Goal: Task Accomplishment & Management: Use online tool/utility

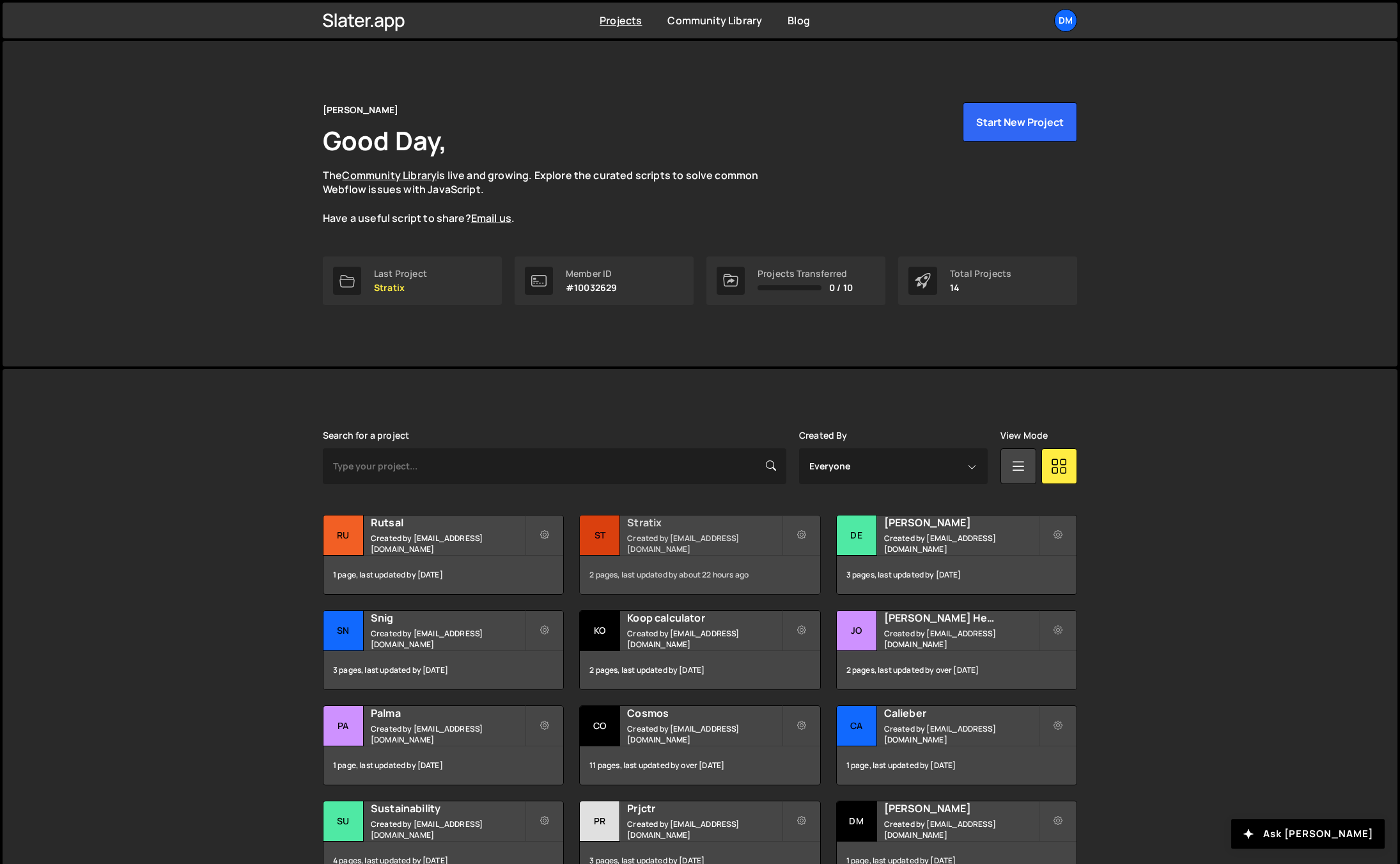
click at [671, 543] on small "Created by dmytrokaraulov@gmail.com" at bounding box center [704, 544] width 154 height 22
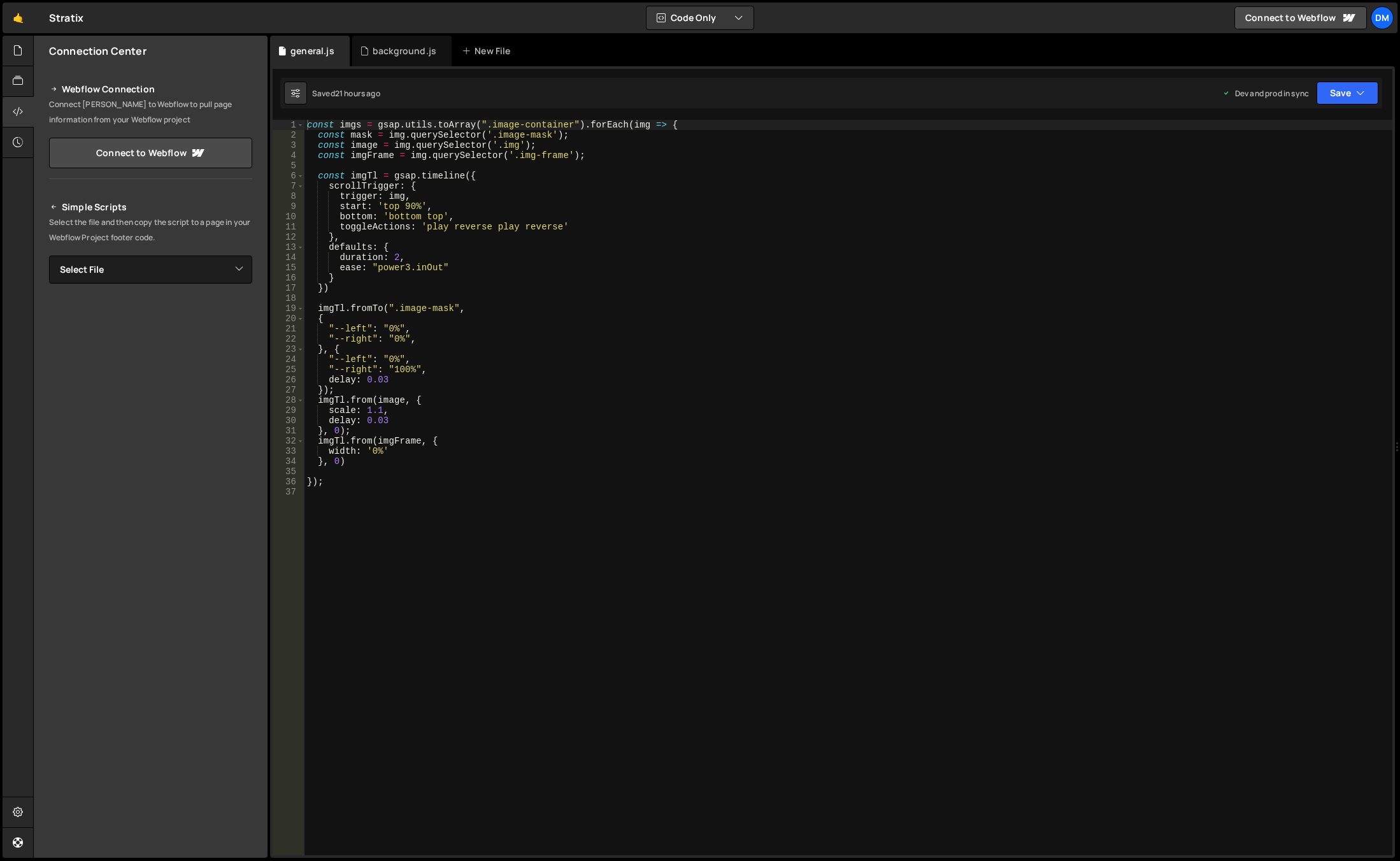
click at [703, 511] on div "const imgs = gsap . utils . toArray ( ".image-container" ) . forEach ( img => {…" at bounding box center [849, 498] width 1088 height 755
click at [485, 124] on div "const imgs = gsap . utils . toArray ( ".image-container" ) . forEach ( img => {…" at bounding box center [849, 498] width 1088 height 755
click at [698, 208] on div "const imgs = gsap . utils . toArray ( "[data-animate='true'].image-container" )…" at bounding box center [849, 498] width 1088 height 755
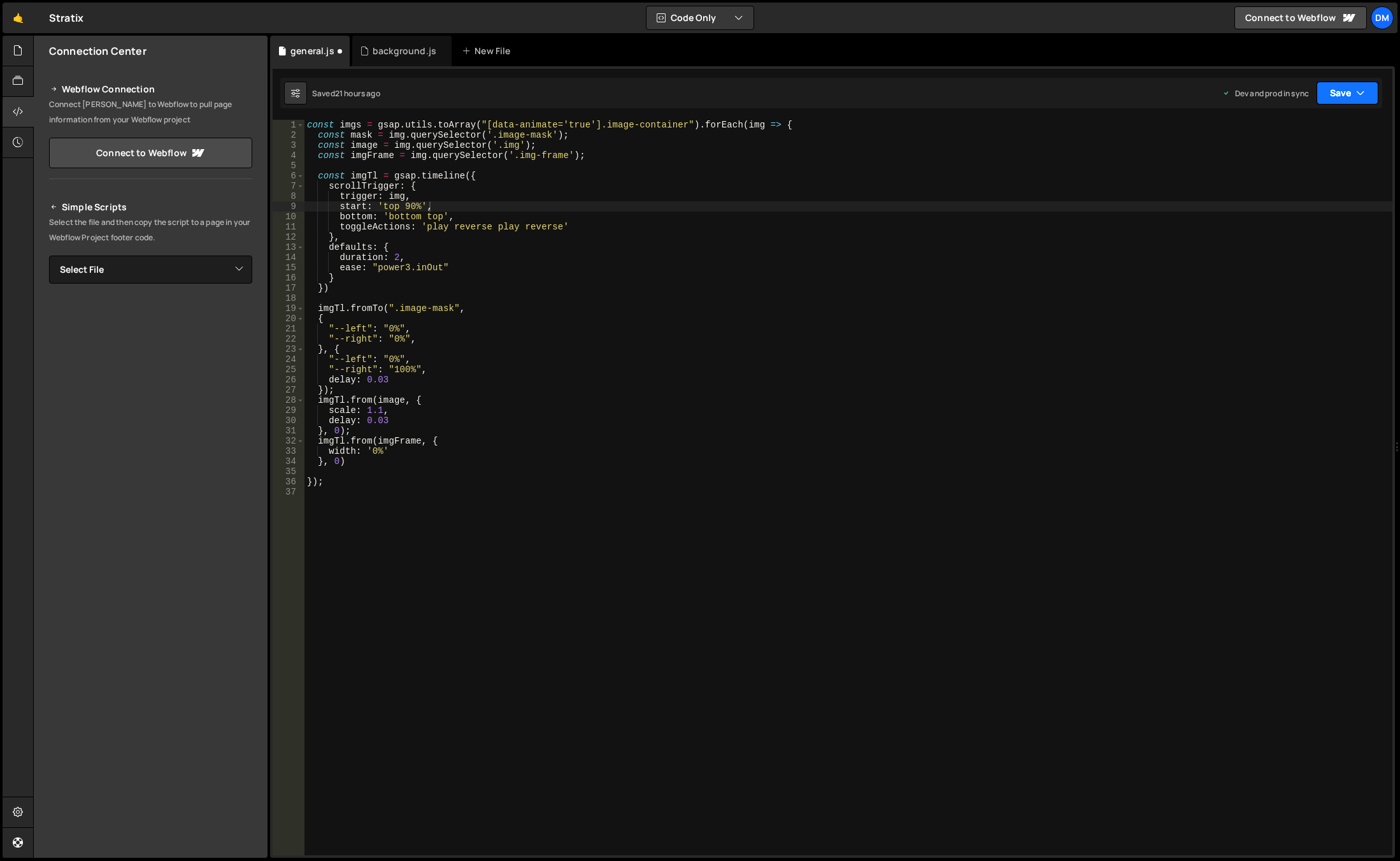
click at [1340, 88] on button "Save" at bounding box center [1347, 93] width 62 height 23
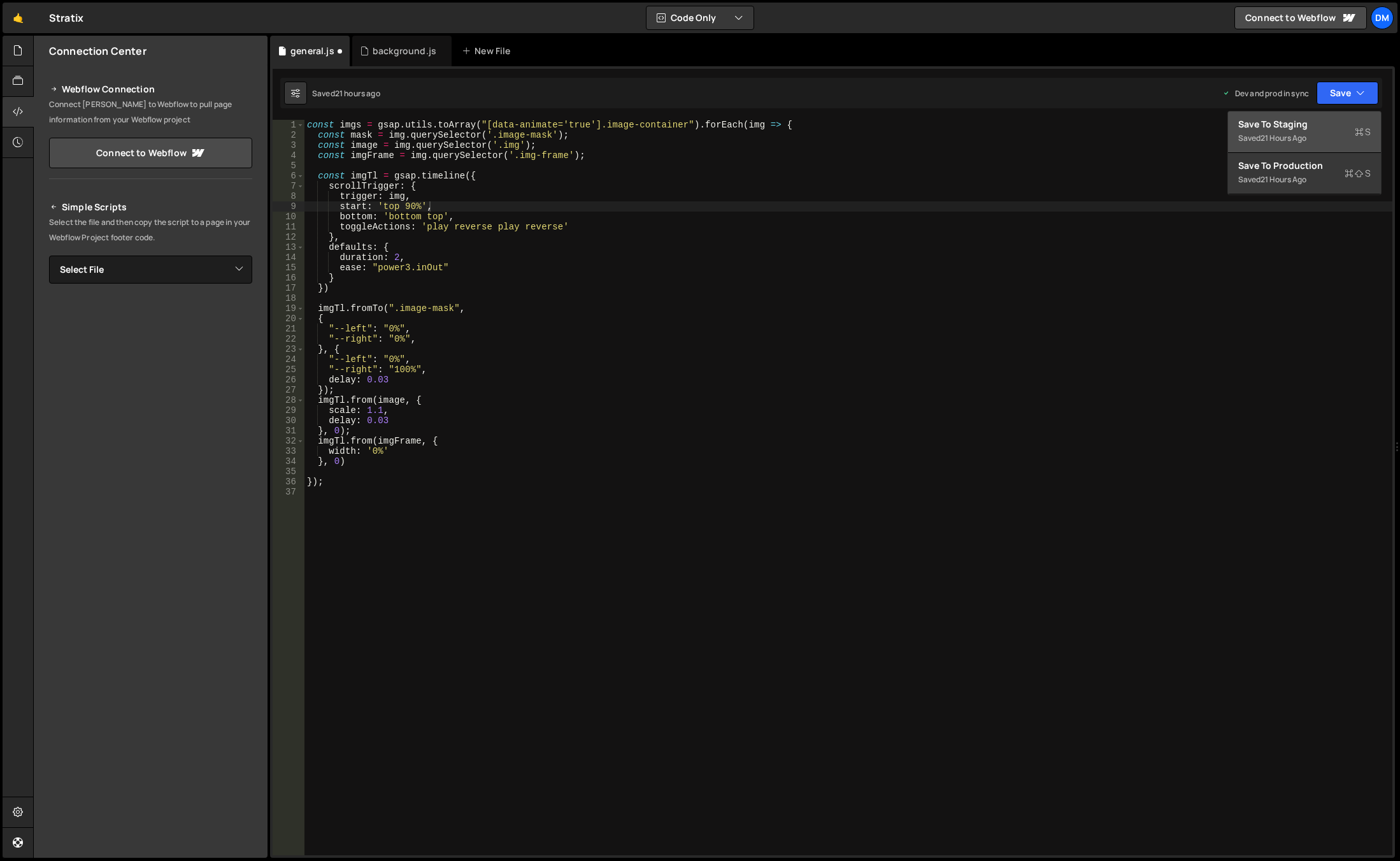
click at [1305, 125] on div "Save to Staging S" at bounding box center [1305, 124] width 133 height 13
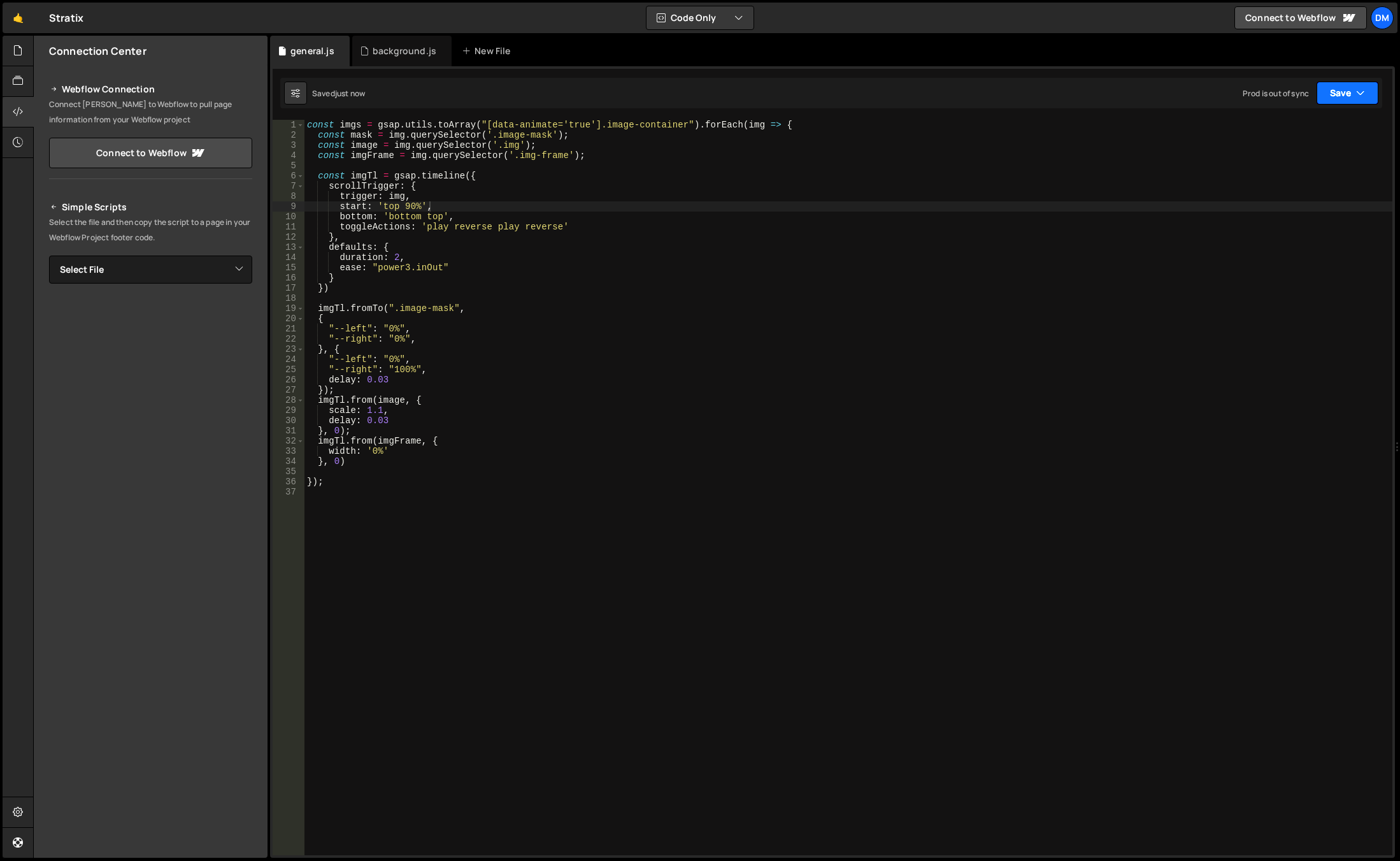
click at [1344, 93] on button "Save" at bounding box center [1347, 93] width 62 height 23
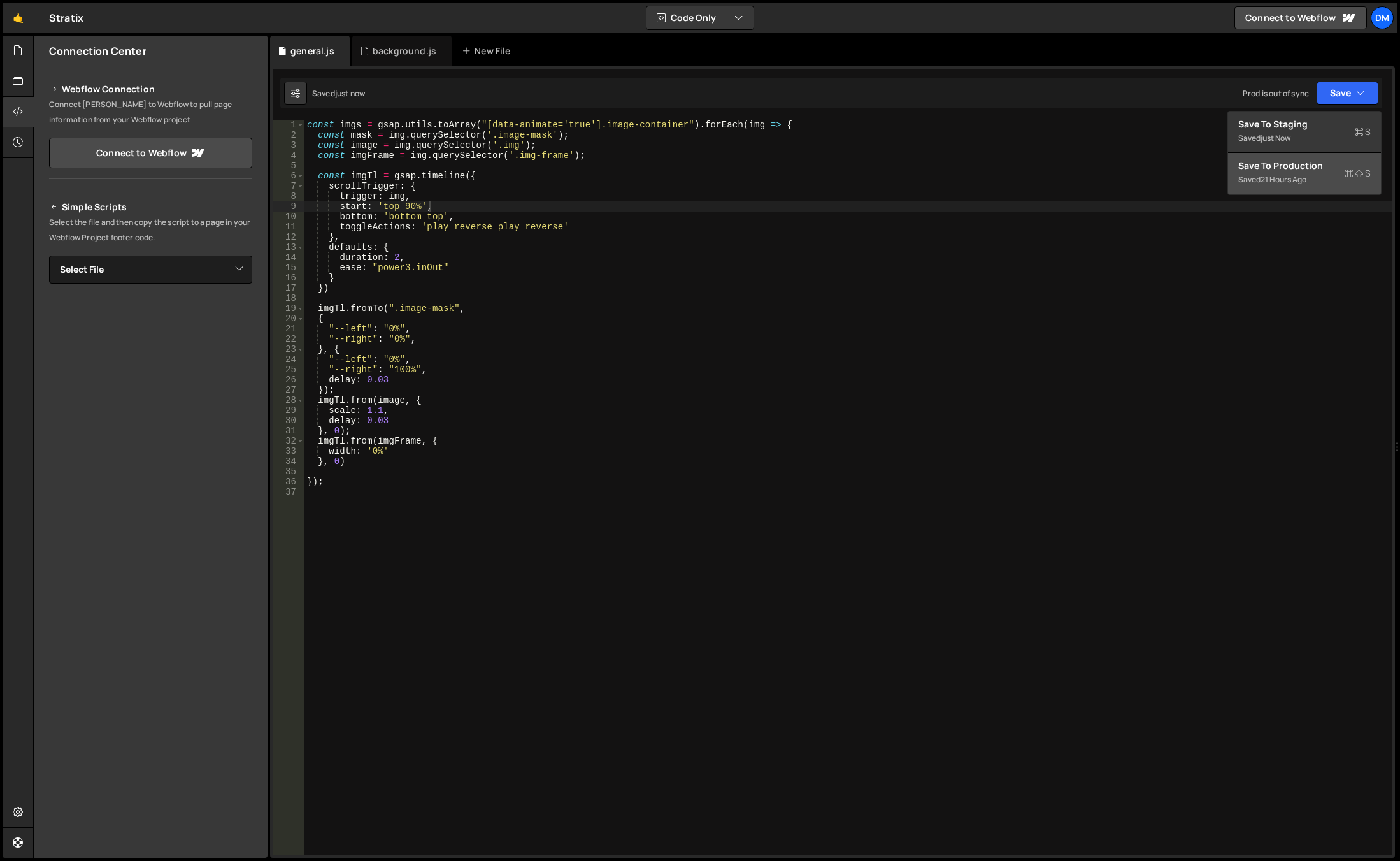
click at [1292, 171] on div "Save to Production S" at bounding box center [1305, 166] width 133 height 13
click at [602, 276] on div "const imgs = gsap . utils . toArray ( "[data-animate='true'].image-container" )…" at bounding box center [849, 498] width 1088 height 755
drag, startPoint x: 483, startPoint y: 124, endPoint x: 491, endPoint y: 124, distance: 8.0
click at [491, 124] on div "const imgs = gsap . utils . toArray ( "[data-animate='true'].image-container" )…" at bounding box center [849, 498] width 1088 height 755
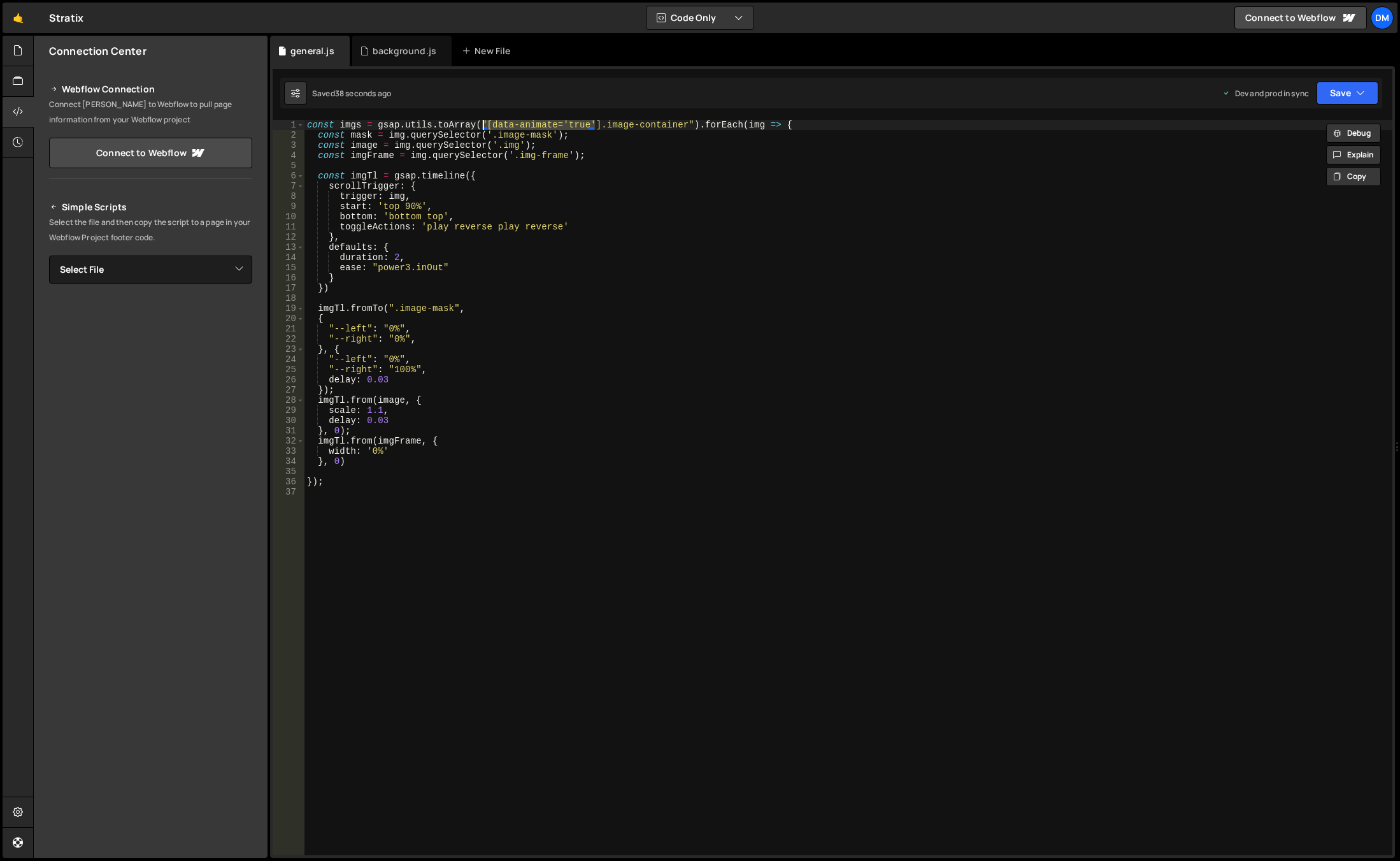
drag, startPoint x: 595, startPoint y: 125, endPoint x: 481, endPoint y: 125, distance: 114.0
click at [481, 125] on div "const imgs = gsap . utils . toArray ( "[data-animate='true'].image-container" )…" at bounding box center [849, 498] width 1088 height 755
click at [571, 128] on div "const imgs = gsap . utils . toArray ( ".image-container" ) . forEach ( img => {…" at bounding box center [849, 498] width 1088 height 755
click at [570, 127] on div "const imgs = gsap . utils . toArray ( ".image-container" ) . forEach ( img => {…" at bounding box center [849, 498] width 1088 height 755
paste textarea "[data-animate='true']"
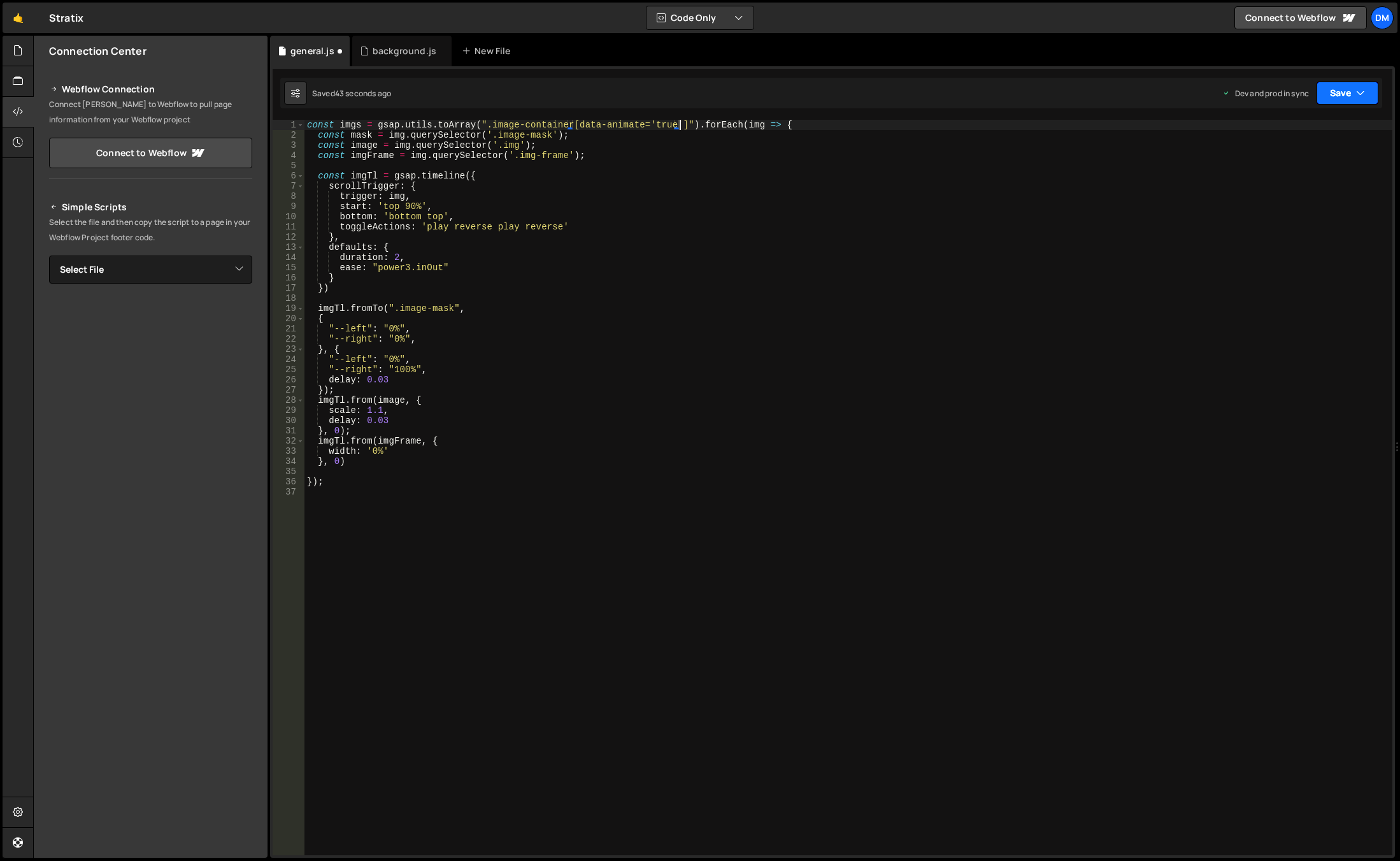
click at [1332, 93] on button "Save" at bounding box center [1347, 93] width 62 height 23
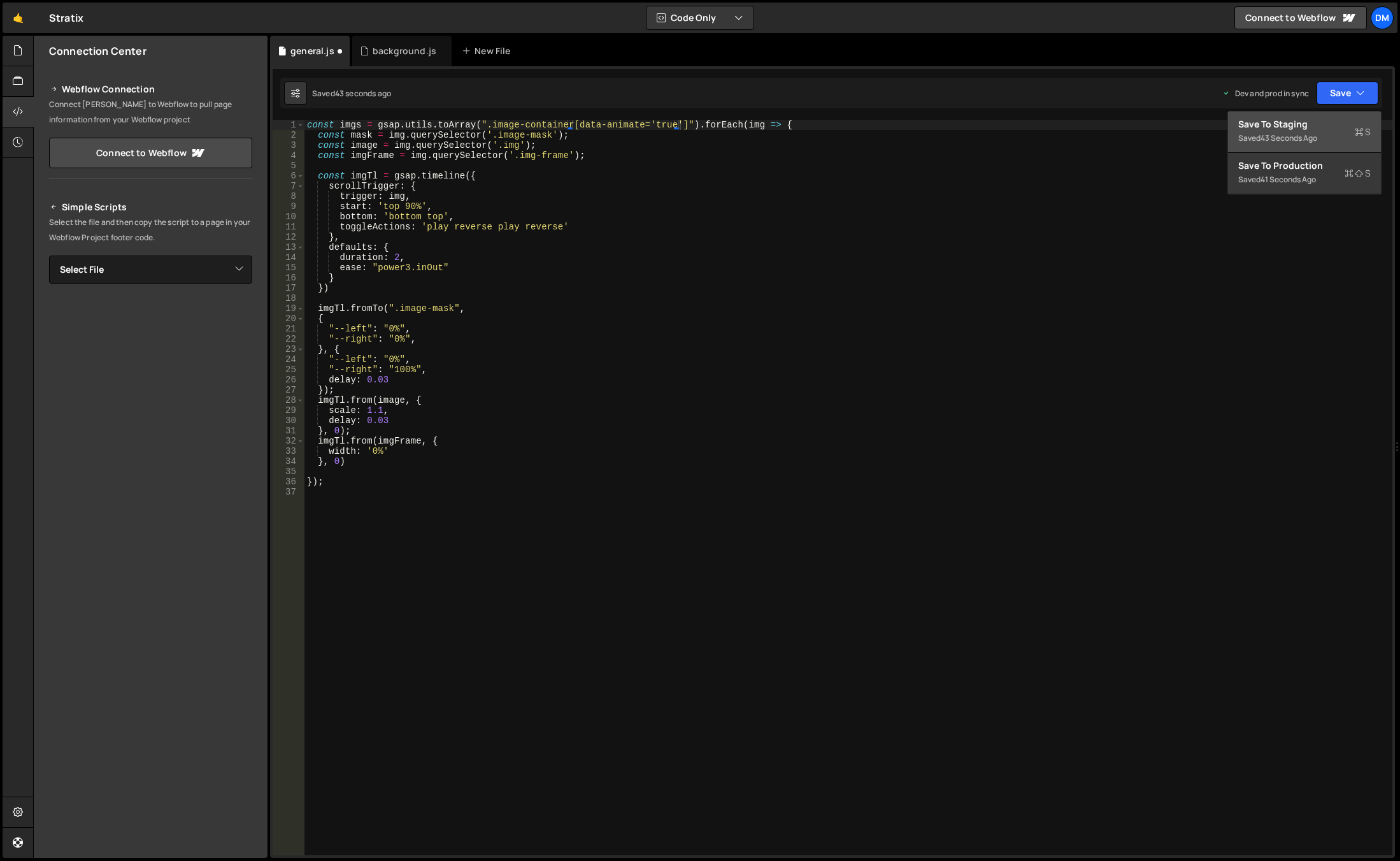
click at [1319, 121] on div "Save to Staging S" at bounding box center [1305, 124] width 133 height 13
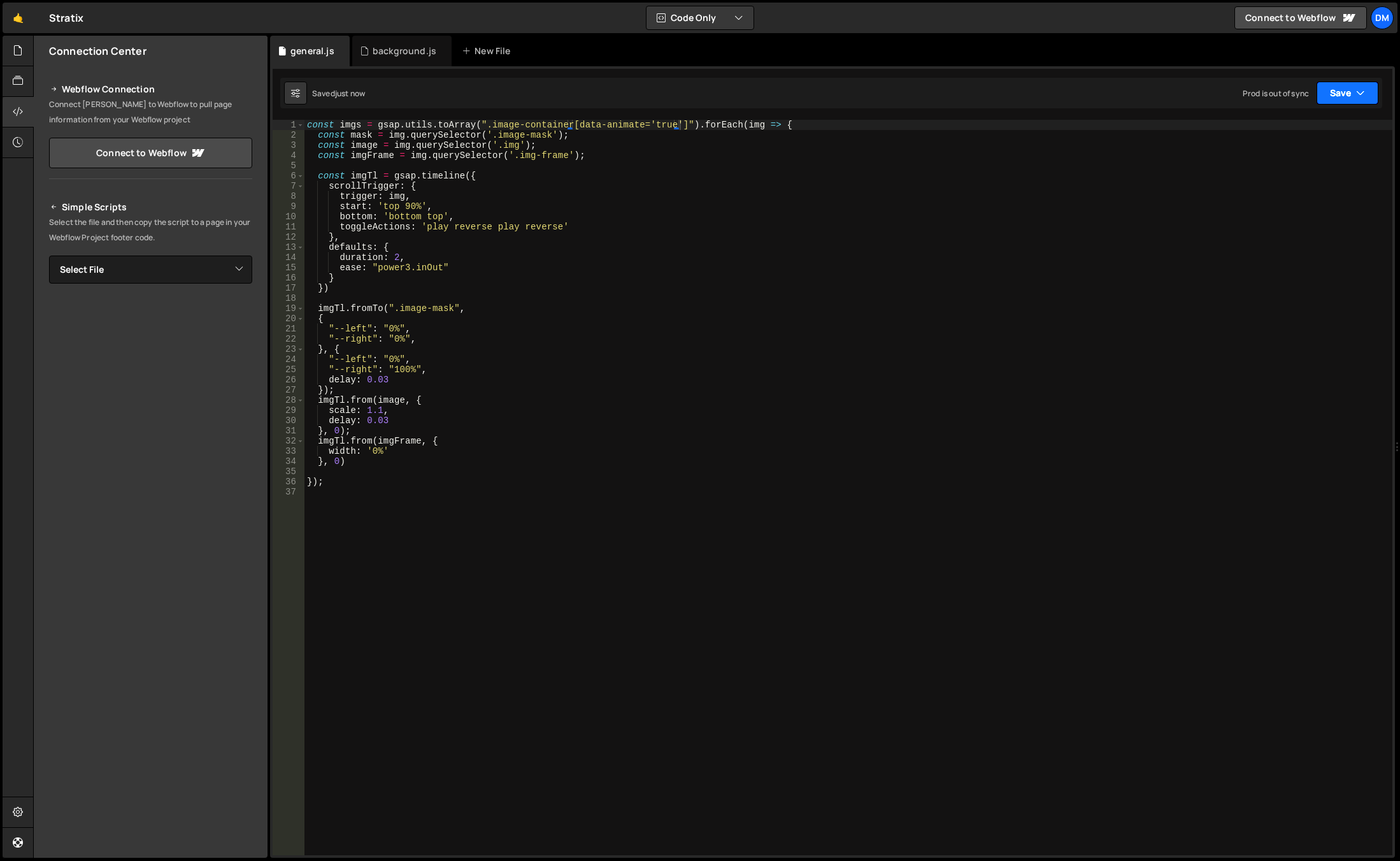
click at [1343, 88] on button "Save" at bounding box center [1347, 93] width 62 height 23
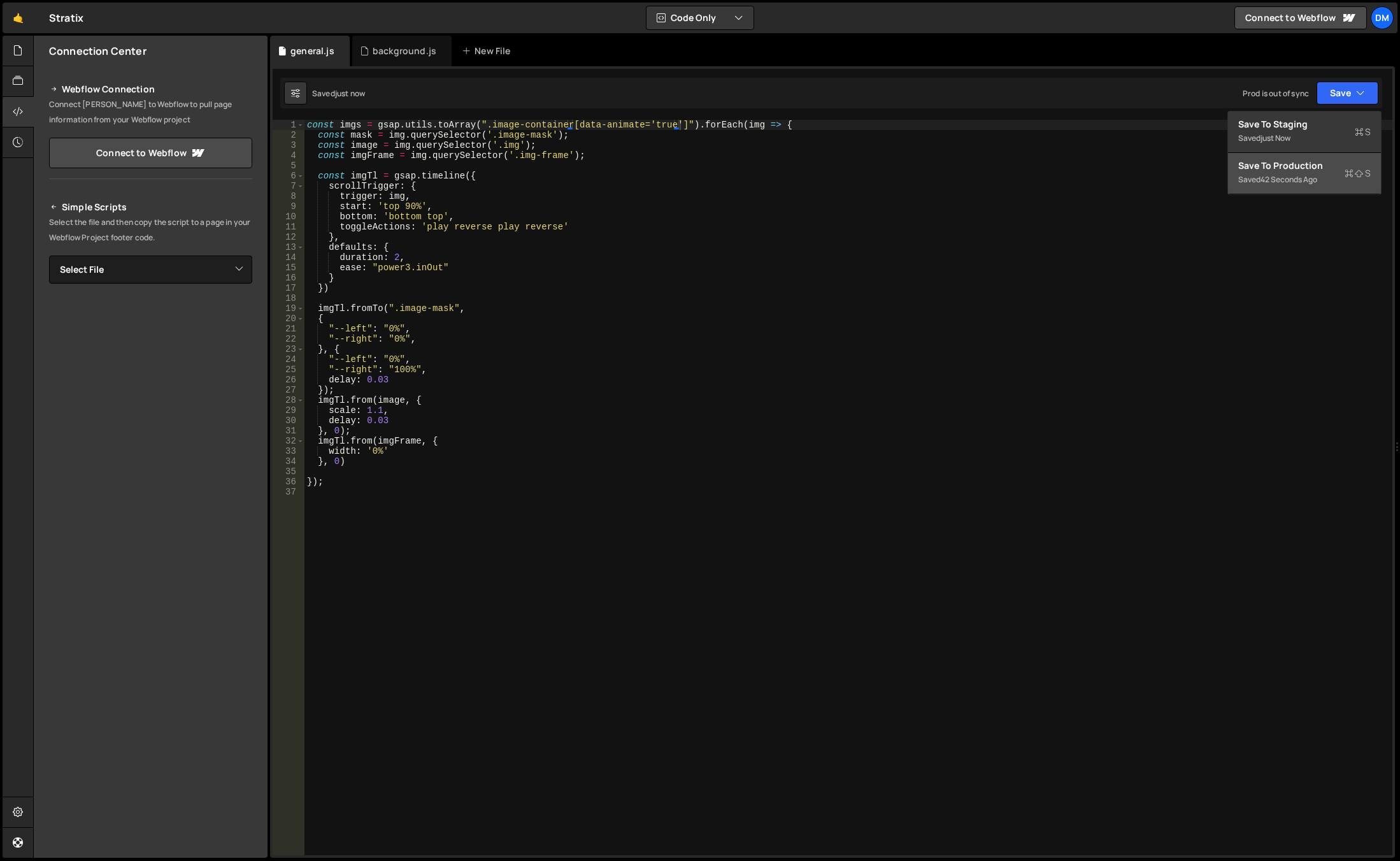
click at [1294, 162] on div "Save to Production S" at bounding box center [1305, 166] width 133 height 13
click at [503, 310] on div "const imgs = gsap . utils . toArray ( ".image-container[data-animate='true']" )…" at bounding box center [849, 498] width 1088 height 755
click at [657, 316] on div "const imgs = gsap . utils . toArray ( ".image-container[data-animate='true']" )…" at bounding box center [849, 498] width 1088 height 755
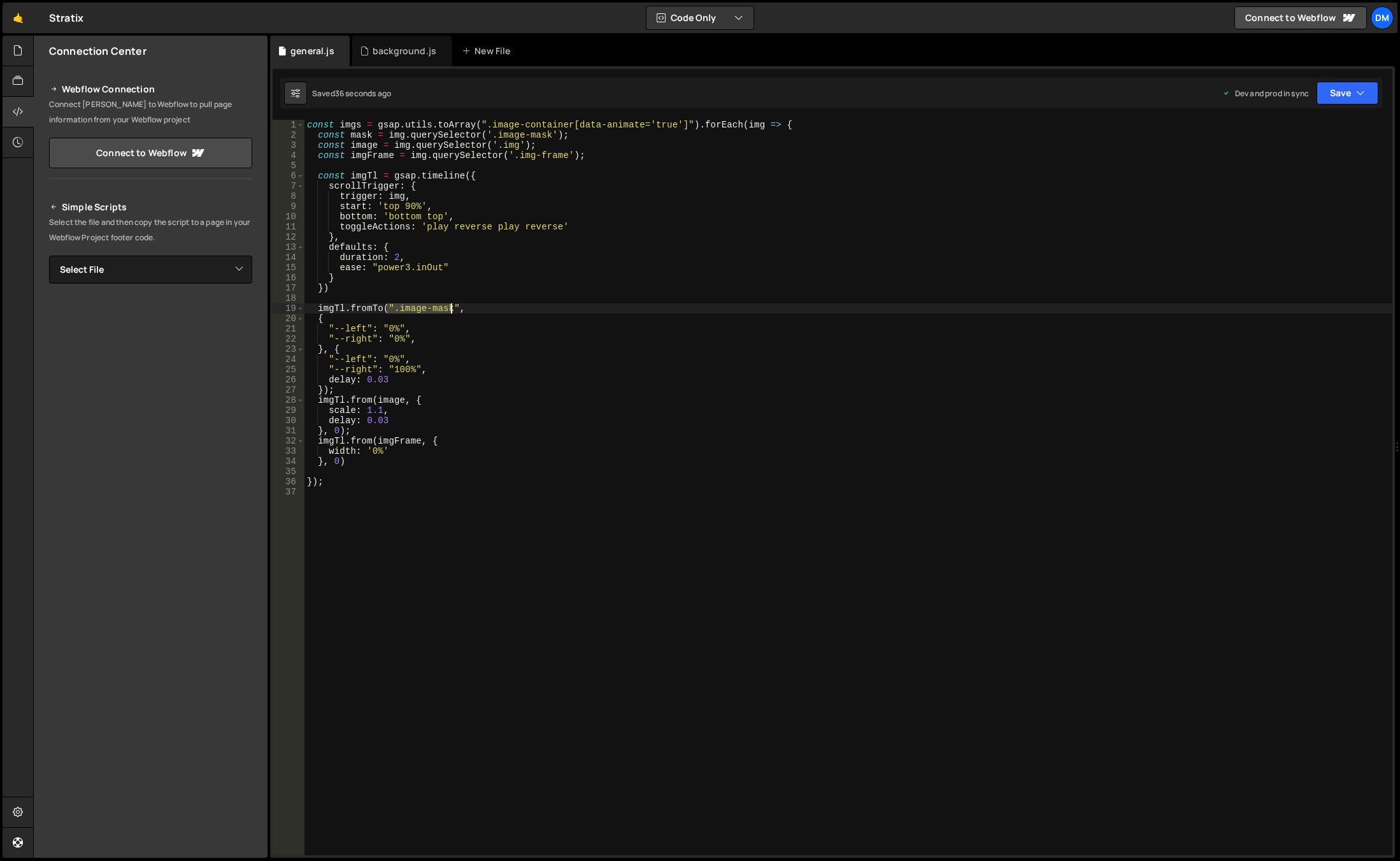
drag, startPoint x: 387, startPoint y: 307, endPoint x: 452, endPoint y: 310, distance: 65.1
click at [452, 310] on div "const imgs = gsap . utils . toArray ( ".image-container[data-animate='true']" )…" at bounding box center [849, 498] width 1088 height 755
click at [361, 136] on div "const imgs = gsap . utils . toArray ( ".image-container[data-animate='true']" )…" at bounding box center [849, 498] width 1088 height 755
drag, startPoint x: 387, startPoint y: 307, endPoint x: 455, endPoint y: 309, distance: 68.0
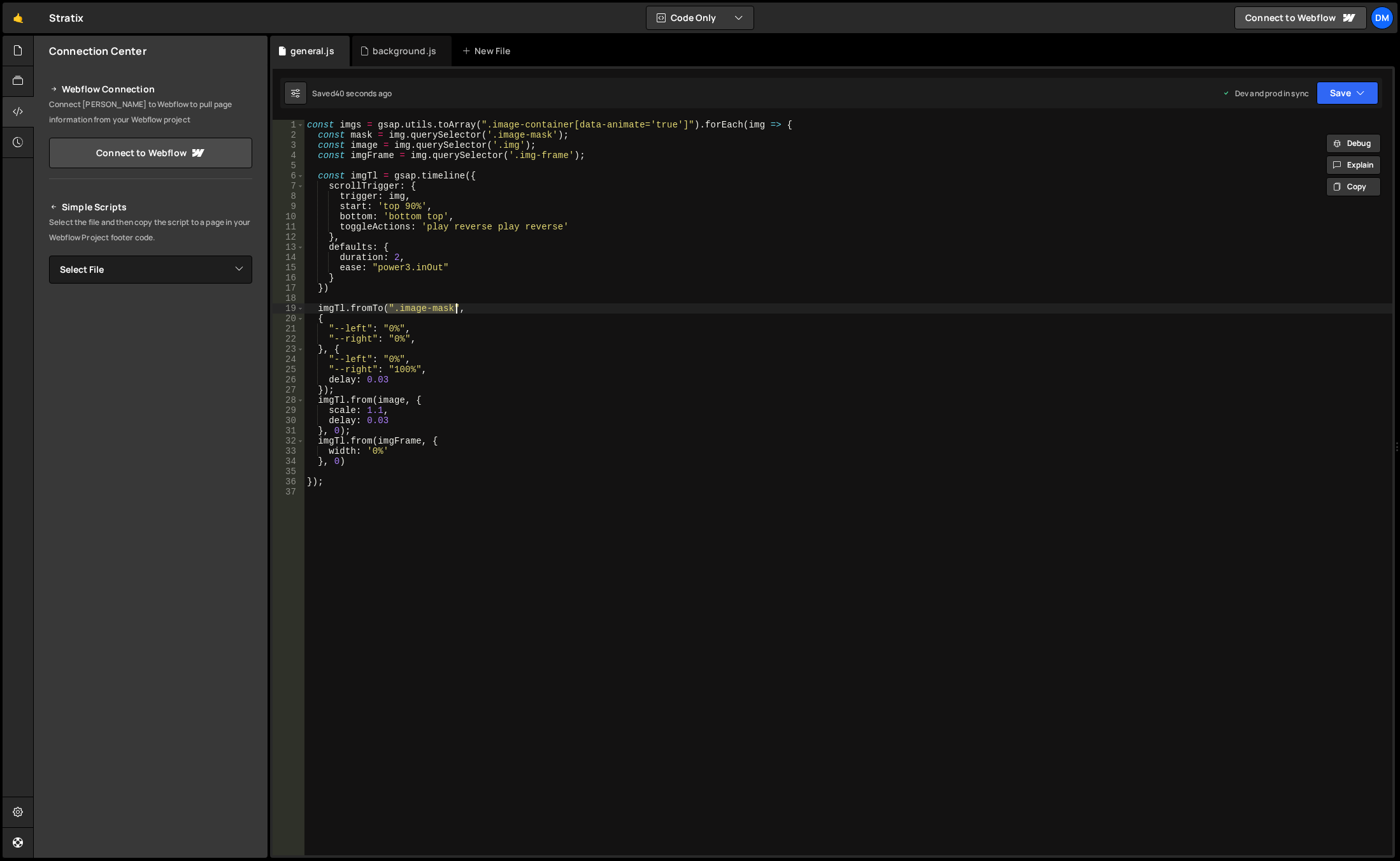
click at [455, 309] on div "const imgs = gsap . utils . toArray ( ".image-container[data-animate='true']" )…" at bounding box center [849, 498] width 1088 height 755
paste textarea "mask"
click at [555, 318] on div "const imgs = gsap . utils . toArray ( ".image-container[data-animate='true']" )…" at bounding box center [849, 498] width 1088 height 755
click at [1338, 91] on button "Save" at bounding box center [1347, 93] width 62 height 23
click at [1323, 124] on div "Save to Staging S" at bounding box center [1305, 124] width 133 height 13
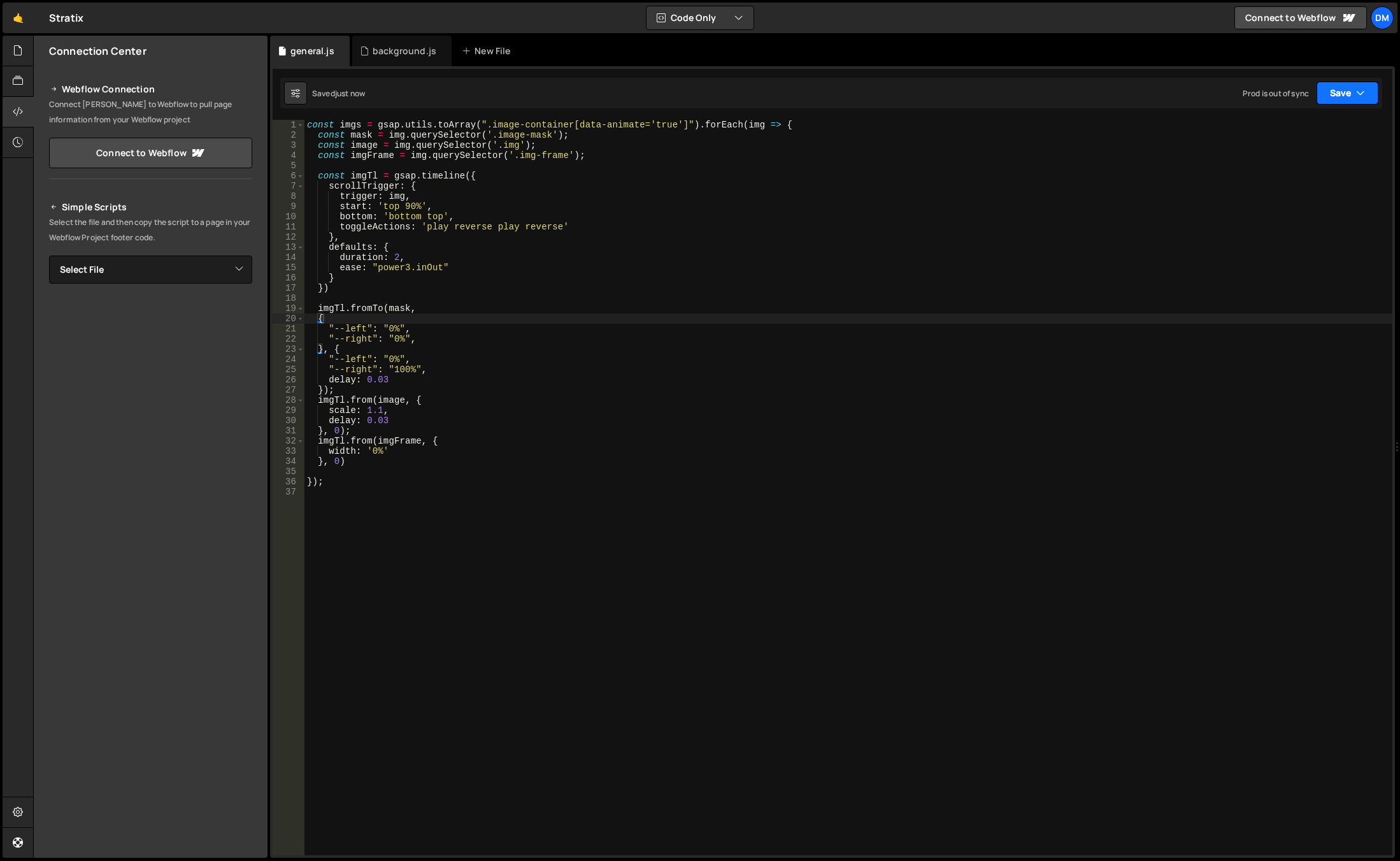
click at [1354, 91] on button "Save" at bounding box center [1347, 93] width 62 height 23
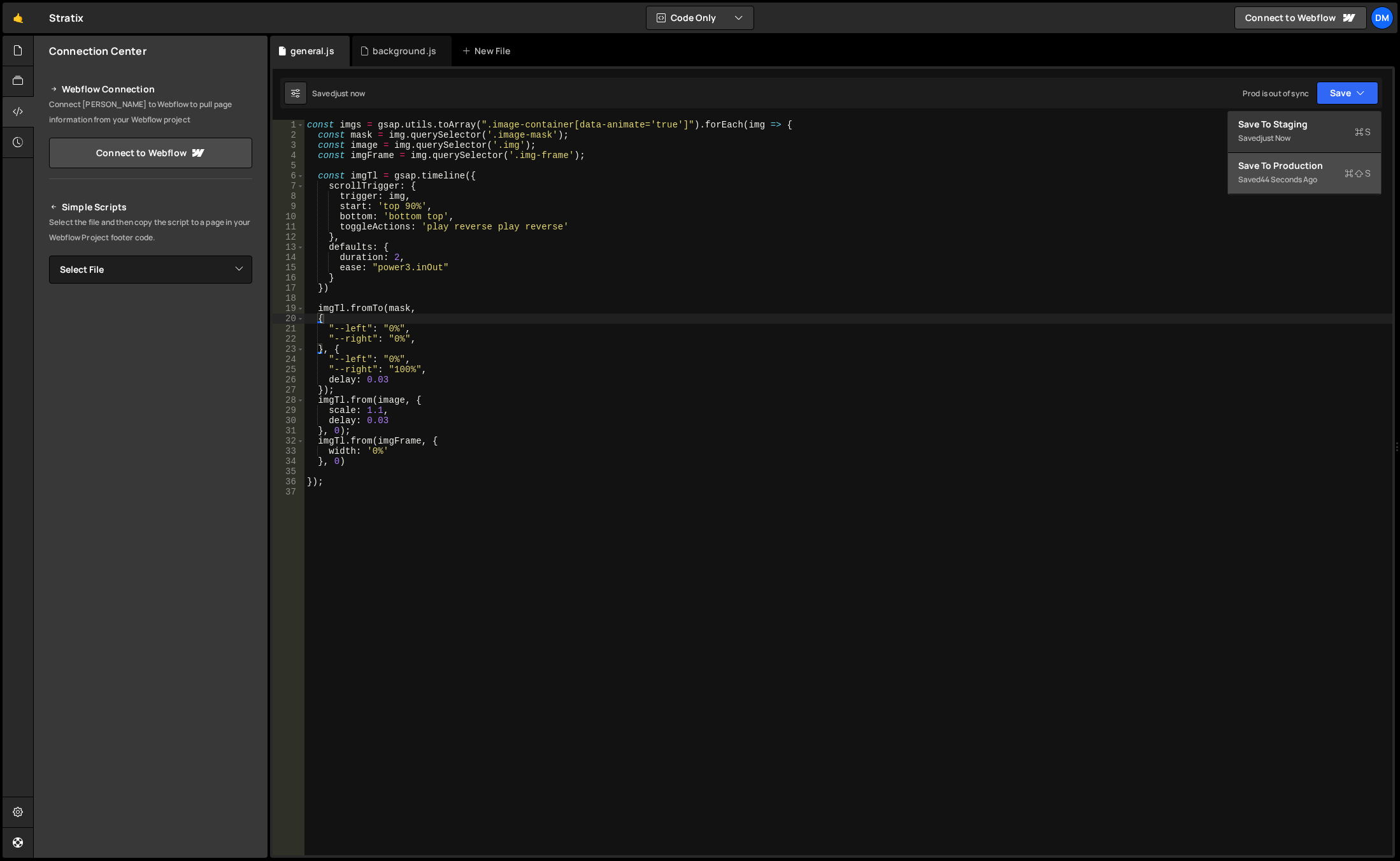
click at [1289, 174] on div "44 seconds ago" at bounding box center [1289, 179] width 57 height 11
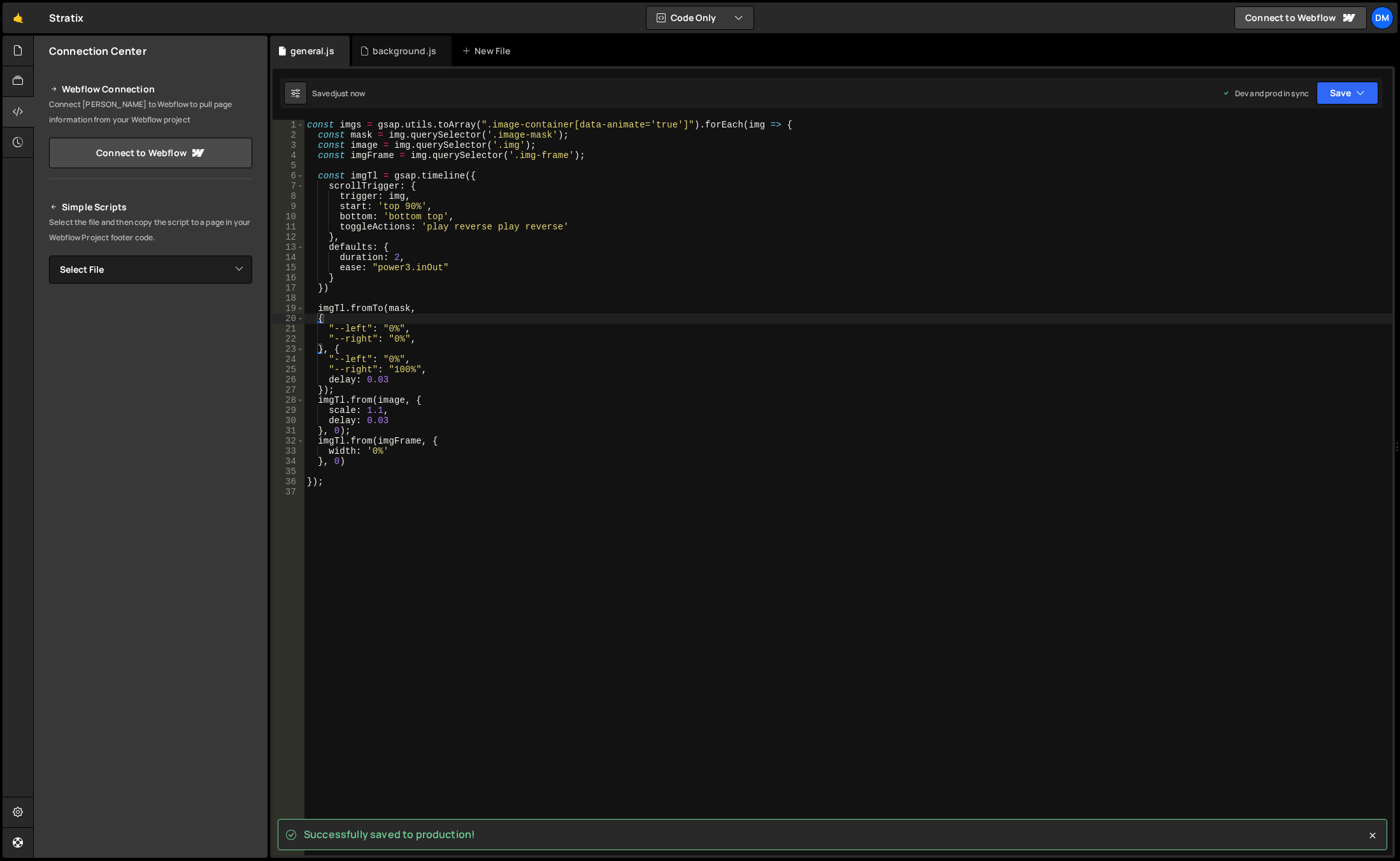
type textarea "}, {"
drag, startPoint x: 659, startPoint y: 348, endPoint x: 332, endPoint y: 315, distance: 328.7
click at [659, 348] on div "const imgs = gsap . utils . toArray ( ".image-container[data-animate='true']" )…" at bounding box center [849, 498] width 1088 height 755
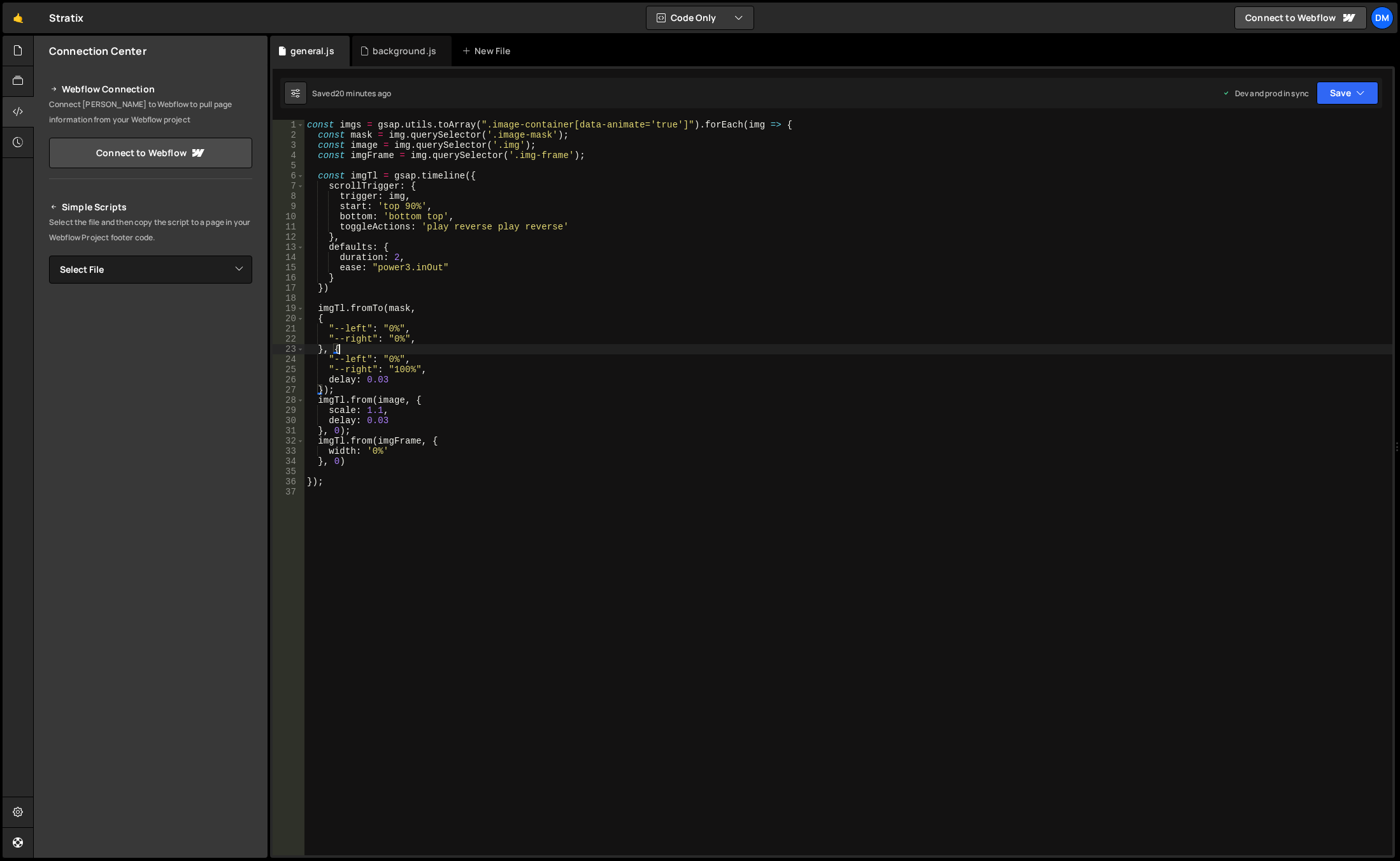
click at [411, 505] on div "const imgs = gsap . utils . toArray ( ".image-container[data-animate='true']" )…" at bounding box center [849, 498] width 1088 height 755
paste textarea ".card-industry .image-mask'"
paste textarea ".card-industry .image-mask"
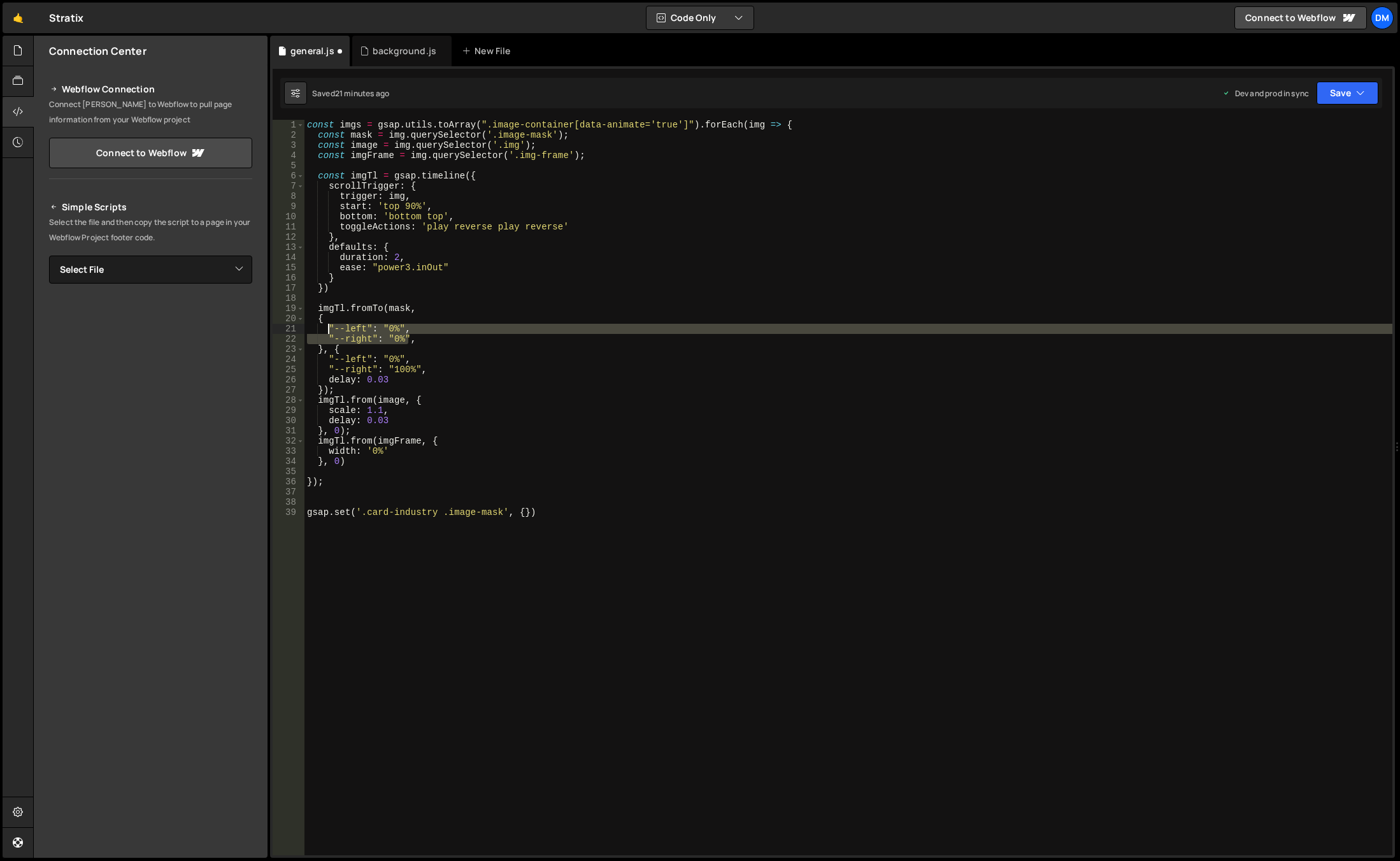
drag, startPoint x: 411, startPoint y: 338, endPoint x: 327, endPoint y: 333, distance: 84.1
click at [327, 333] on div "const imgs = gsap . utils . toArray ( ".image-container[data-animate='true']" )…" at bounding box center [849, 498] width 1088 height 755
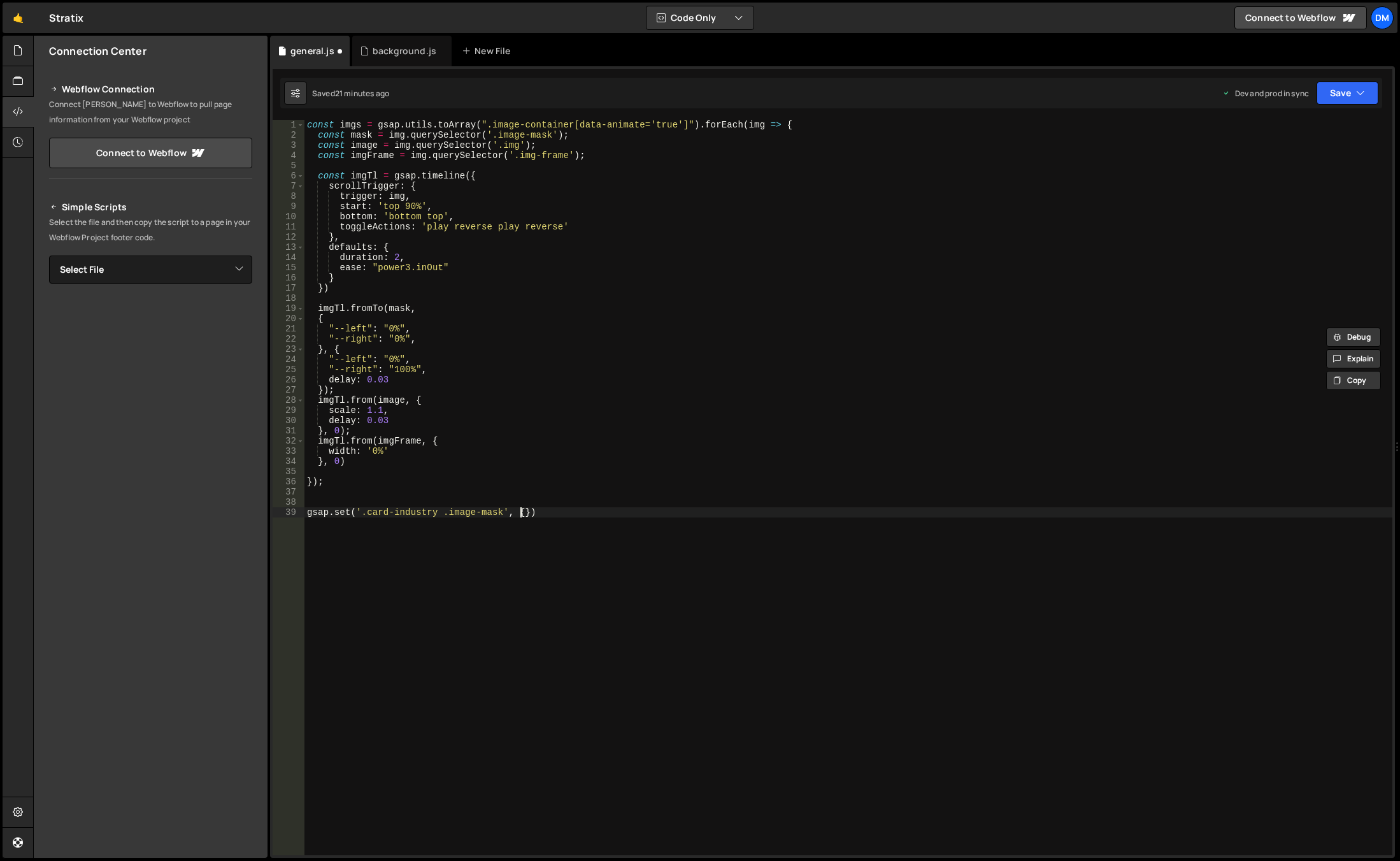
click at [520, 514] on div "const imgs = gsap . utils . toArray ( ".image-container[data-animate='true']" )…" at bounding box center [849, 498] width 1088 height 755
paste textarea ""--right": "0%""
drag, startPoint x: 324, startPoint y: 523, endPoint x: 258, endPoint y: 524, distance: 66.0
click at [258, 524] on div "Files New File Javascript files 0 background.js 0 0 general.js 0 CSS files Copy…" at bounding box center [716, 447] width 1367 height 822
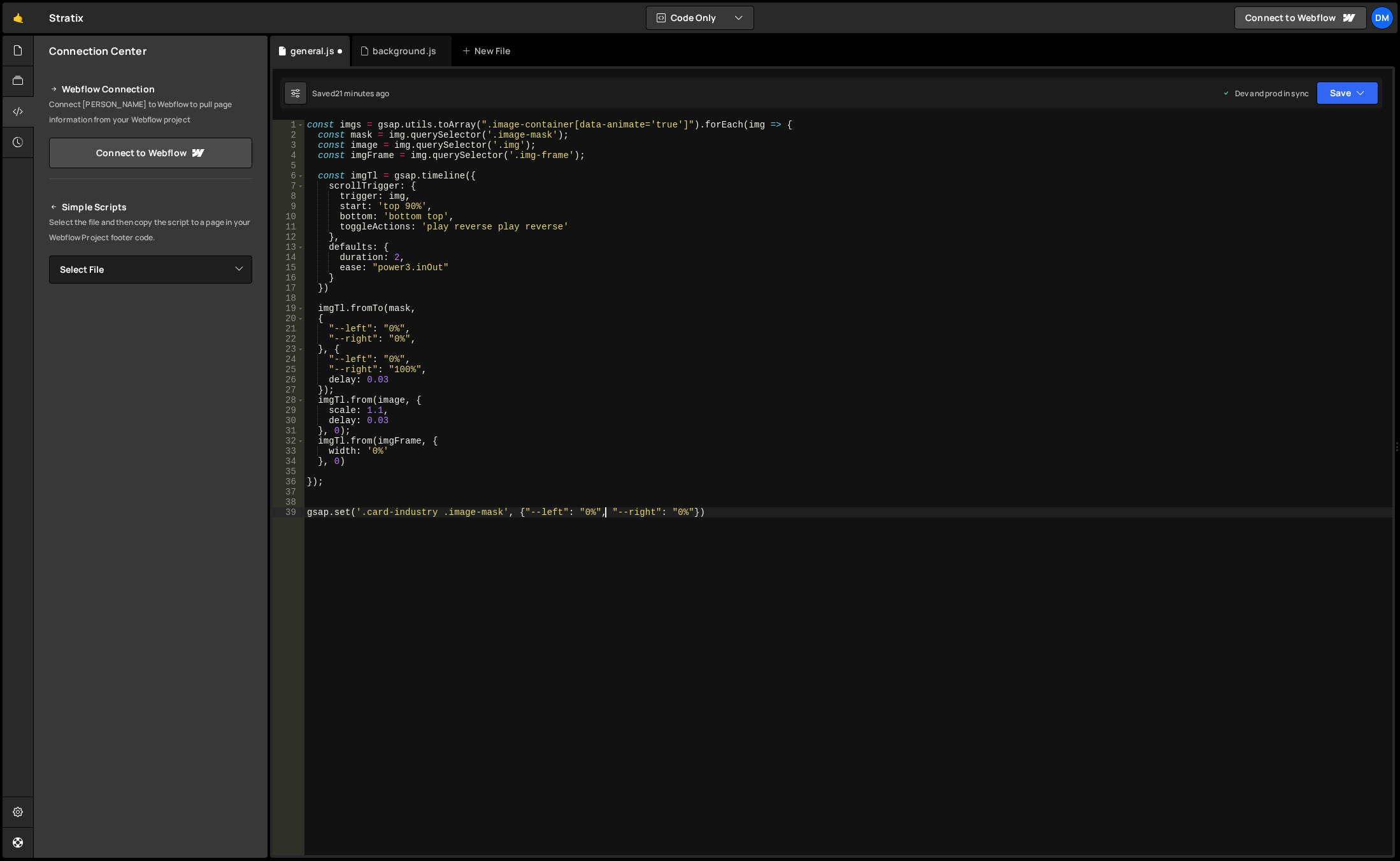
click at [541, 512] on div "const imgs = gsap . utils . toArray ( ".image-container[data-animate='true']" )…" at bounding box center [849, 498] width 1088 height 755
click at [636, 514] on div "const imgs = gsap . utils . toArray ( ".image-container[data-animate='true']" )…" at bounding box center [849, 498] width 1088 height 755
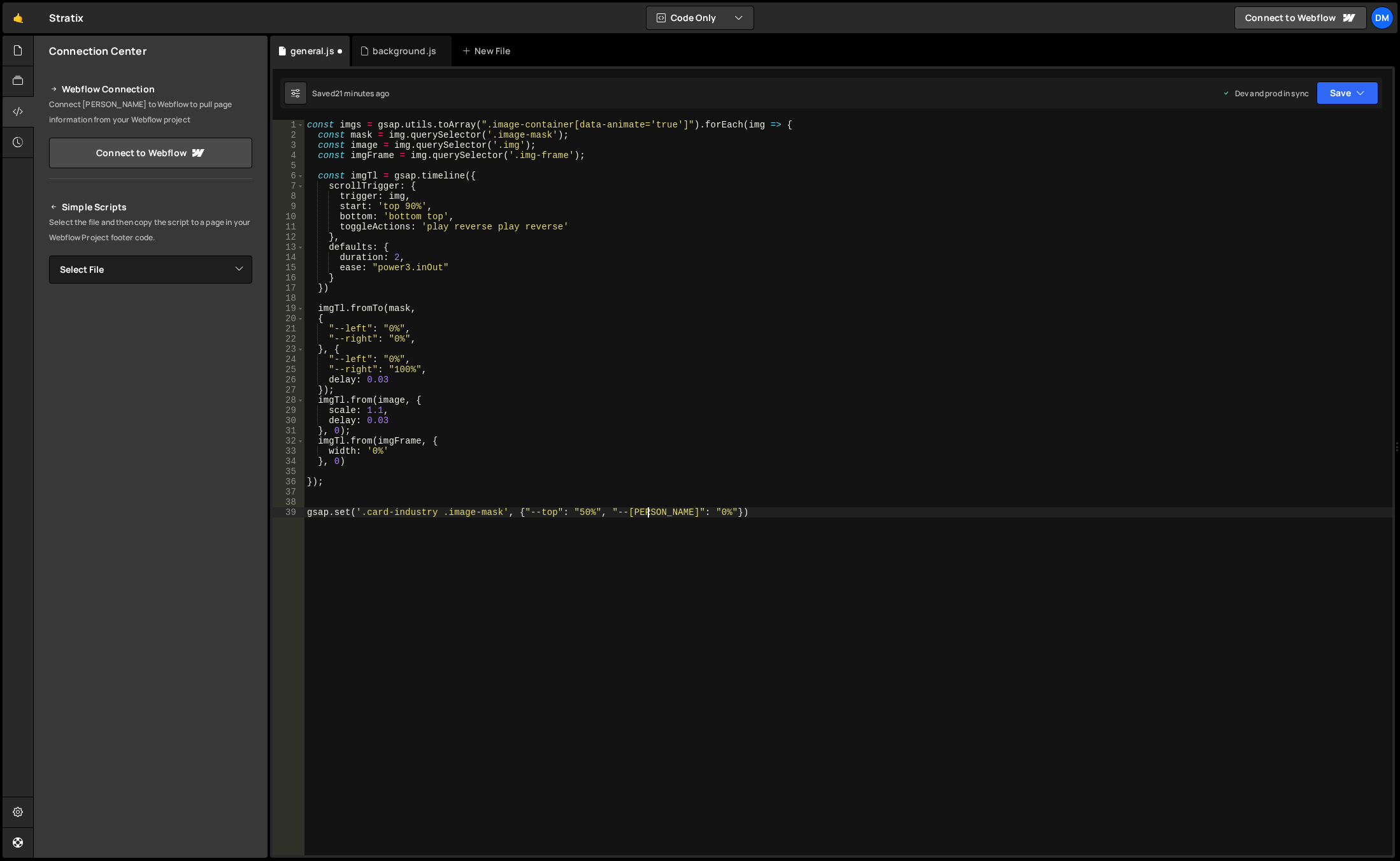
type textarea "gsap.set('.card-industry .image-mask', {"--top": "50%", "--bottom": "0%"})"
click at [669, 554] on div "const imgs = gsap . utils . toArray ( ".image-container[data-animate='true']" )…" at bounding box center [849, 498] width 1088 height 755
drag, startPoint x: 671, startPoint y: 506, endPoint x: 677, endPoint y: 574, distance: 68.3
click at [671, 506] on div "const imgs = gsap . utils . toArray ( ".image-container[data-animate='true']" )…" at bounding box center [849, 498] width 1088 height 755
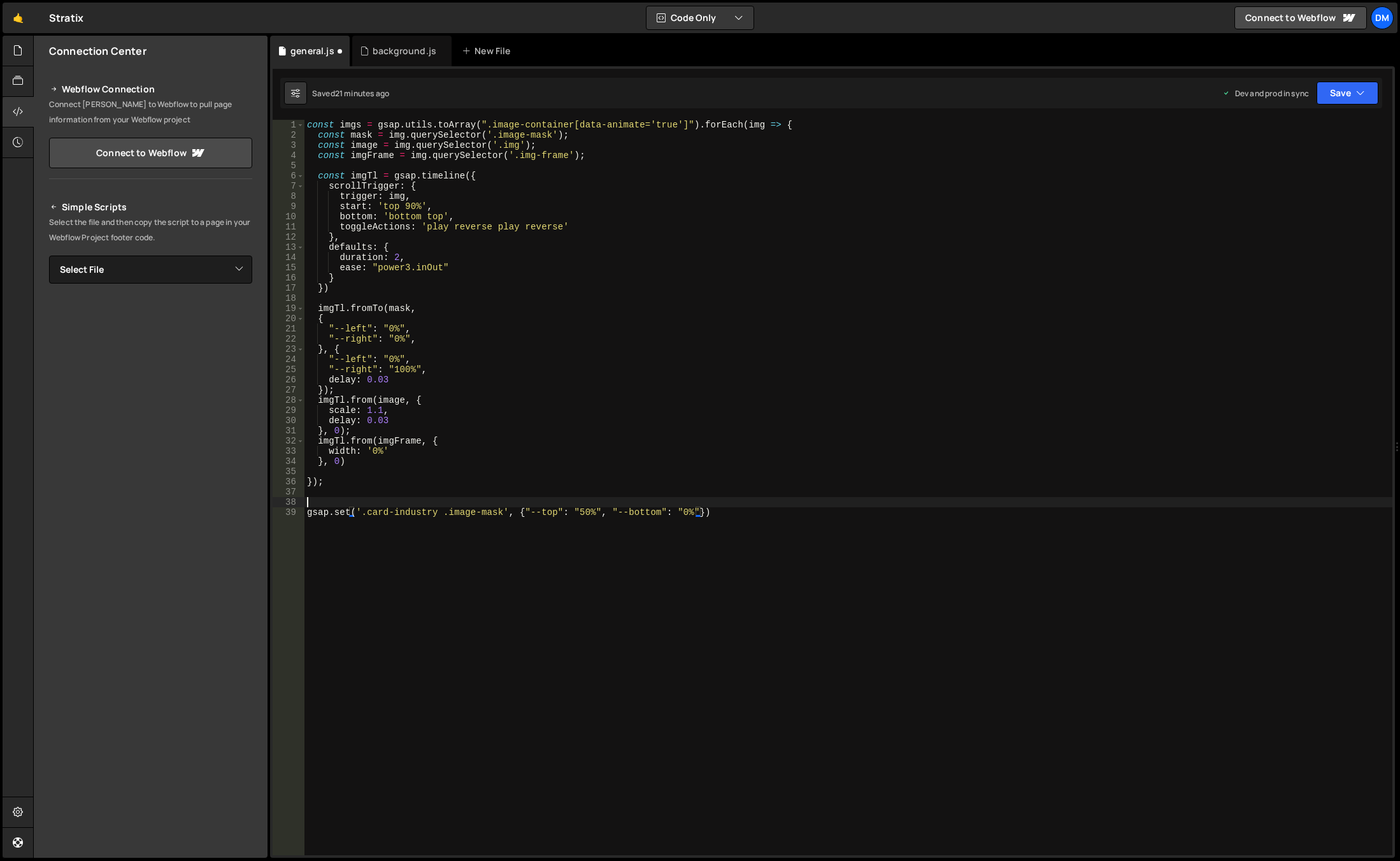
scroll to position [0, 0]
click at [676, 514] on div "const imgs = gsap . utils . toArray ( ".image-container[data-animate='true']" )…" at bounding box center [849, 498] width 1088 height 755
click at [925, 397] on div "const imgs = gsap . utils . toArray ( ".image-container[data-animate='true']" )…" at bounding box center [849, 498] width 1088 height 755
type textarea "imgTl.from(image, {"
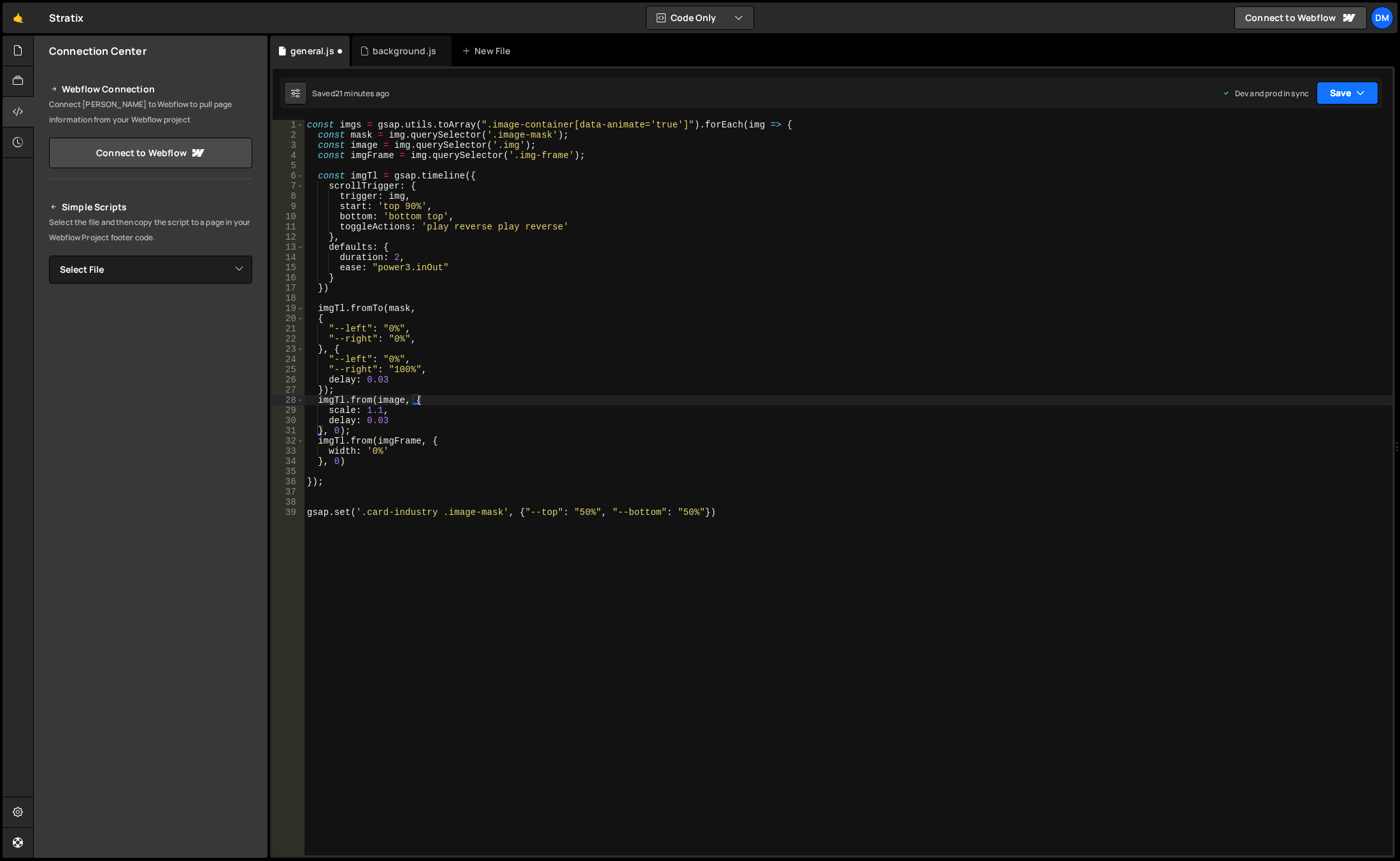
click at [1337, 86] on button "Save" at bounding box center [1347, 93] width 62 height 23
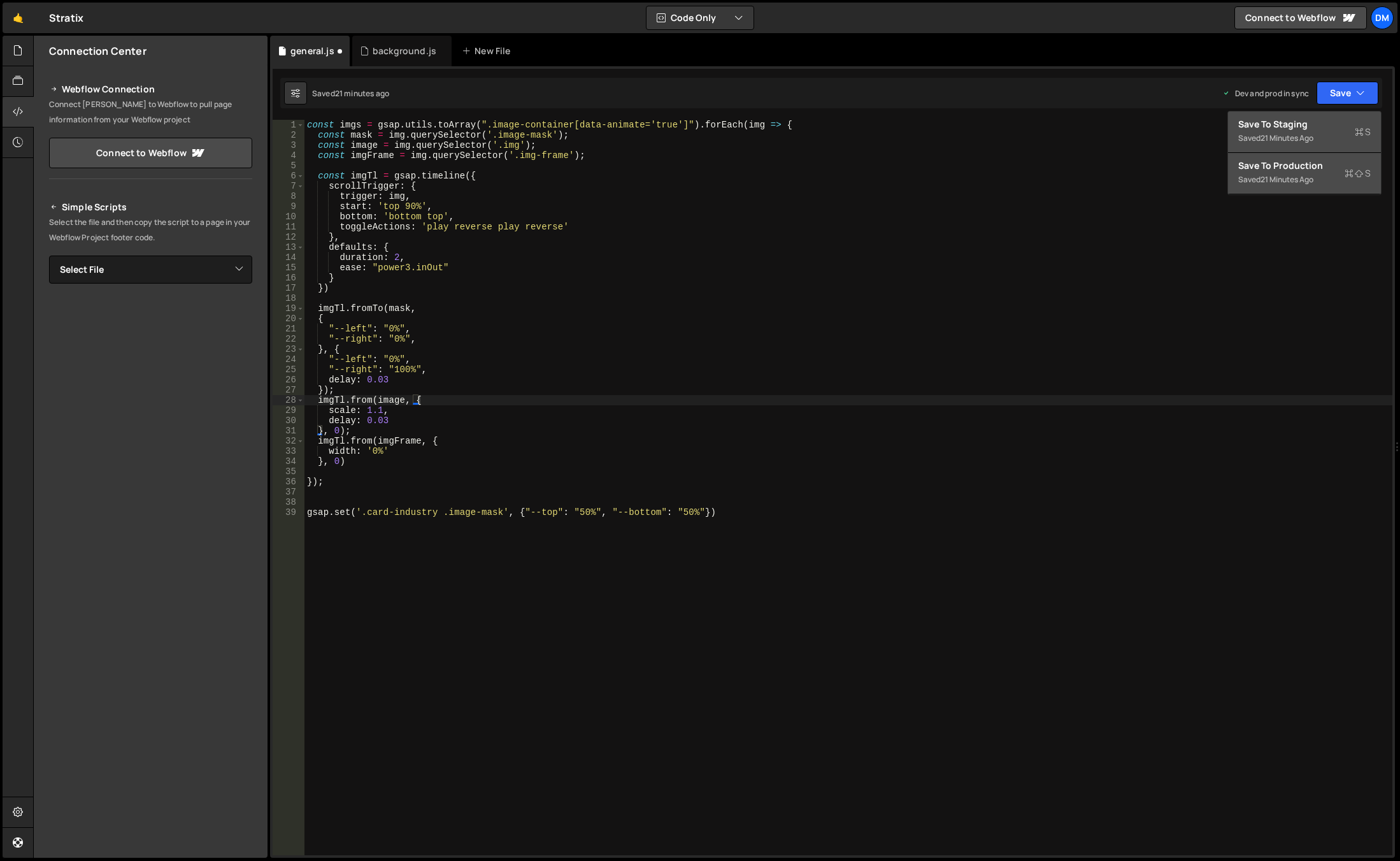
click at [1310, 119] on div "Save to Staging S" at bounding box center [1305, 124] width 133 height 13
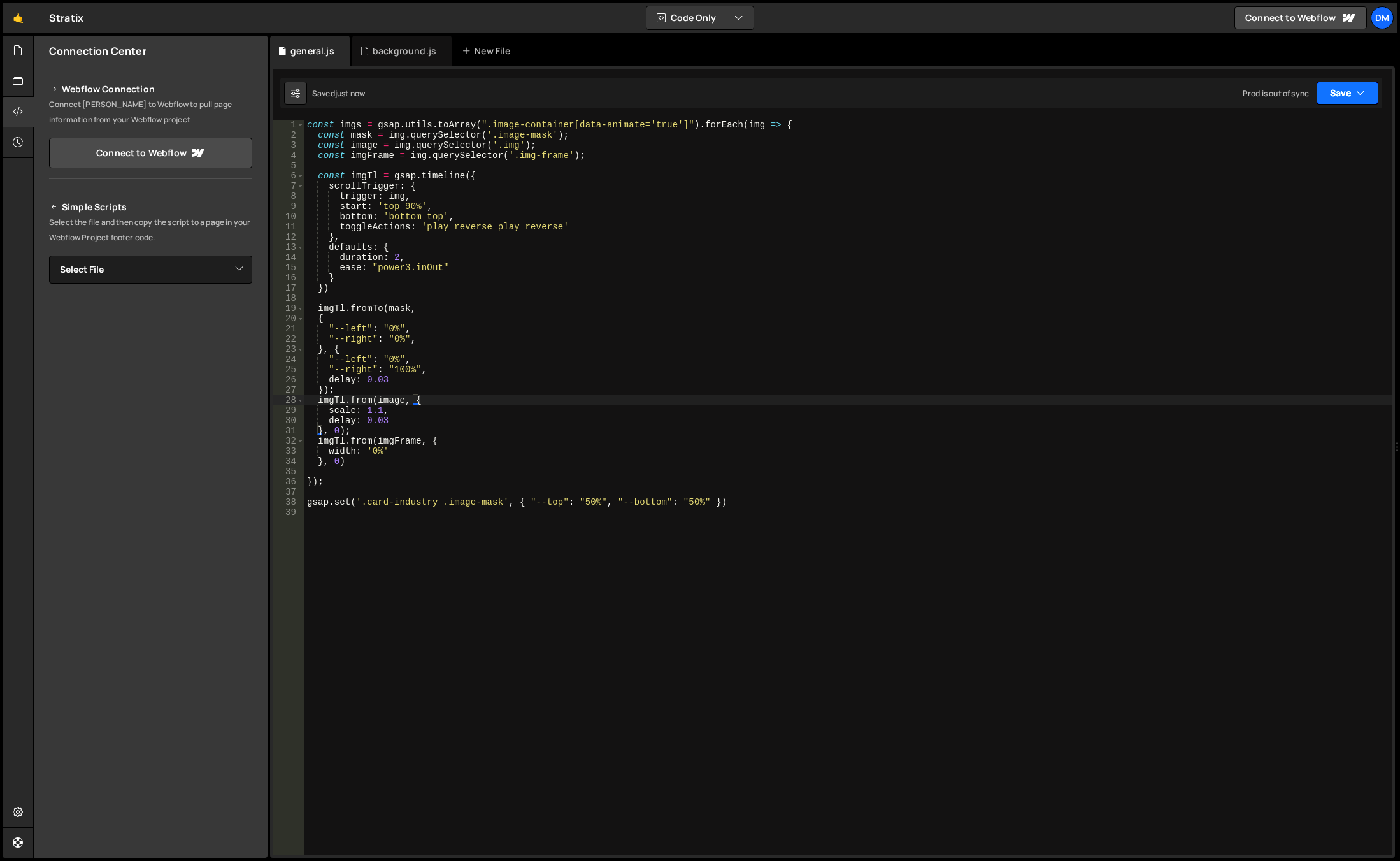
click at [1339, 94] on button "Save" at bounding box center [1347, 93] width 62 height 23
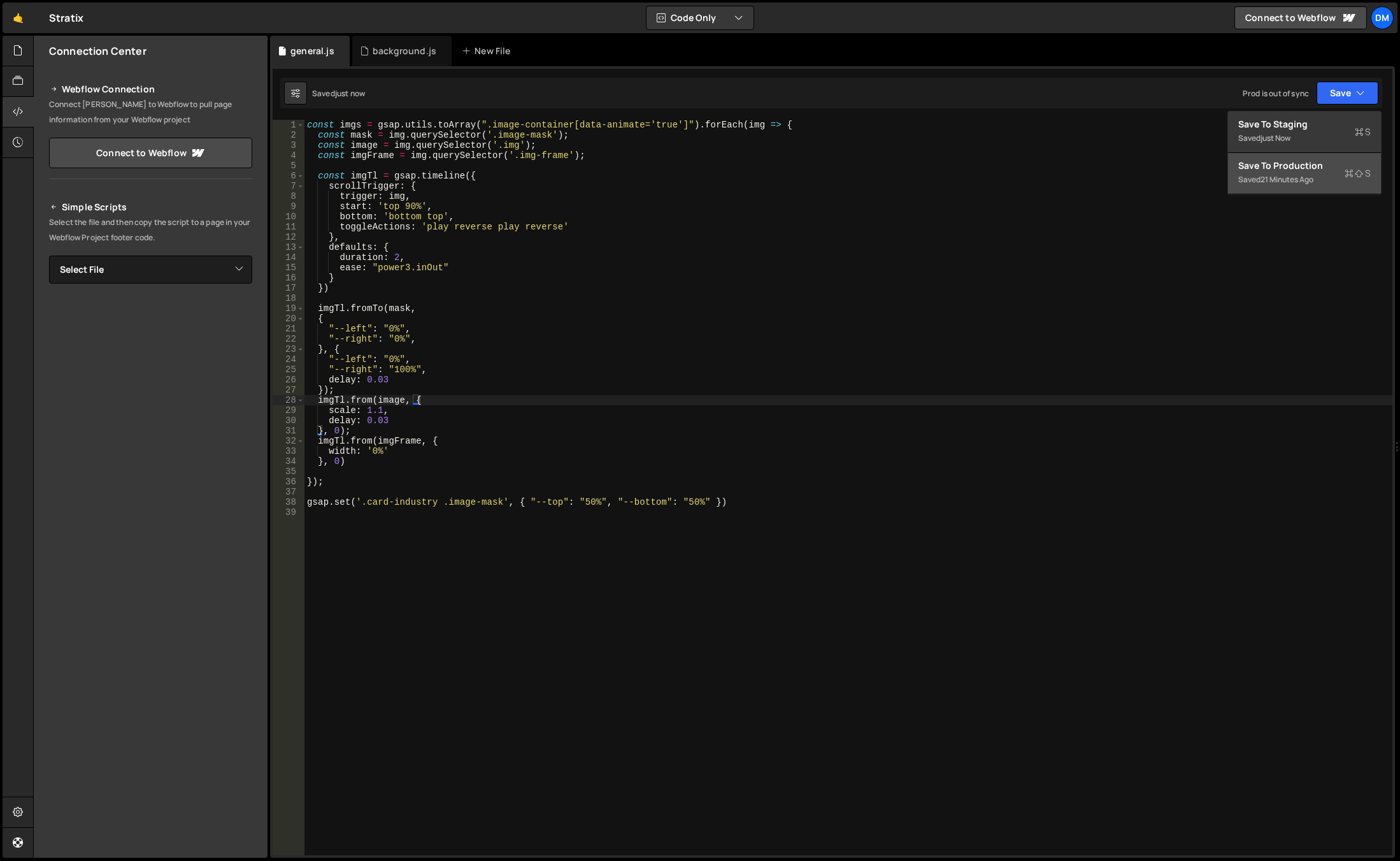
click at [1285, 185] on div "Saved 21 minutes ago" at bounding box center [1305, 180] width 133 height 15
click at [742, 508] on div "const imgs = gsap . utils . toArray ( ".image-container[data-animate='true']" )…" at bounding box center [849, 498] width 1088 height 755
click at [742, 501] on div "const imgs = gsap . utils . toArray ( ".image-container[data-animate='true']" )…" at bounding box center [849, 498] width 1088 height 755
type textarea "gsap.set('.card-industry .image-mask', { "--top": "50%", "--bottom": "50%" });"
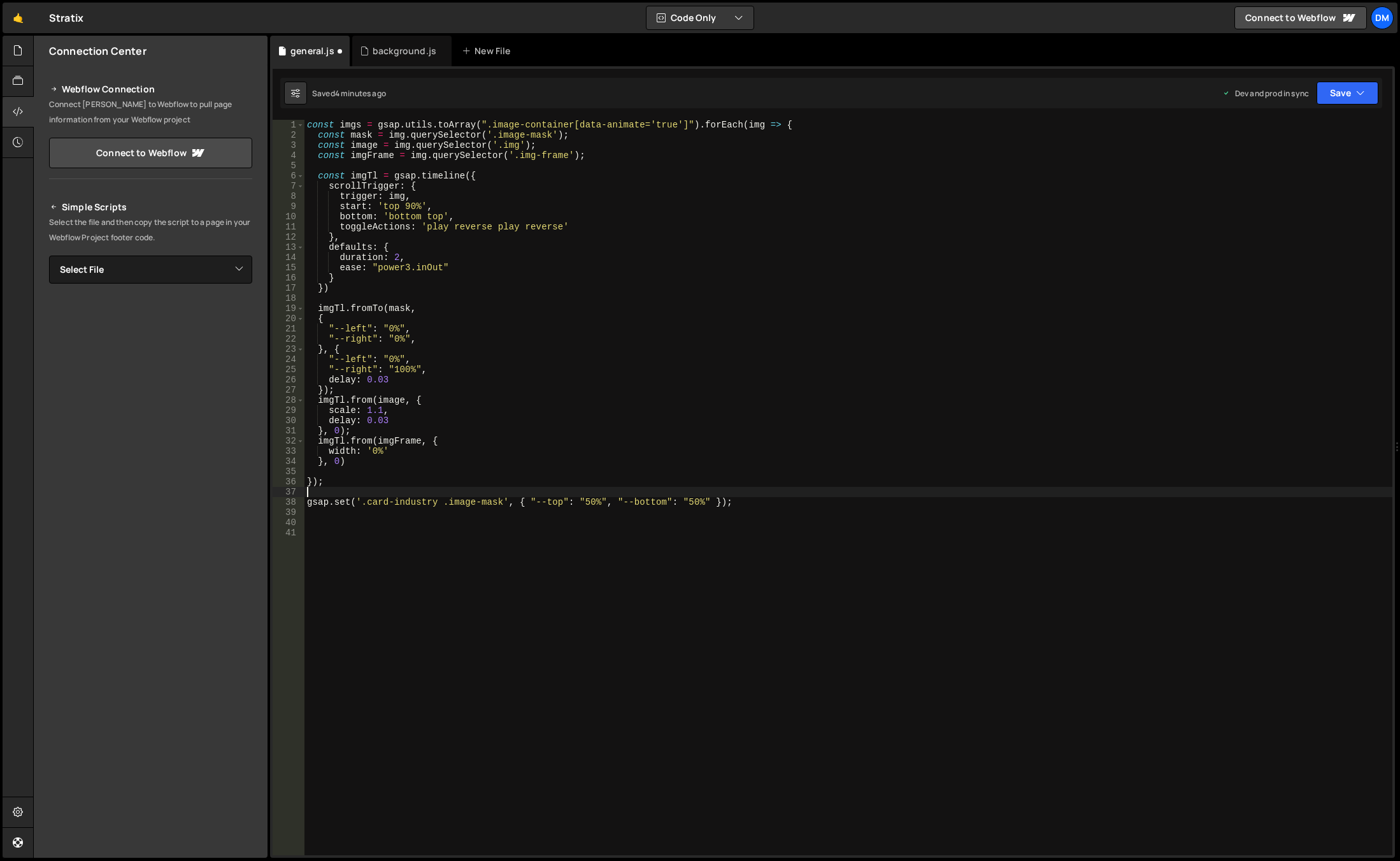
click at [705, 493] on div "const imgs = gsap . utils . toArray ( ".image-container[data-animate='true']" )…" at bounding box center [849, 498] width 1088 height 755
type textarea "gsap.set('.card-industry .image-mask', { "--top": "50%", "--bottom": "50%" });"
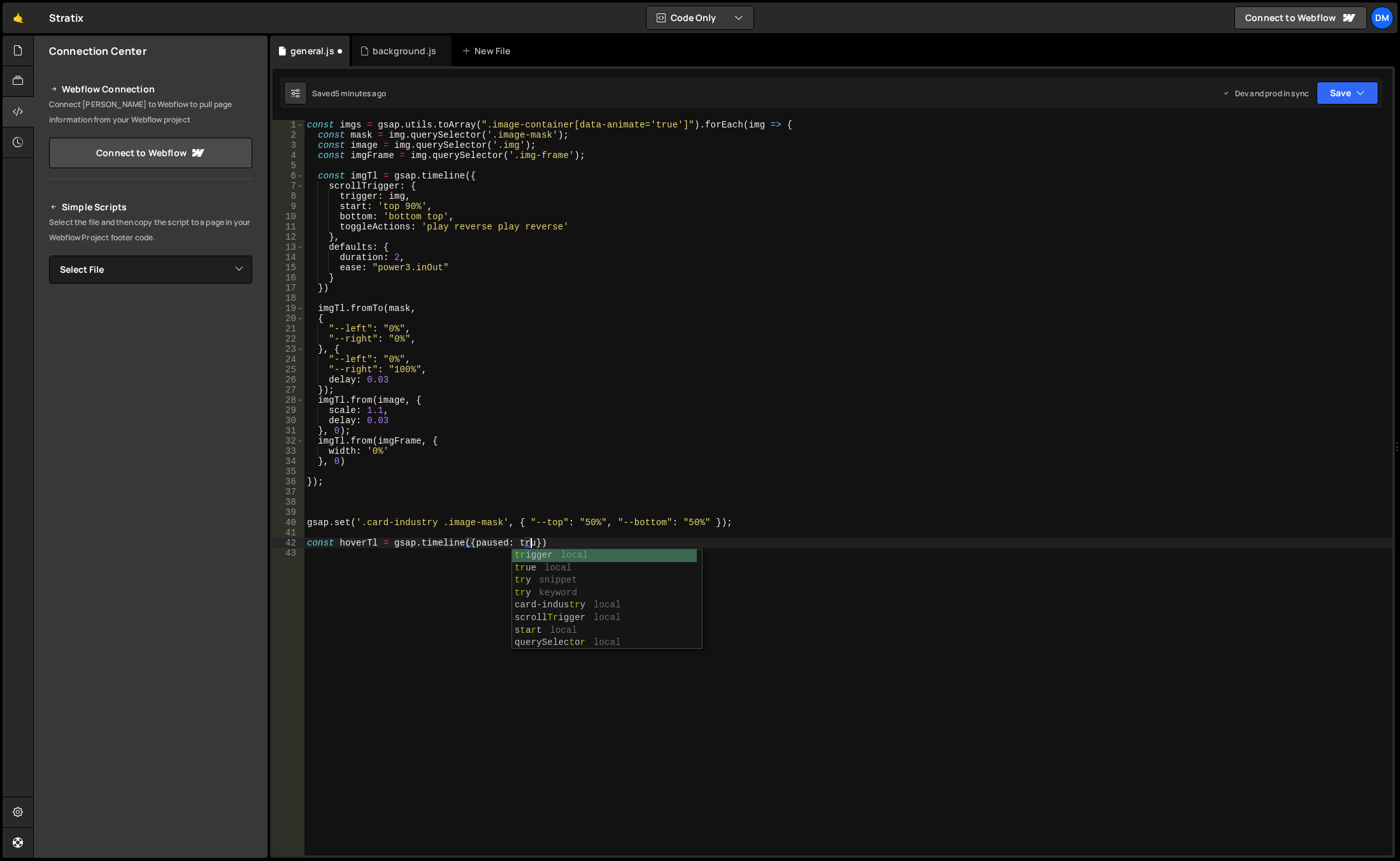
scroll to position [0, 16]
type textarea "const hoverTl = gsap.timeline({paused: true});"
click at [350, 548] on div "const imgs = gsap . utils . toArray ( ".image-container[data-animate='true']" )…" at bounding box center [849, 498] width 1088 height 755
click at [351, 539] on div "const imgs = gsap . utils . toArray ( ".image-container[data-animate='true']" )…" at bounding box center [849, 498] width 1088 height 755
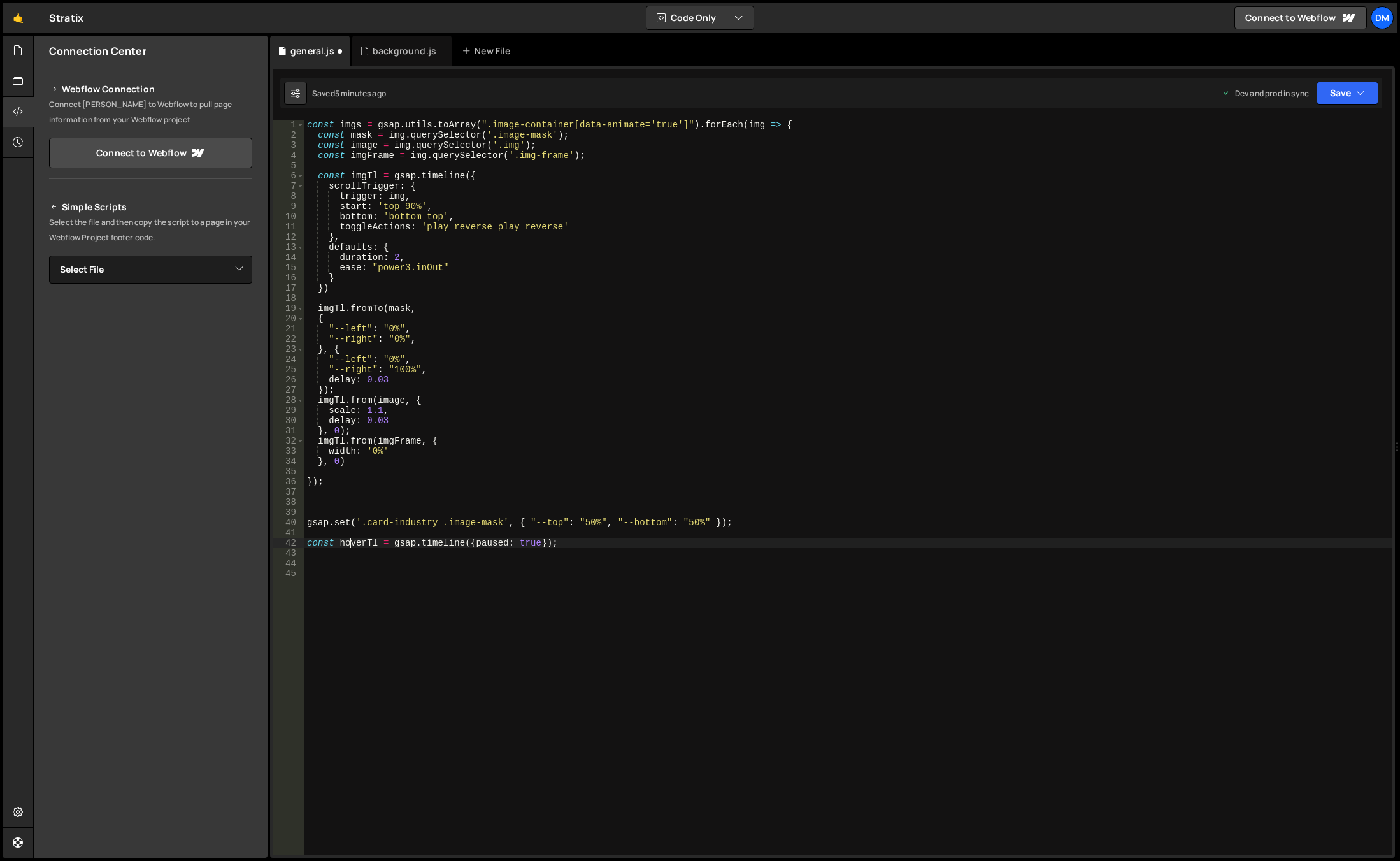
type textarea "const hoverTl = gsap.timeline({paused: true});"
click at [351, 539] on div "const imgs = gsap . utils . toArray ( ".image-container[data-animate='true']" )…" at bounding box center [849, 498] width 1088 height 755
click at [336, 570] on div "const imgs = gsap . utils . toArray ( ".image-container[data-animate='true']" )…" at bounding box center [849, 498] width 1088 height 755
click at [340, 564] on div "const imgs = gsap . utils . toArray ( ".image-container[data-animate='true']" )…" at bounding box center [849, 498] width 1088 height 755
paste textarea "hoverTl"
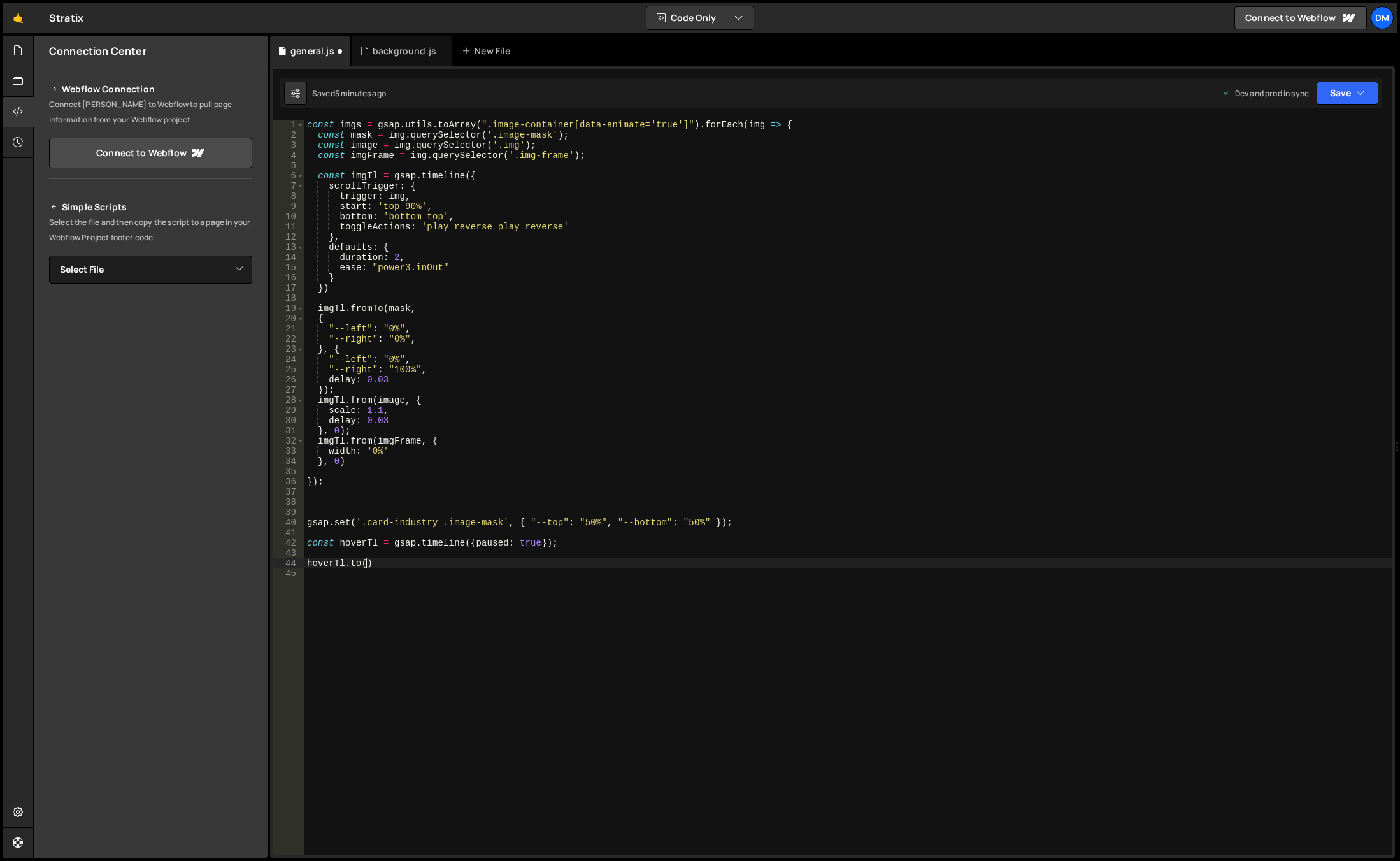
scroll to position [0, 3]
drag, startPoint x: 789, startPoint y: 124, endPoint x: 287, endPoint y: 123, distance: 502.0
click at [287, 123] on div "[DOMAIN_NAME]( 1 2 3 4 5 6 7 8 9 10 11 12 13 14 15 16 17 18 19 20 21 22 23 24 2…" at bounding box center [832, 487] width 1120 height 735
type textarea "const imgs = gsap.utils.toArray(".image-container[data-animate='true']").forEac…"
click at [347, 530] on div "const imgs = gsap . utils . toArray ( ".image-container[data-animate='true']" )…" at bounding box center [849, 498] width 1088 height 755
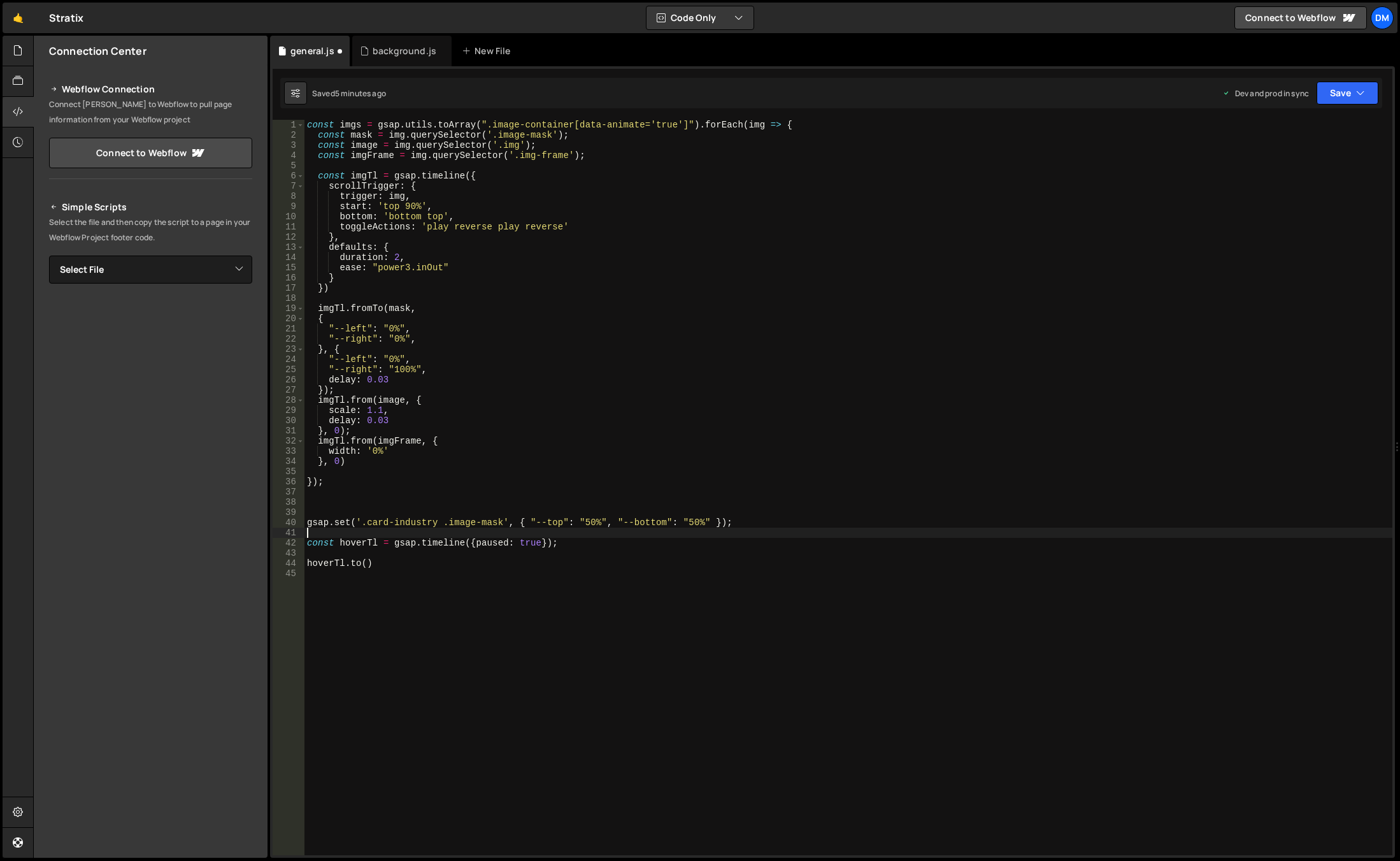
scroll to position [0, 0]
paste textarea "const imgs = gsap.utils.toArray(".image-container[data-animate='true']").forEac…"
type textarea "const imgs = gsap.utils.toArray(".image-container[data-animate='true']").forEac…"
click at [349, 547] on div "const imgs = gsap . utils . toArray ( ".image-container[data-animate='true']" )…" at bounding box center [849, 498] width 1088 height 755
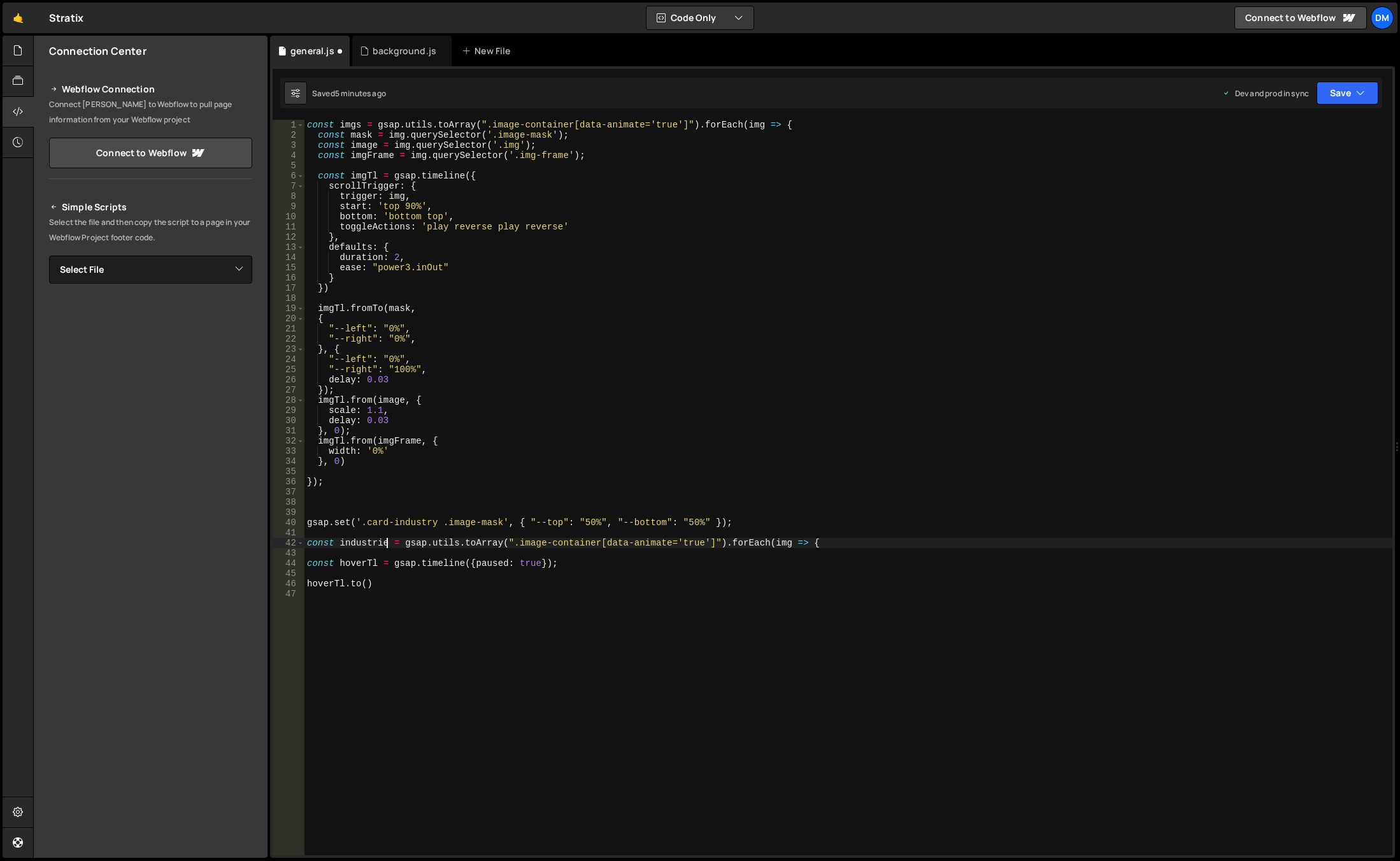
scroll to position [0, 6]
click at [774, 543] on div "const imgs = gsap . utils . toArray ( ".image-container[data-animate='true']" )…" at bounding box center [849, 498] width 1088 height 755
type textarea "const industries = gsap.utils.toArray(".image-container[data-animate='true']").…"
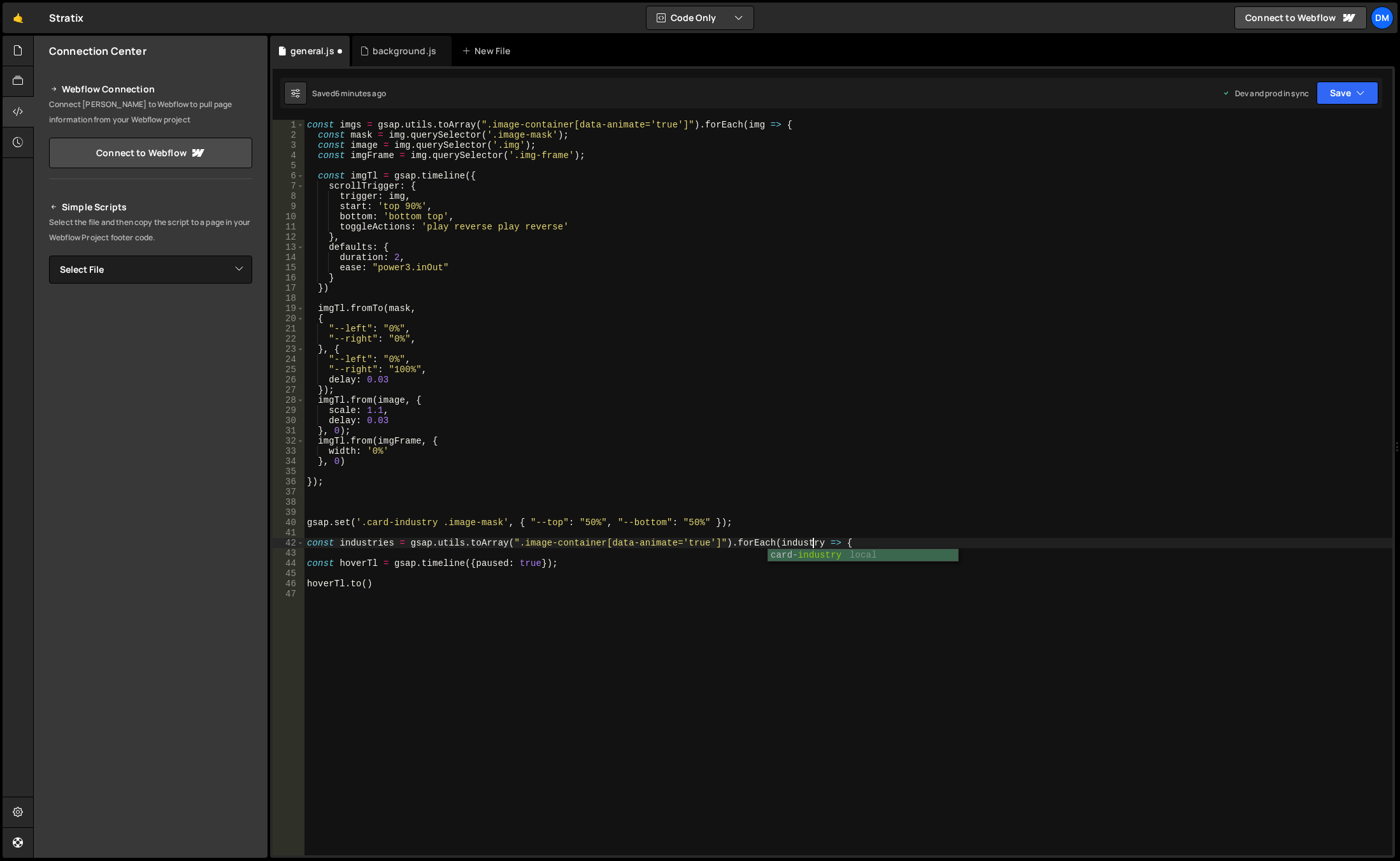
click at [738, 704] on div "const imgs = gsap . utils . toArray ( ".image-container[data-animate='true']" )…" at bounding box center [849, 498] width 1088 height 755
click at [619, 570] on div "const imgs = gsap . utils . toArray ( ".image-container[data-animate='true']" )…" at bounding box center [849, 498] width 1088 height 755
drag, startPoint x: 518, startPoint y: 543, endPoint x: 713, endPoint y: 547, distance: 195.0
click at [713, 547] on div "const imgs = gsap . utils . toArray ( ".image-container[data-animate='true']" )…" at bounding box center [849, 498] width 1088 height 755
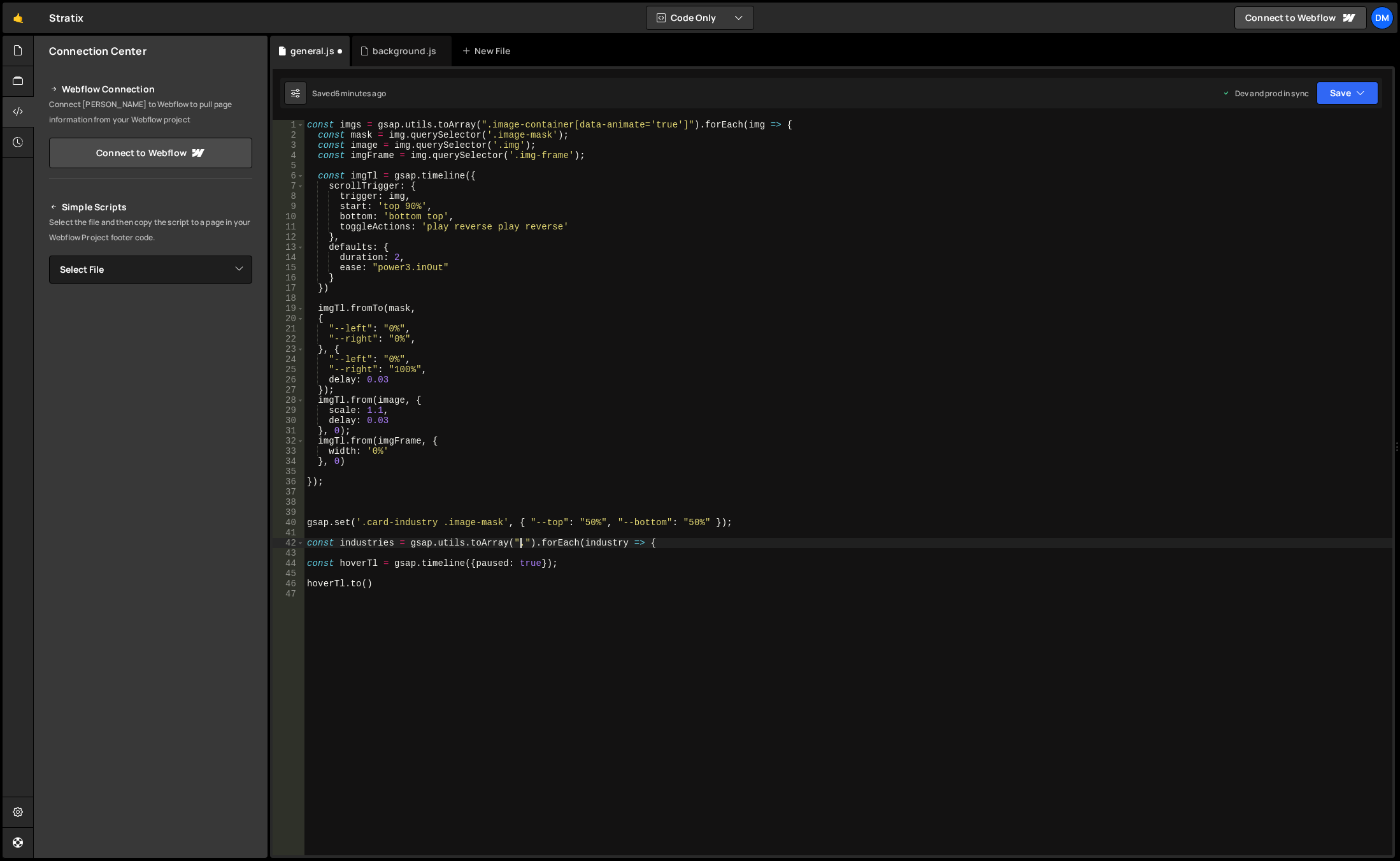
paste textarea "card-industry"
type textarea "const industries = gsap.utils.toArray(".card-industry").forEach(industry => {"
click at [798, 543] on div "const imgs = gsap . utils . toArray ( ".image-container[data-animate='true']" )…" at bounding box center [849, 498] width 1088 height 755
click at [721, 545] on div "const imgs = gsap . utils . toArray ( ".image-container[data-animate='true']" )…" at bounding box center [849, 498] width 1088 height 755
click at [739, 536] on div "const imgs = gsap . utils . toArray ( ".image-container[data-animate='true']" )…" at bounding box center [849, 498] width 1088 height 755
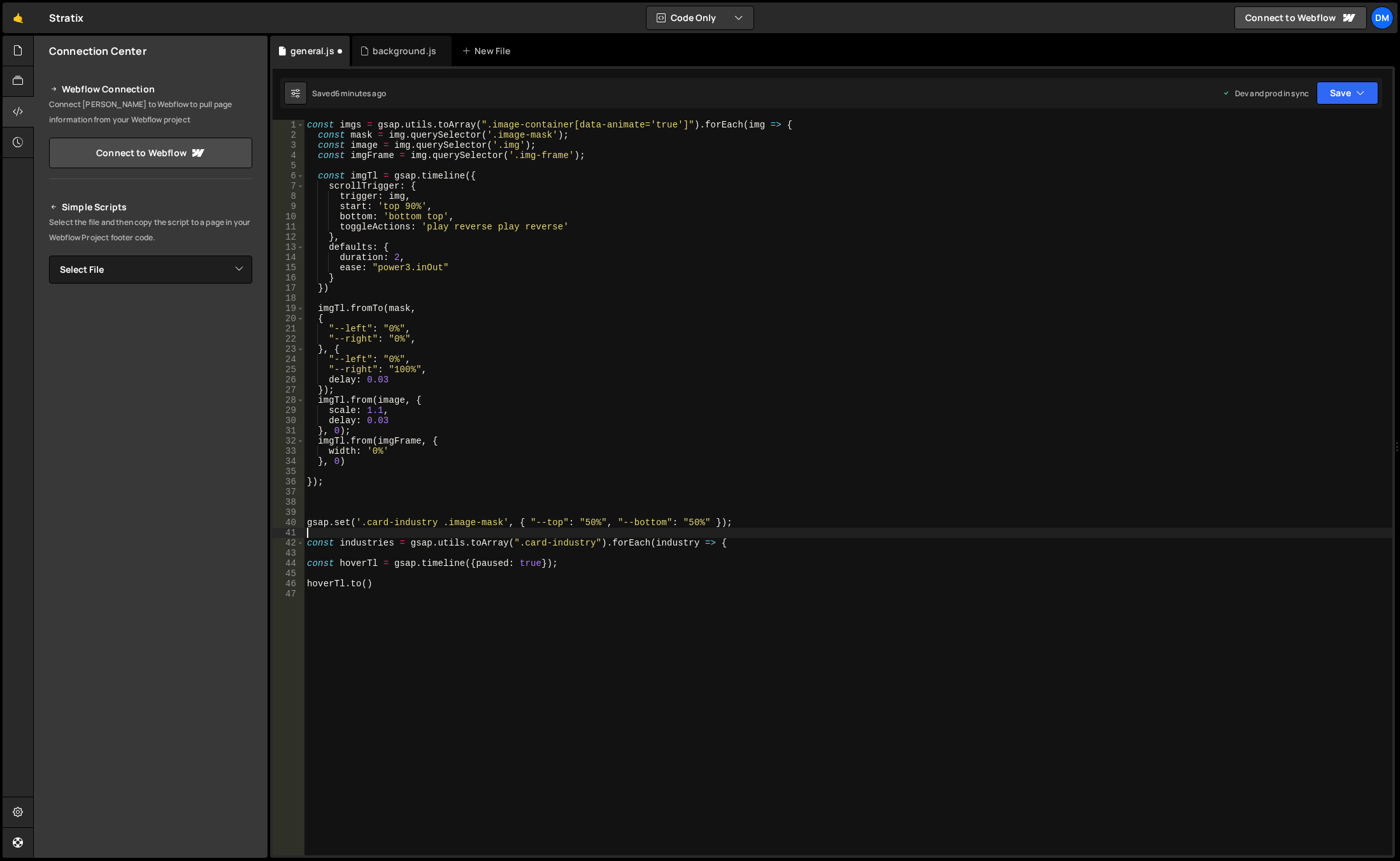
click at [733, 543] on div "const imgs = gsap . utils . toArray ( ".image-container[data-animate='true']" )…" at bounding box center [849, 498] width 1088 height 755
type textarea "const industries = gsap.utils.toArray(".card-industry").forEach(industry => {"
click at [738, 542] on div "const imgs = gsap . utils . toArray ( ".image-container[data-animate='true']" )…" at bounding box center [849, 498] width 1088 height 755
click at [618, 595] on div "const imgs = gsap . utils . toArray ( ".image-container[data-animate='true']" )…" at bounding box center [849, 498] width 1088 height 755
click at [557, 583] on div "const imgs = gsap . utils . toArray ( ".image-container[data-animate='true']" )…" at bounding box center [849, 498] width 1088 height 755
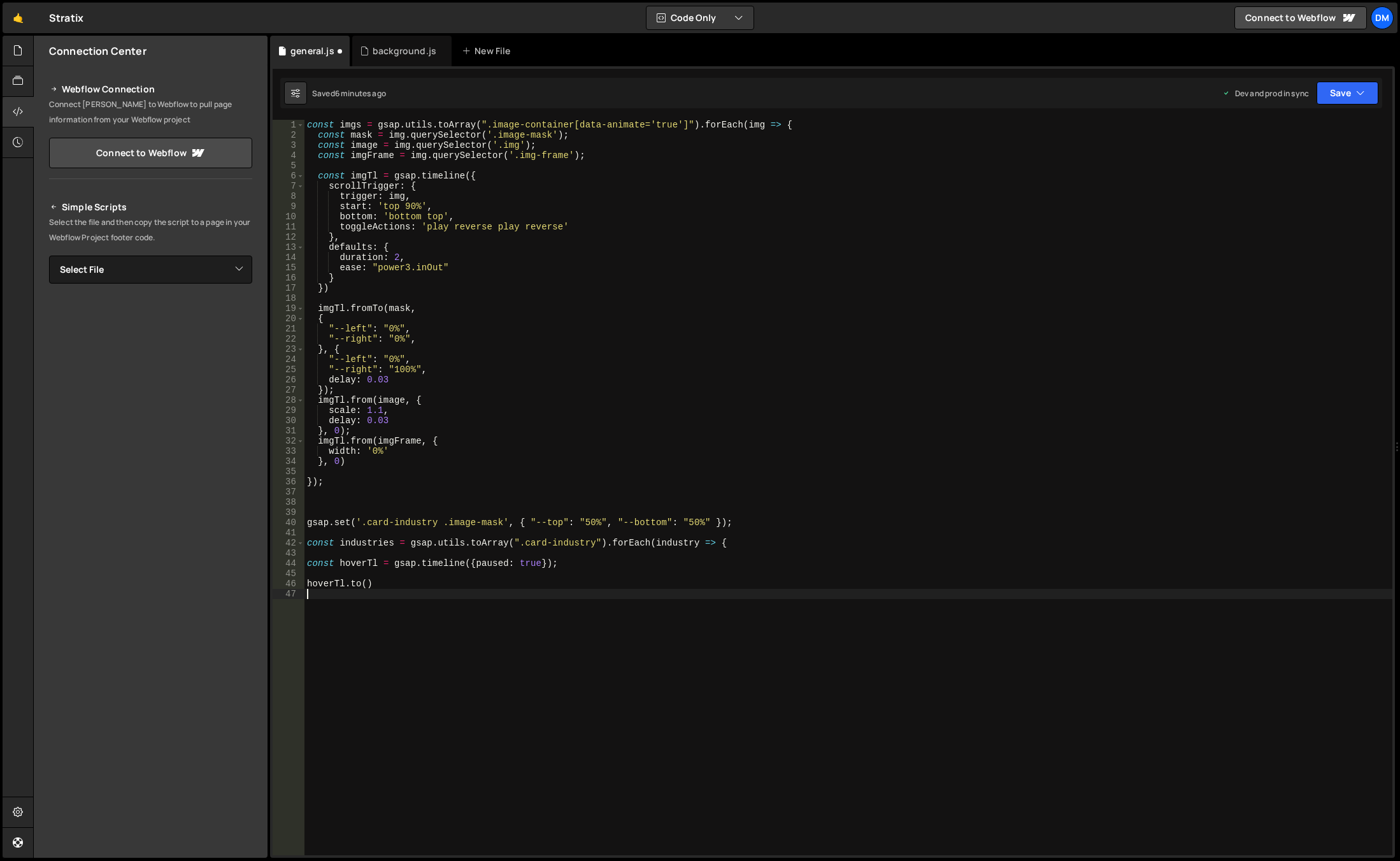
type textarea "[DOMAIN_NAME]()"
click at [551, 592] on div "const imgs = gsap . utils . toArray ( ".image-container[data-animate='true']" )…" at bounding box center [849, 498] width 1088 height 755
click at [696, 637] on div "const imgs = gsap . utils . toArray ( ".image-container[data-animate='true']" )…" at bounding box center [849, 498] width 1088 height 755
click at [365, 583] on div "const imgs = gsap . utils . toArray ( ".image-container[data-animate='true']" )…" at bounding box center [849, 498] width 1088 height 755
click at [658, 543] on div "const imgs = gsap . utils . toArray ( ".image-container[data-animate='true']" )…" at bounding box center [849, 498] width 1088 height 755
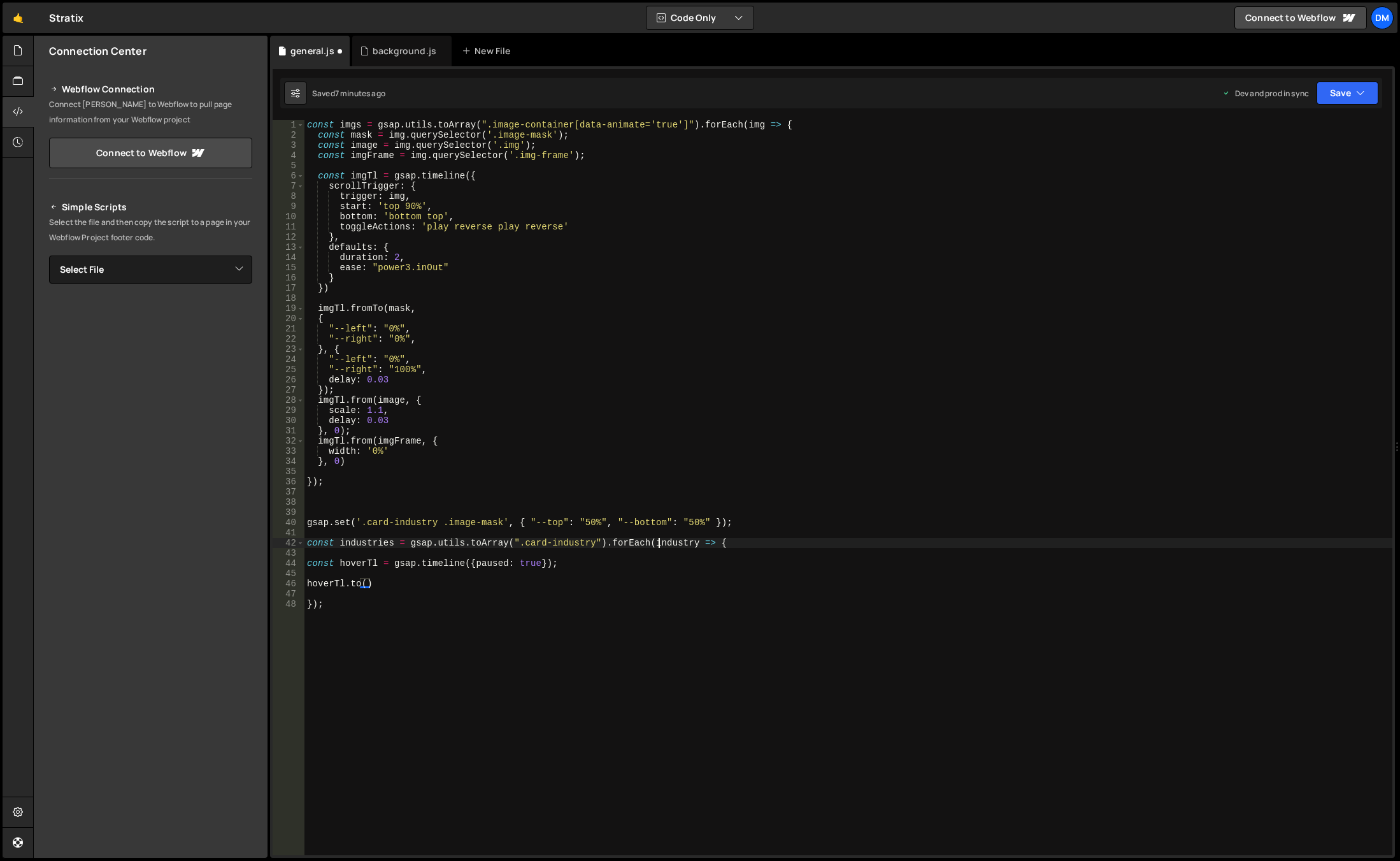
type textarea "const industries = gsap.utils.toArray(".card-industry").forEach(industry => {"
click at [658, 543] on div "const imgs = gsap . utils . toArray ( ".image-container[data-animate='true']" )…" at bounding box center [849, 498] width 1088 height 755
click at [731, 539] on div "const imgs = gsap . utils . toArray ( ".image-container[data-animate='true']" )…" at bounding box center [849, 498] width 1088 height 755
paste textarea "industry"
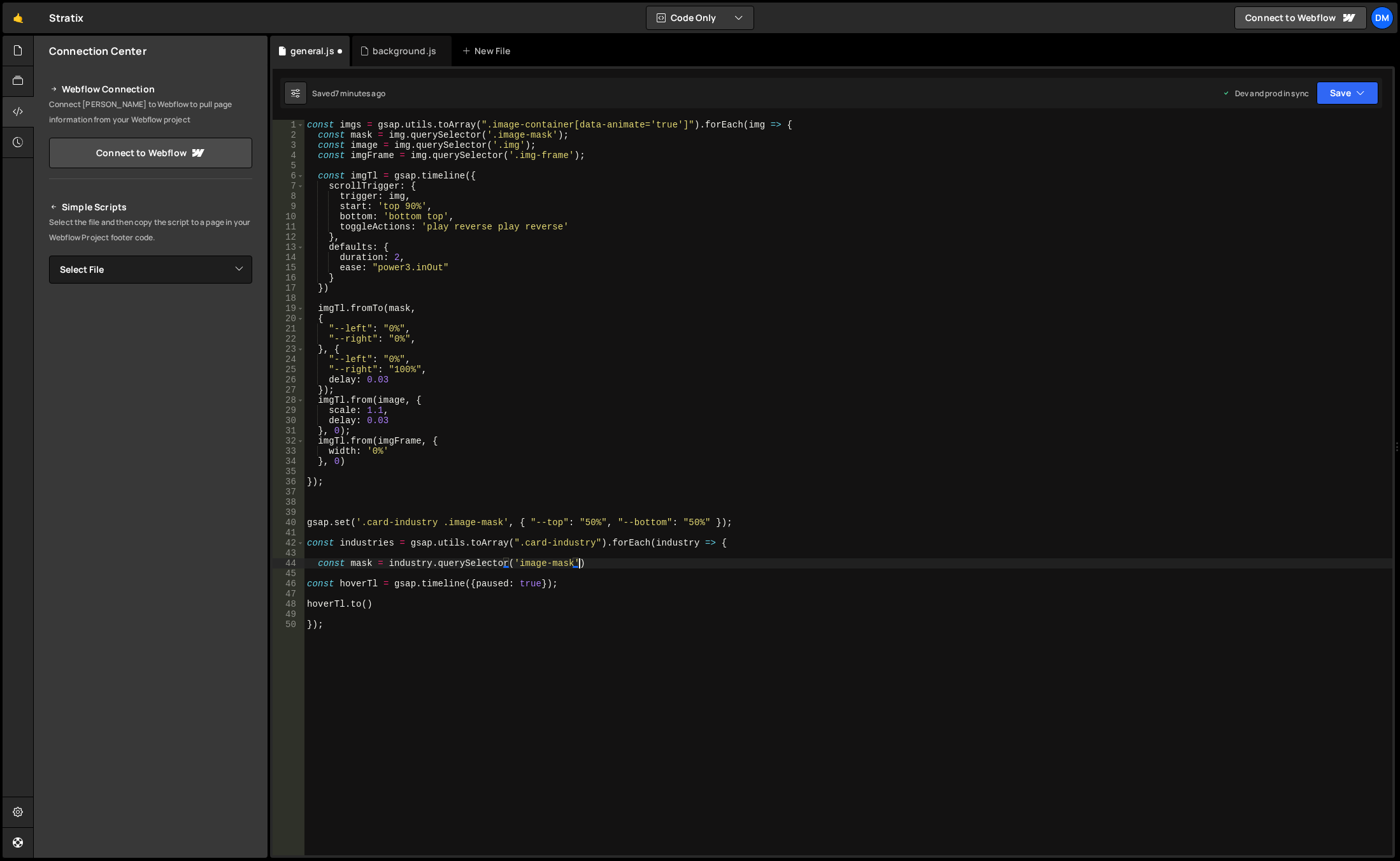
scroll to position [0, 19]
click at [361, 565] on div "const imgs = gsap . utils . toArray ( ".image-container[data-animate='true']" )…" at bounding box center [849, 498] width 1088 height 755
click at [365, 605] on div "const imgs = gsap . utils . toArray ( ".image-container[data-animate='true']" )…" at bounding box center [849, 498] width 1088 height 755
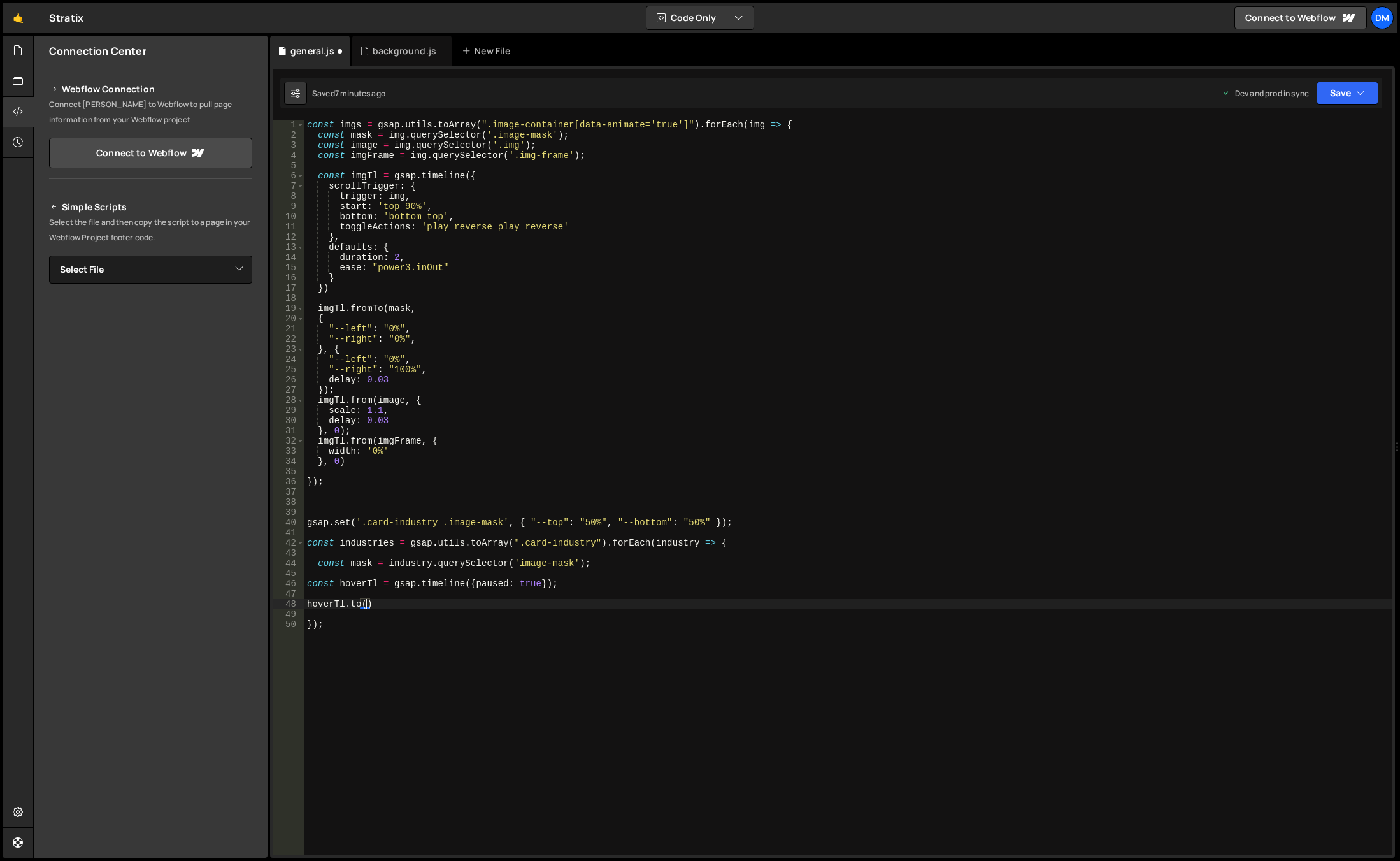
paste textarea "mask"
type textarea "[DOMAIN_NAME](mask, {})"
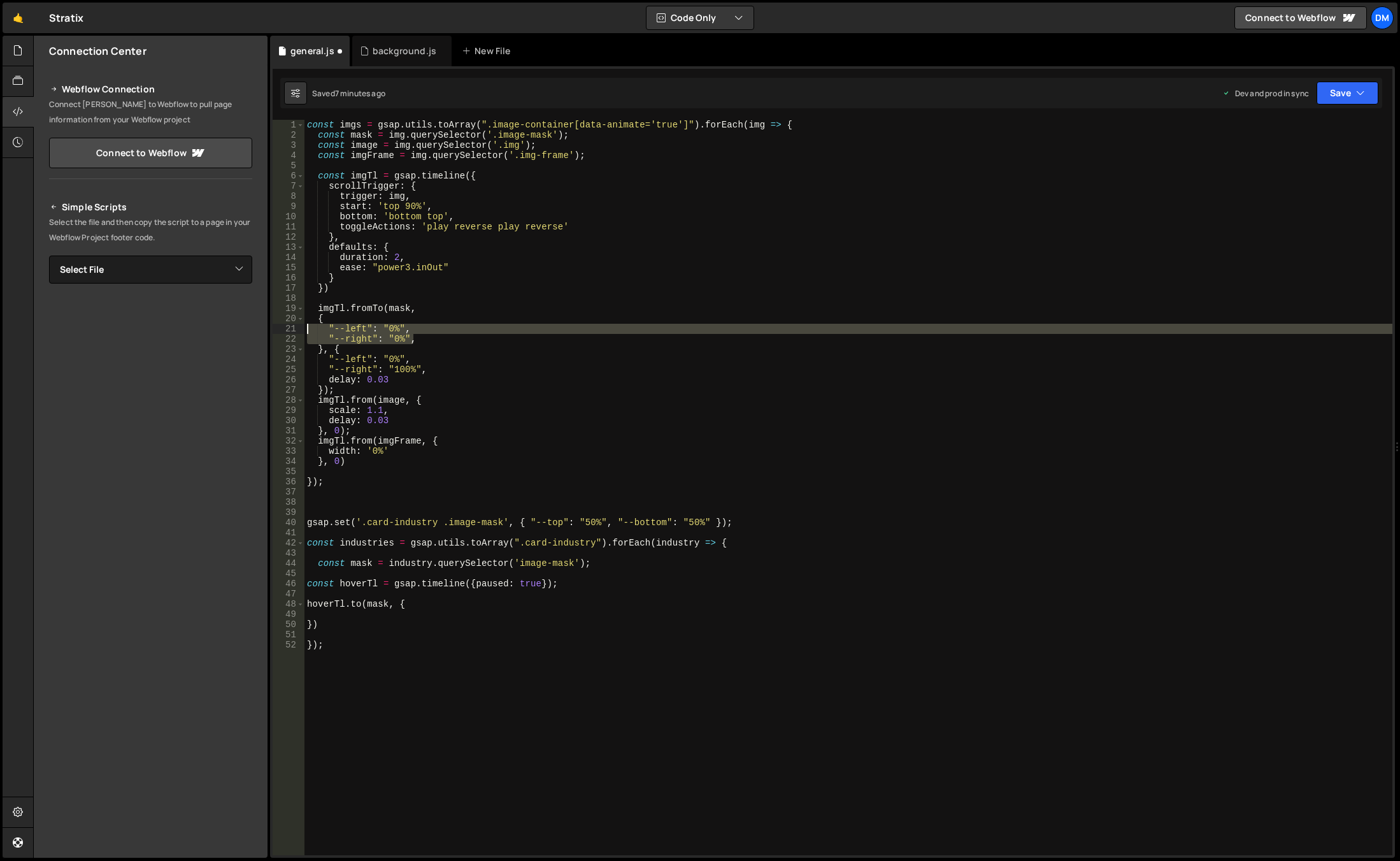
drag, startPoint x: 419, startPoint y: 340, endPoint x: 295, endPoint y: 331, distance: 124.3
click at [295, 331] on div "1 2 3 4 5 6 7 8 9 10 11 12 13 14 15 16 17 18 19 20 21 22 23 24 25 26 27 28 29 3…" at bounding box center [832, 487] width 1120 height 735
type textarea ""--left": "0%", "--right": "0%","
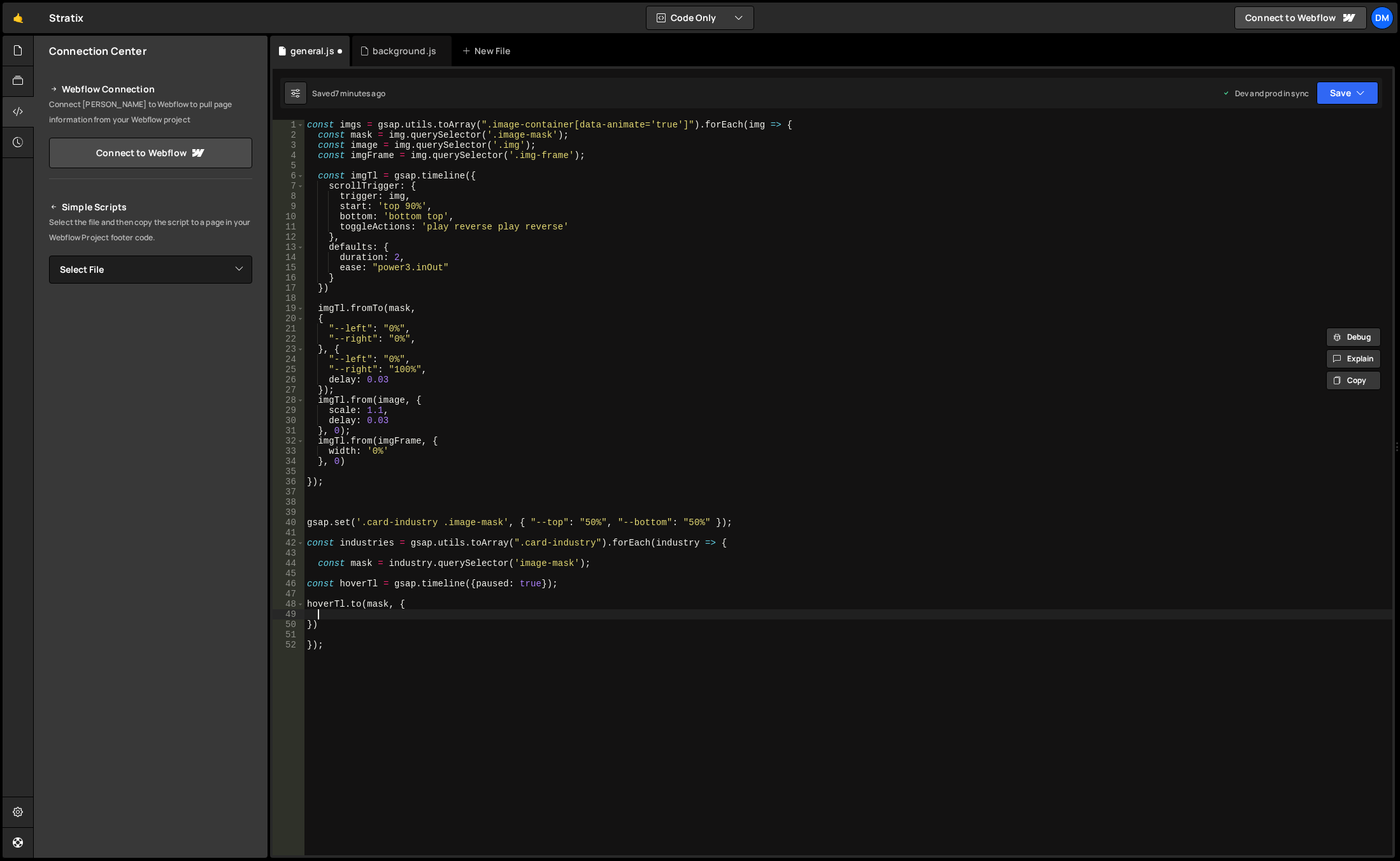
click at [362, 617] on div "const imgs = gsap . utils . toArray ( ".image-container[data-animate='true']" )…" at bounding box center [849, 498] width 1088 height 755
paste textarea ""--right": "0%","
click at [338, 613] on div "const imgs = gsap . utils . toArray ( ".image-container[data-animate='true']" )…" at bounding box center [849, 498] width 1088 height 755
click at [429, 666] on div "const imgs = gsap . utils . toArray ( ".image-container[data-animate='true']" )…" at bounding box center [849, 498] width 1088 height 755
click at [427, 623] on div "const imgs = gsap . utils . toArray ( ".image-container[data-animate='true']" )…" at bounding box center [849, 498] width 1088 height 755
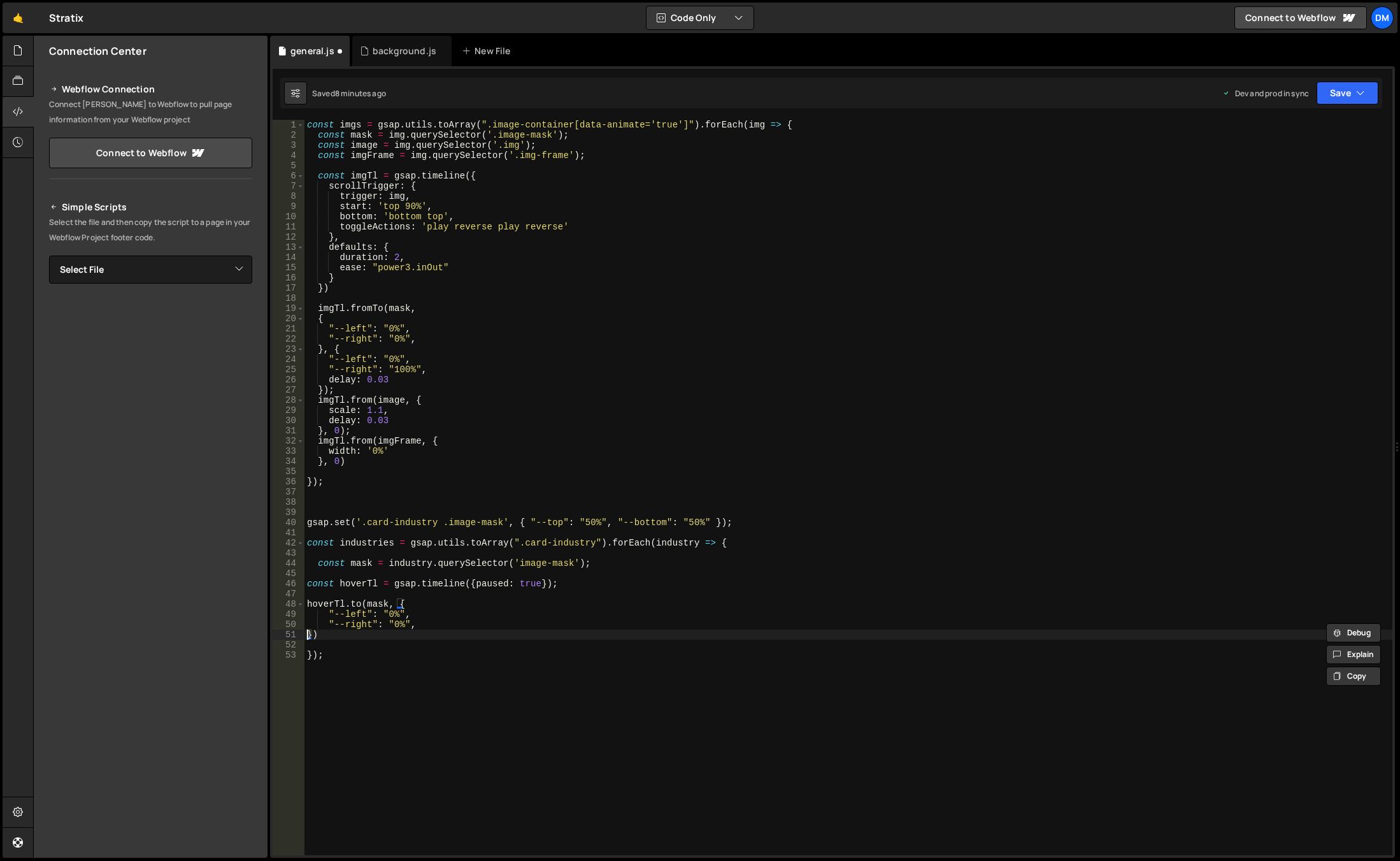
type textarea ""--right": "0%","
click at [489, 579] on div "const imgs = gsap . utils . toArray ( ".image-container[data-animate='true']" )…" at bounding box center [849, 498] width 1088 height 755
type textarea "const hoverTl = gsap.timeline({paused: true});"
click at [1348, 94] on button "Save" at bounding box center [1347, 93] width 62 height 23
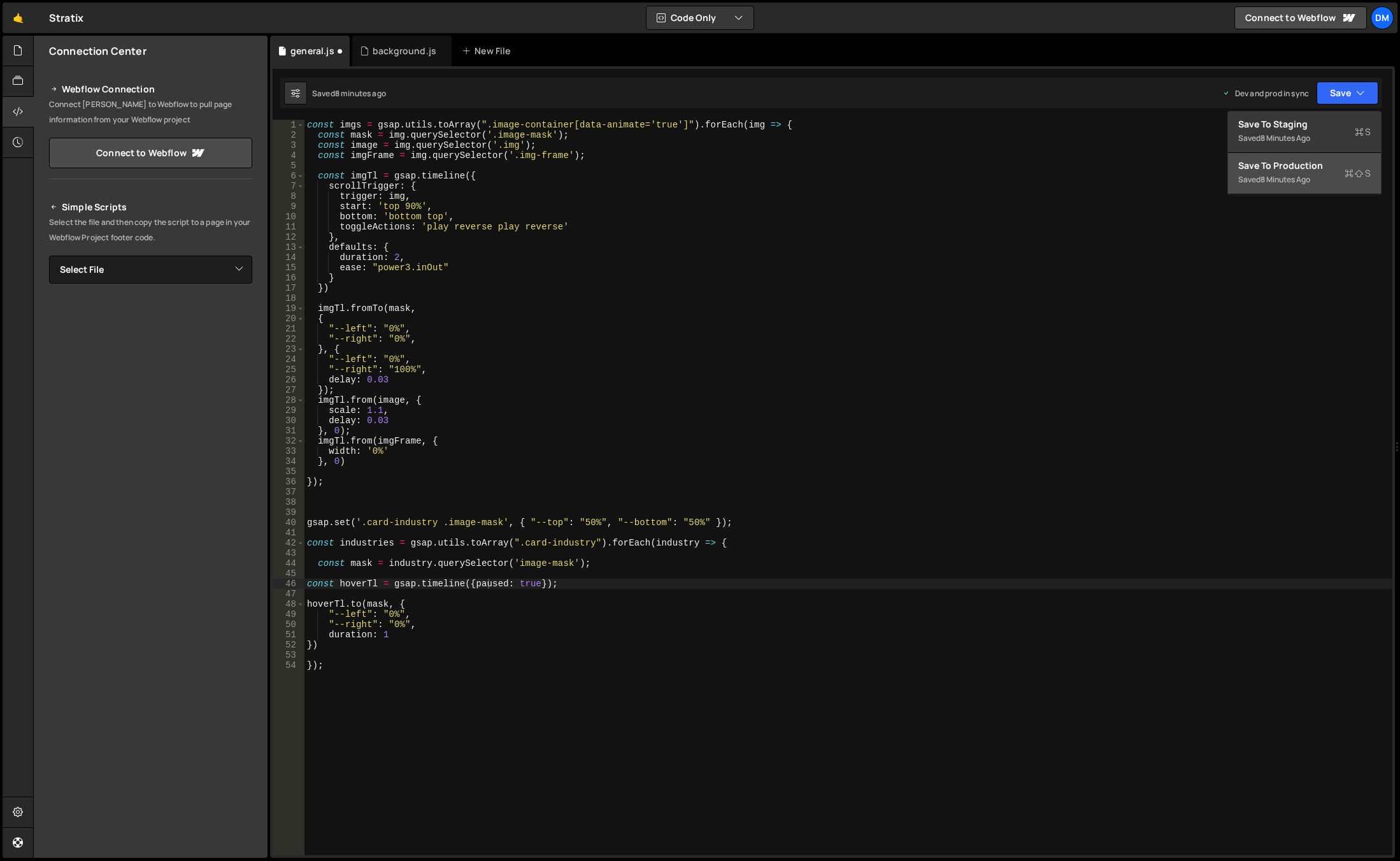
click at [1325, 162] on div "Save to Production S" at bounding box center [1305, 166] width 133 height 13
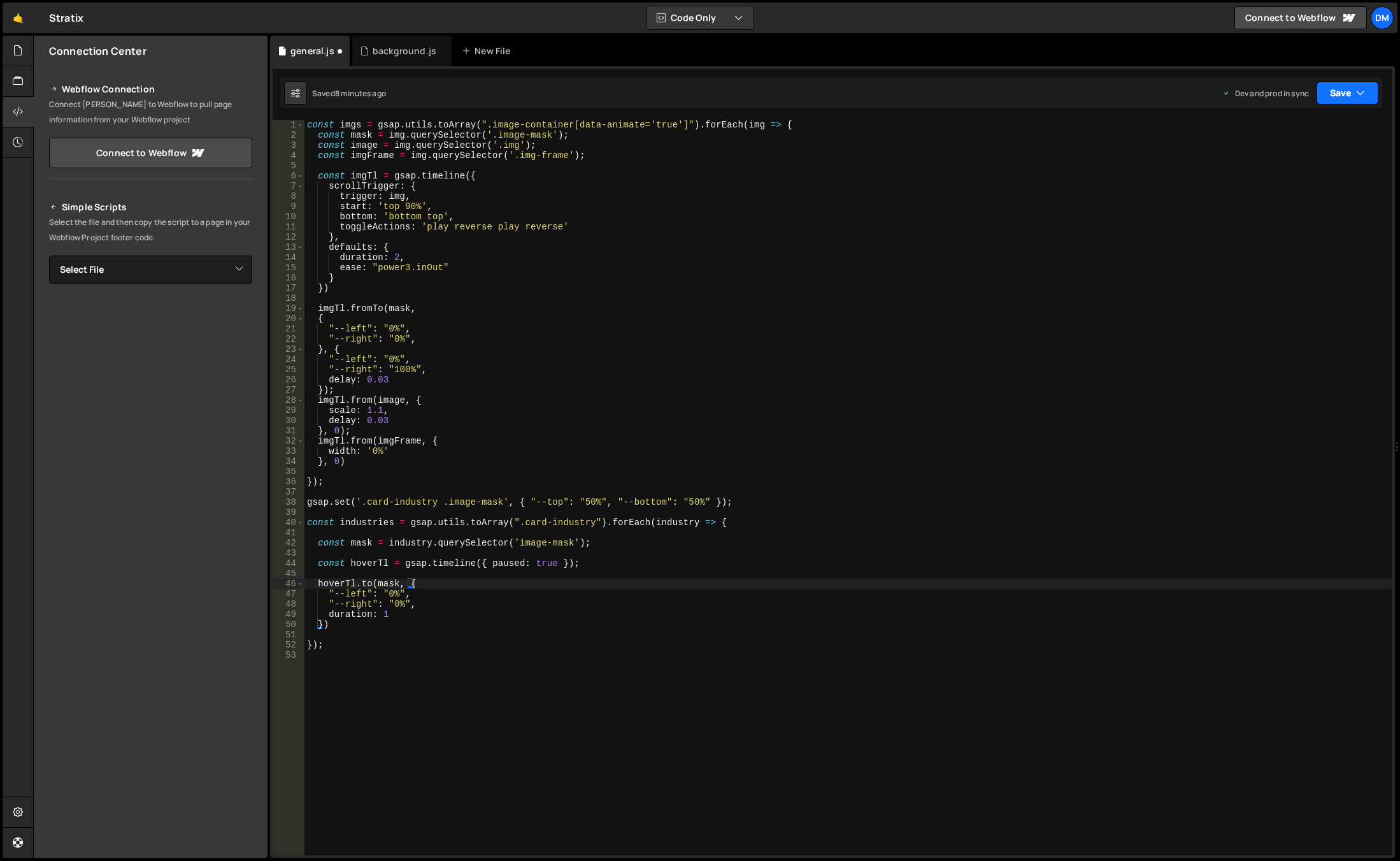
click at [1343, 97] on button "Save" at bounding box center [1347, 93] width 62 height 23
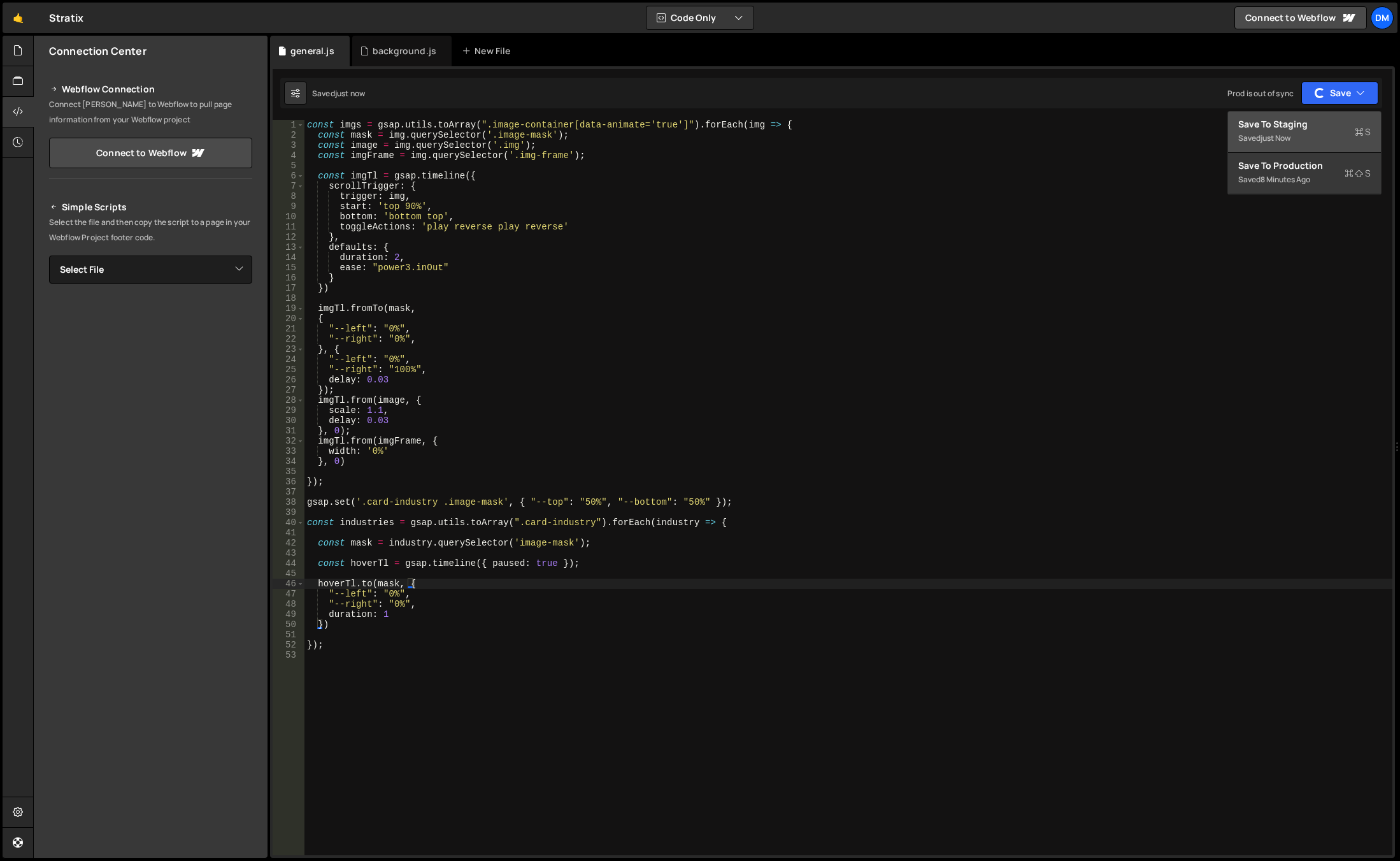
click at [1308, 131] on div "Saved just now" at bounding box center [1305, 139] width 133 height 15
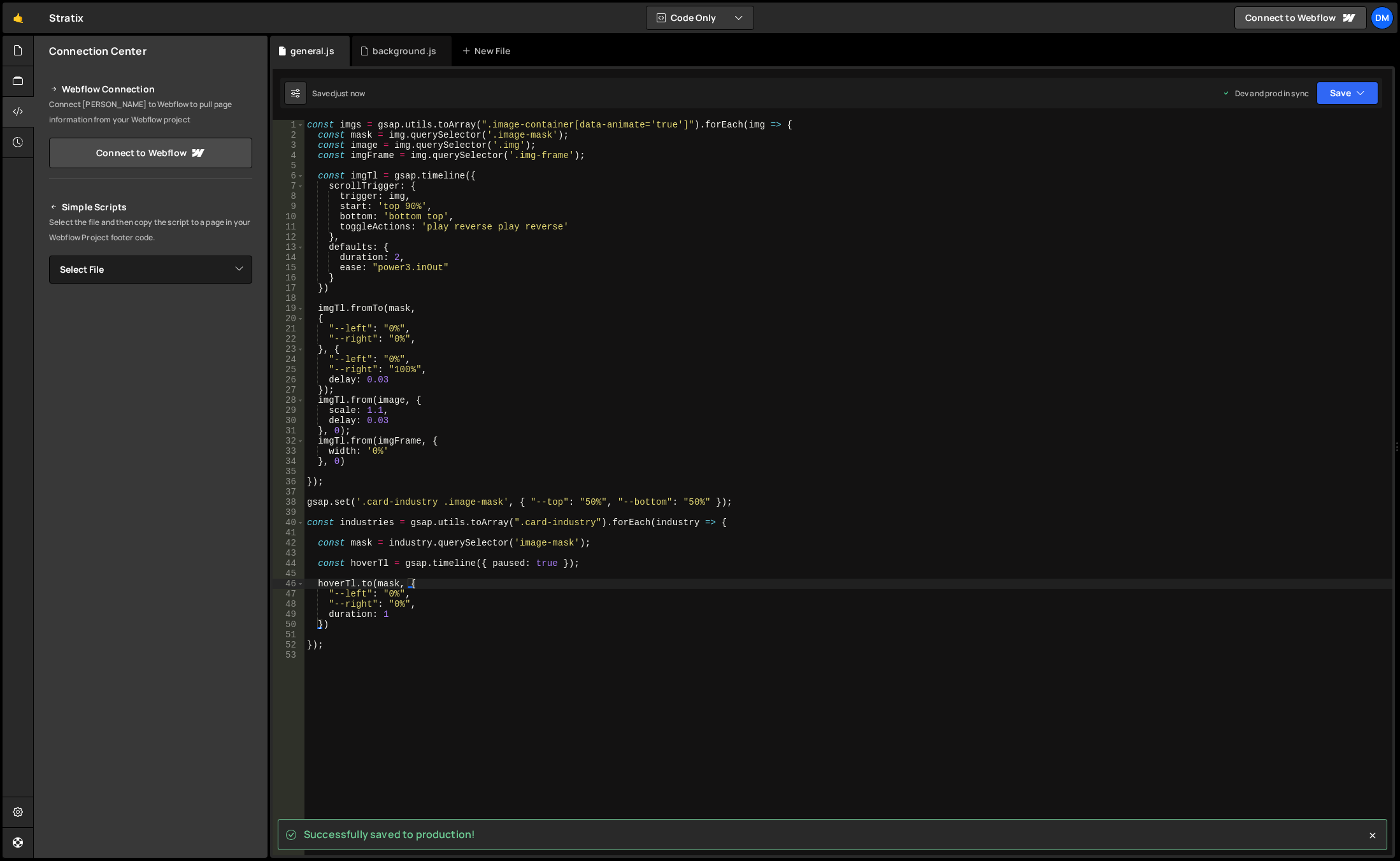
click at [709, 518] on div "const imgs = gsap . utils . toArray ( ".image-container[data-animate='true']" )…" at bounding box center [849, 498] width 1088 height 755
type textarea "const industries = gsap.utils.toArray(".card-industry").forEach(industry => {"
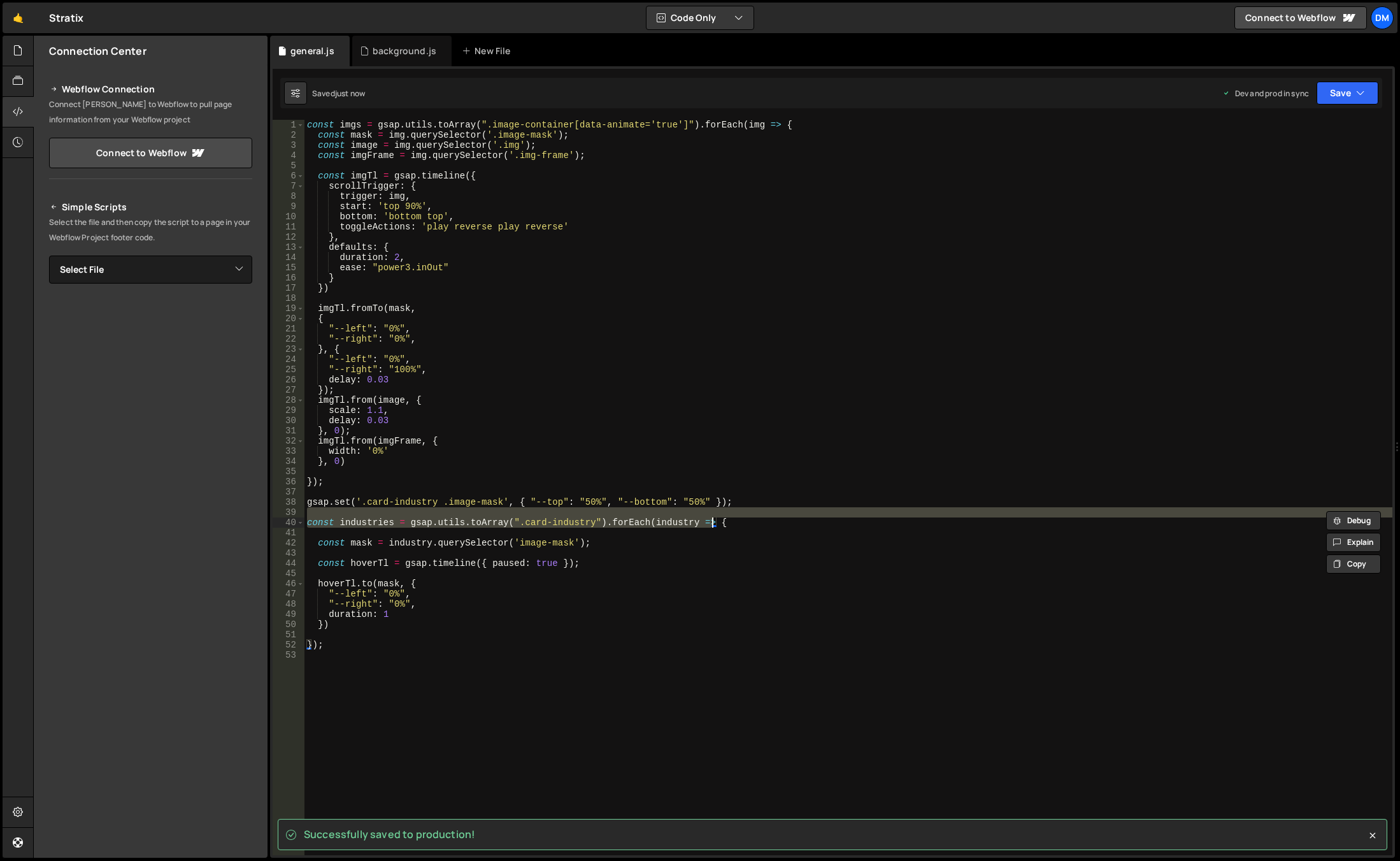
scroll to position [0, 0]
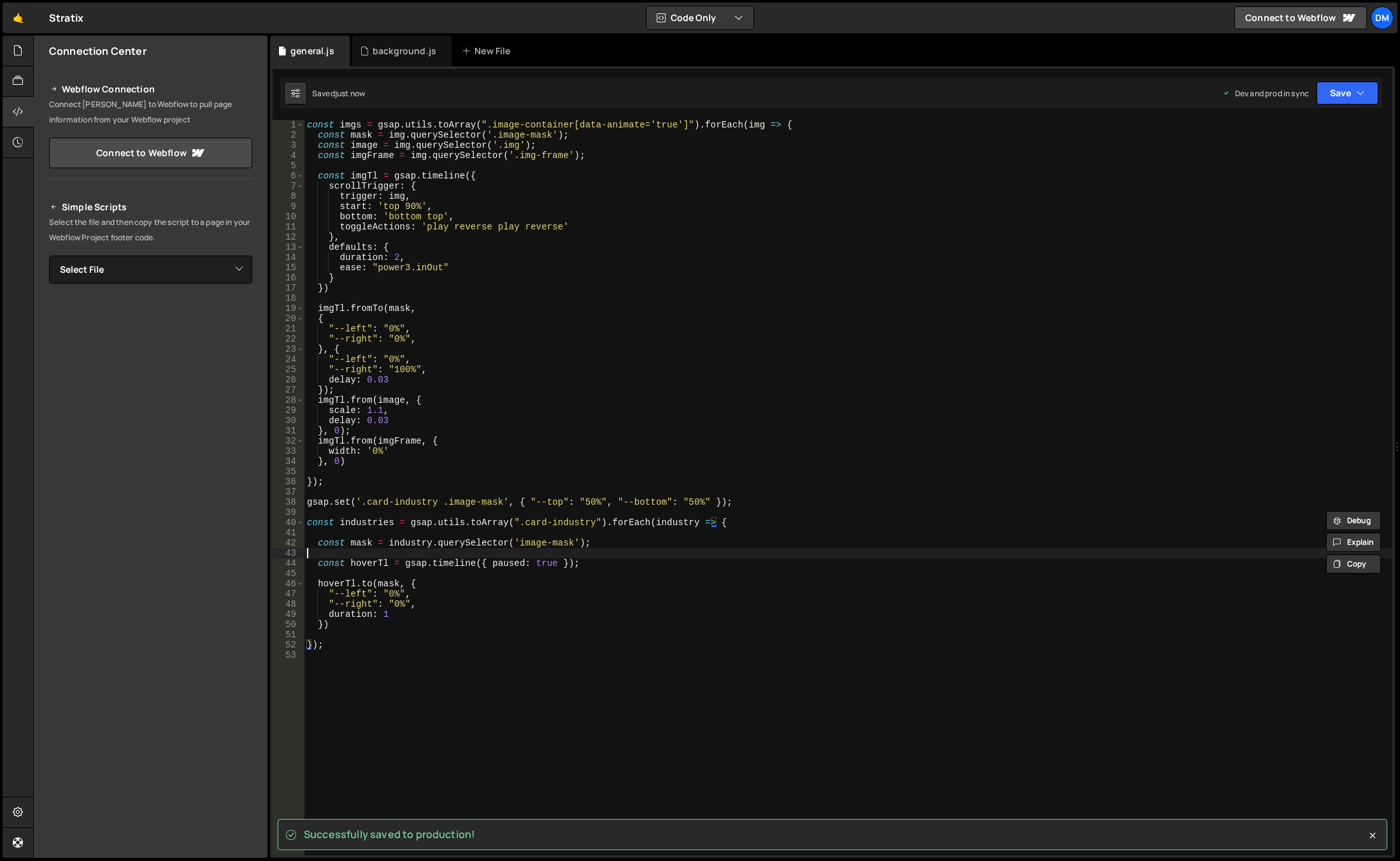
click at [605, 554] on div "const imgs = gsap . utils . toArray ( ".image-container[data-animate='true']" )…" at bounding box center [849, 498] width 1088 height 755
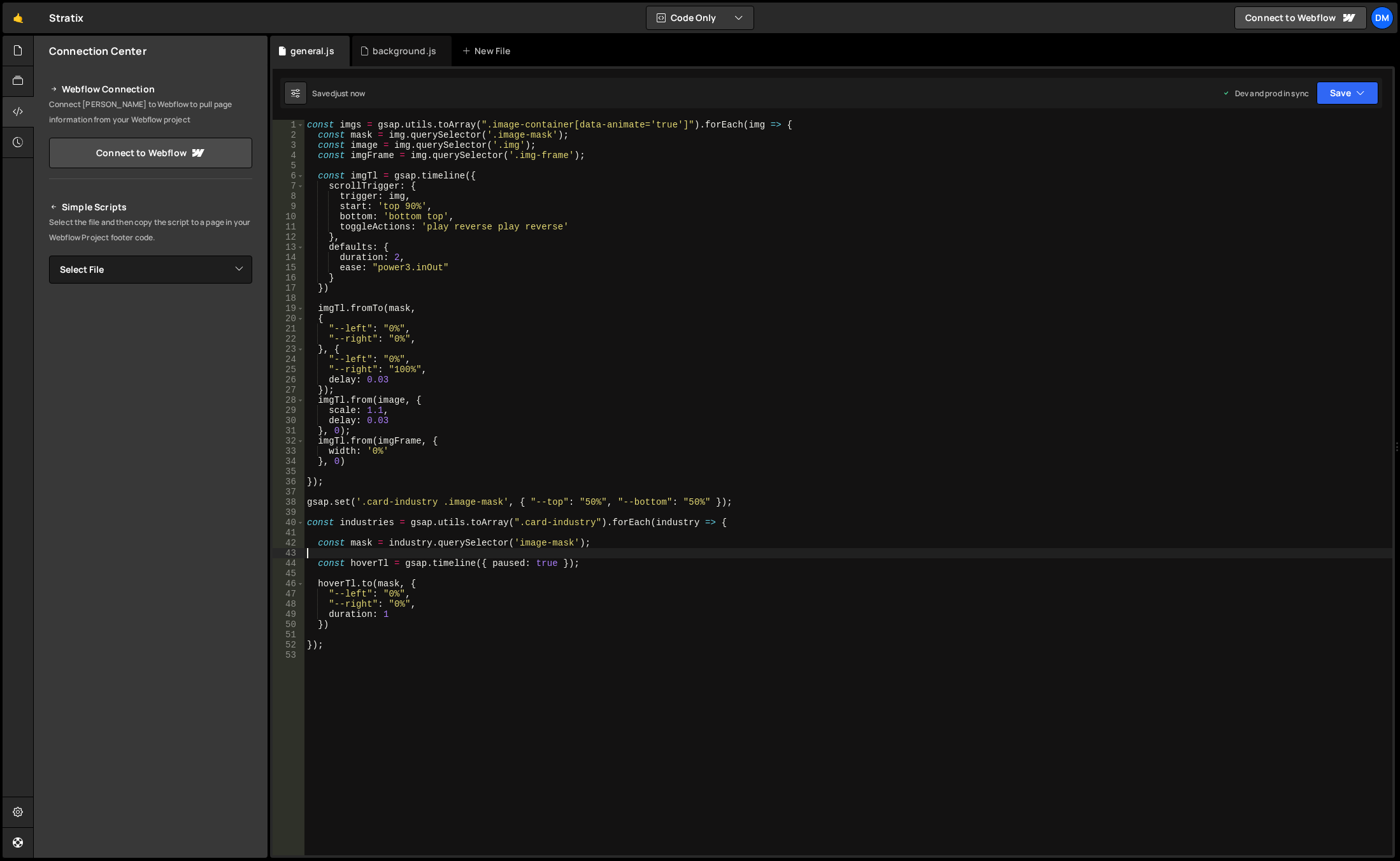
type textarea "const mask = industry.querySelector('image-mask');"
click at [340, 583] on div "const imgs = gsap . utils . toArray ( ".image-container[data-animate='true']" )…" at bounding box center [849, 498] width 1088 height 755
click at [530, 599] on div "const imgs = gsap . utils . toArray ( ".image-container[data-animate='true']" )…" at bounding box center [849, 498] width 1088 height 755
click at [727, 503] on div "const imgs = gsap . utils . toArray ( ".image-container[data-animate='true']" )…" at bounding box center [849, 498] width 1088 height 755
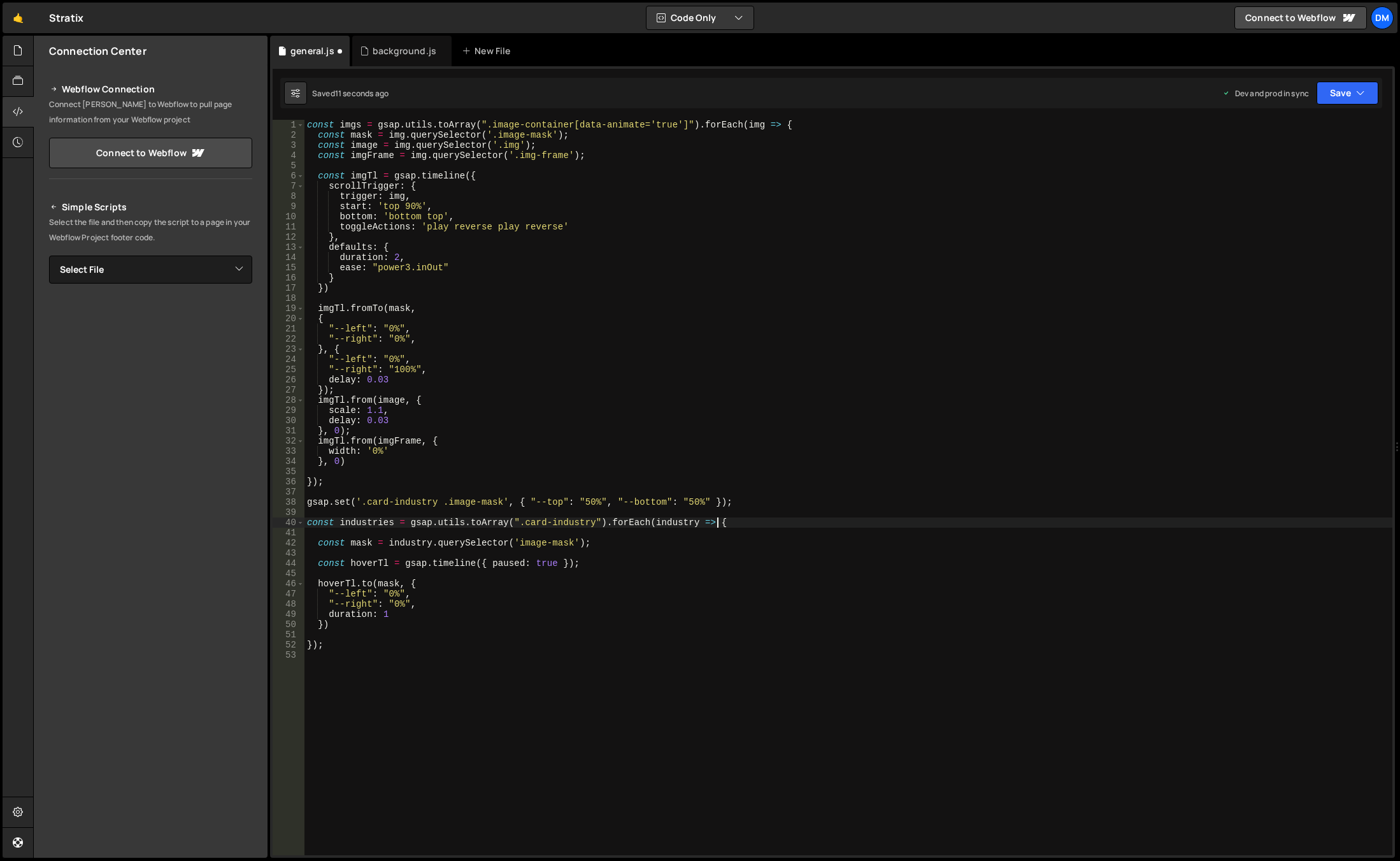
click at [717, 524] on div "const imgs = gsap . utils . toArray ( ".image-container[data-animate='true']" )…" at bounding box center [849, 498] width 1088 height 755
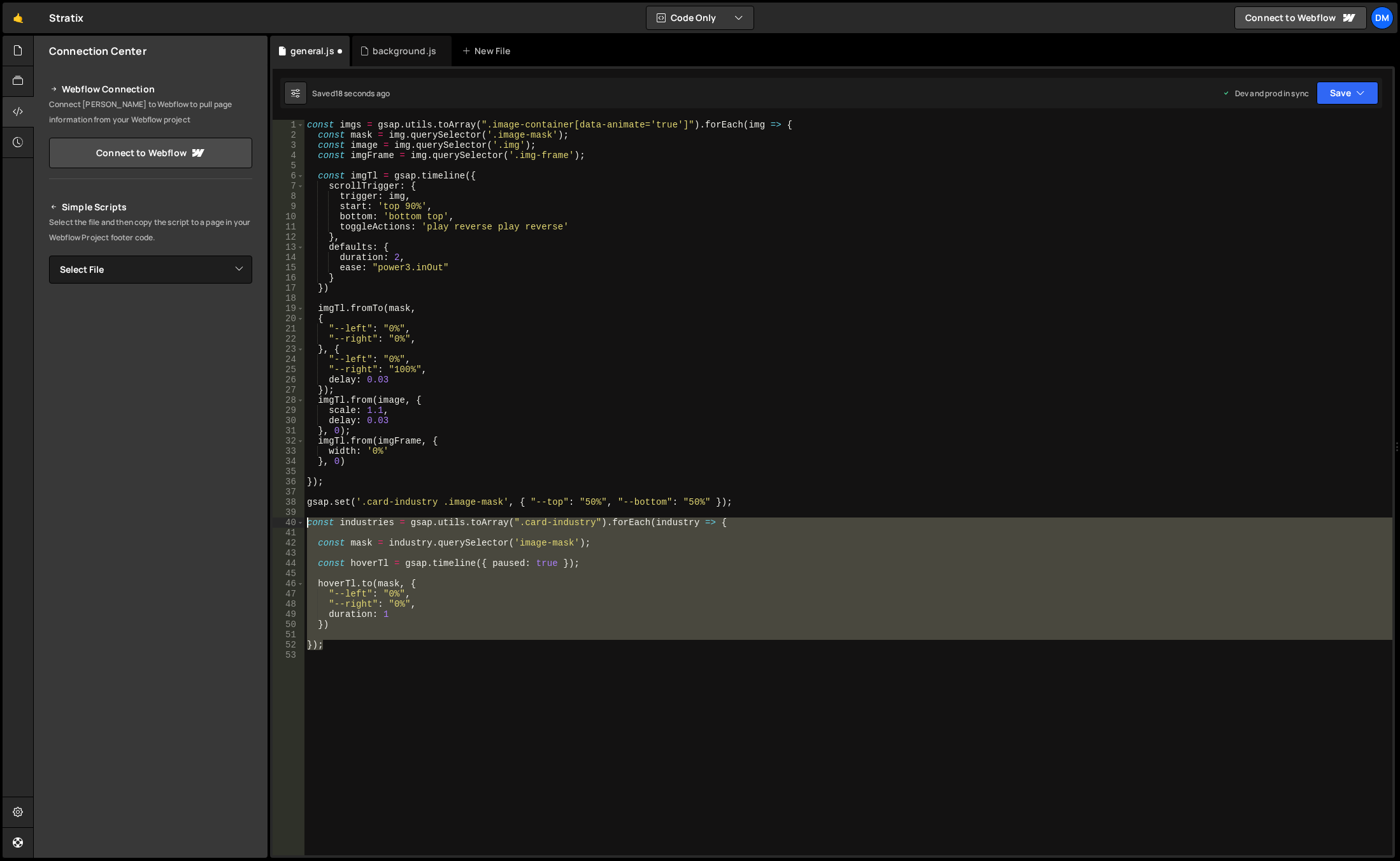
drag, startPoint x: 343, startPoint y: 643, endPoint x: 287, endPoint y: 519, distance: 136.1
click at [287, 519] on div "const industries = gsap.utils.toArray(".card-industry").forEach(industry => { 1…" at bounding box center [832, 487] width 1120 height 735
paste textarea "});"
paste textarea
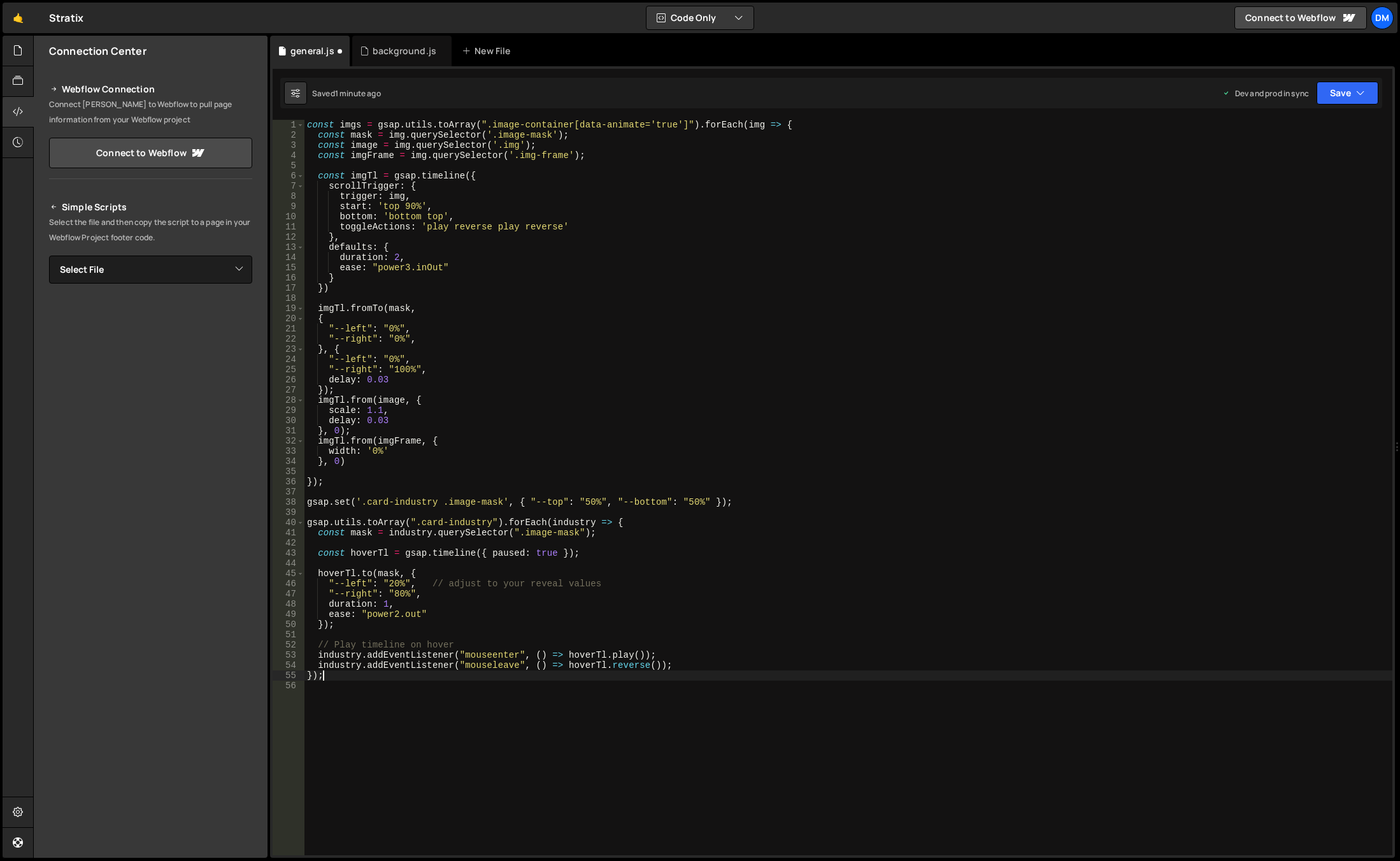
click at [698, 644] on div "const imgs = gsap . utils . toArray ( ".image-container[data-animate='true']" )…" at bounding box center [849, 498] width 1088 height 755
drag, startPoint x: 680, startPoint y: 664, endPoint x: 256, endPoint y: 664, distance: 424.0
click at [256, 664] on div "Files New File Javascript files 0 background.js 0 0 general.js 0 CSS files Copy…" at bounding box center [716, 447] width 1367 height 822
type textarea "industry.addEventListener("mouseleave", () => hoverTl.reverse());"
click at [452, 586] on div "const imgs = gsap . utils . toArray ( ".image-container[data-animate='true']" )…" at bounding box center [849, 498] width 1088 height 755
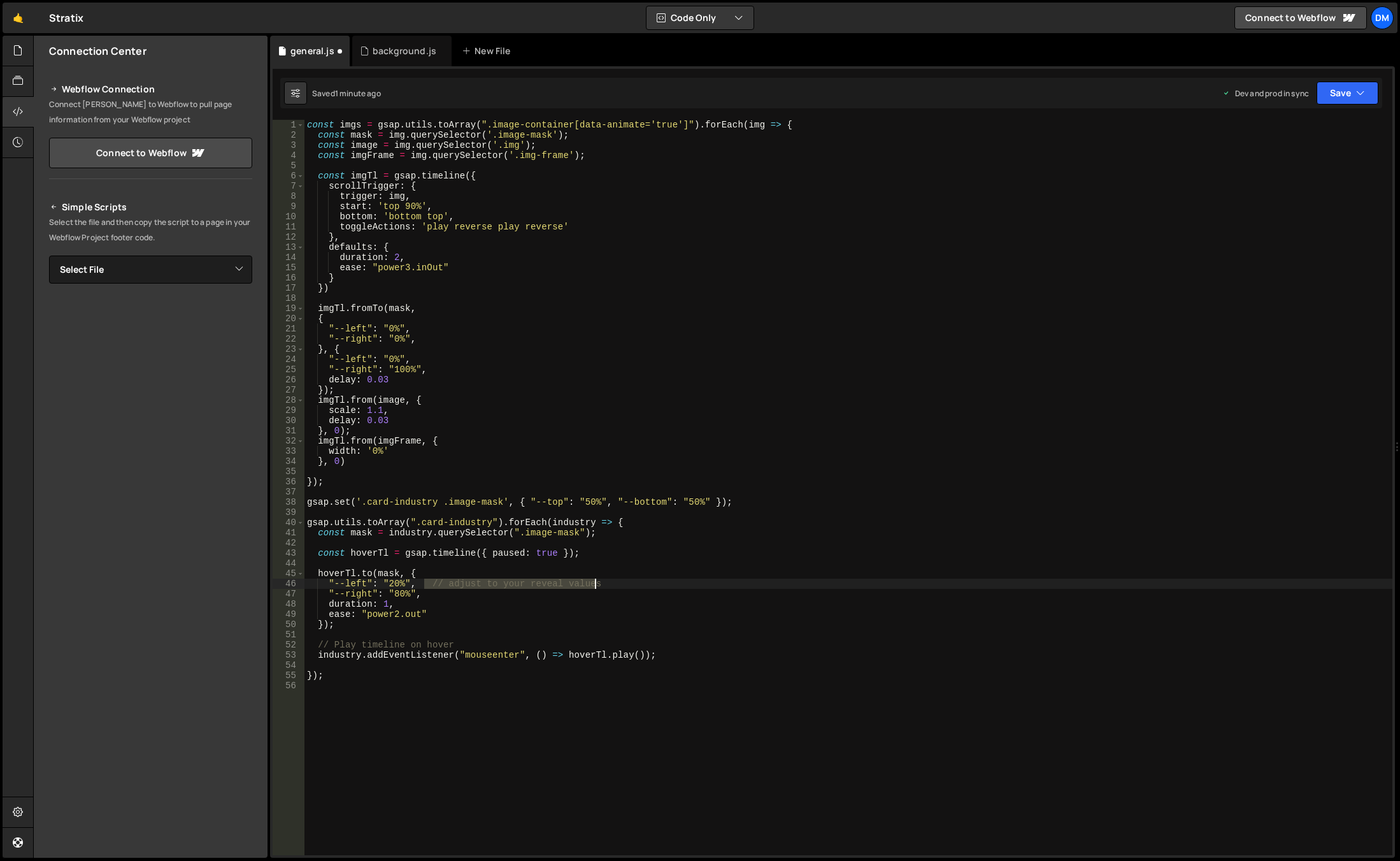
drag, startPoint x: 424, startPoint y: 583, endPoint x: 612, endPoint y: 583, distance: 188.0
click at [612, 583] on div "const imgs = gsap . utils . toArray ( ".image-container[data-animate='true']" )…" at bounding box center [849, 498] width 1088 height 755
drag, startPoint x: 387, startPoint y: 585, endPoint x: 399, endPoint y: 586, distance: 12.0
click at [399, 586] on div "const imgs = gsap . utils . toArray ( ".image-container[data-animate='true']" )…" at bounding box center [849, 498] width 1088 height 755
type textarea ""--left": "0%","
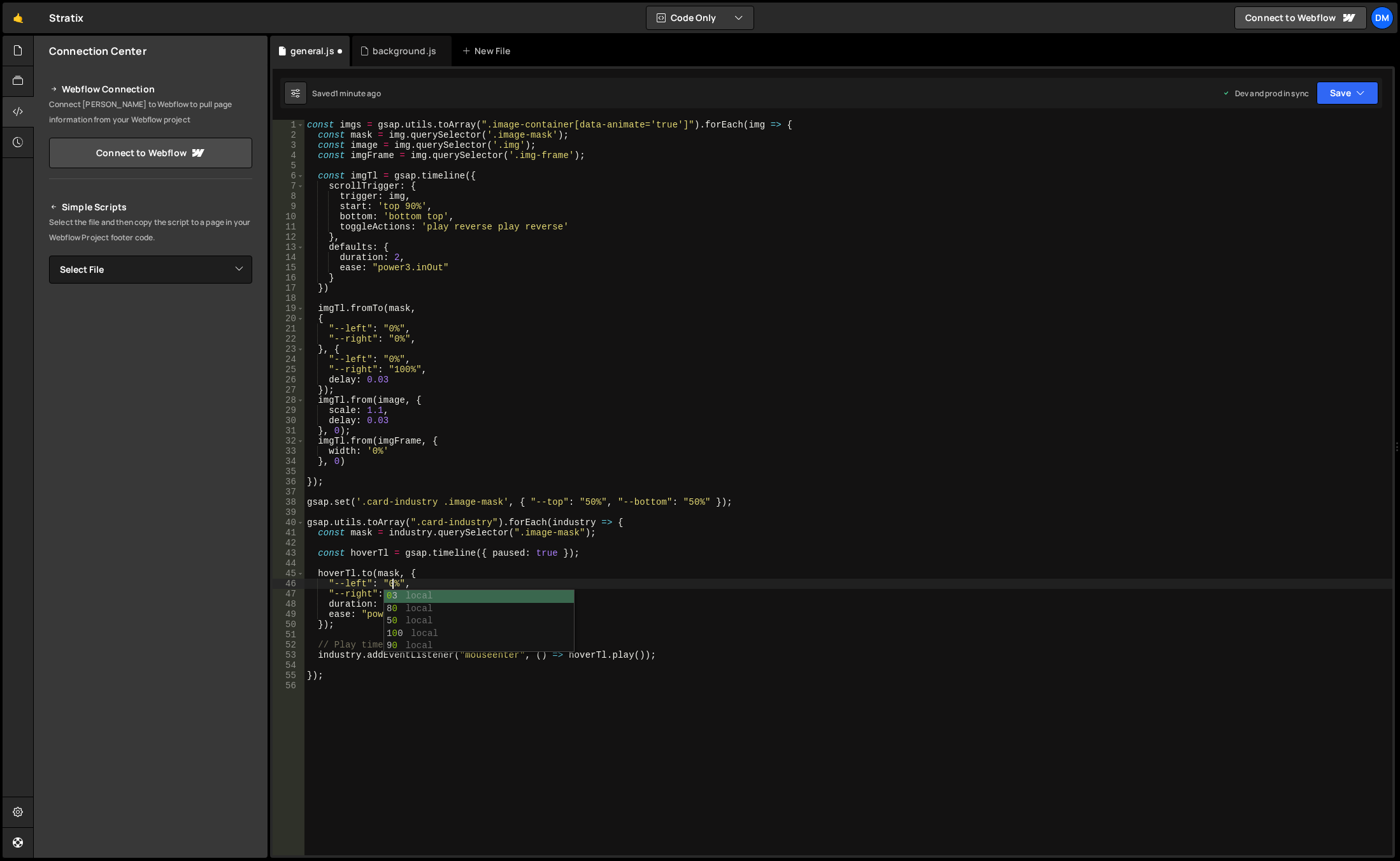
scroll to position [0, 6]
click at [464, 543] on div "const imgs = gsap . utils . toArray ( ".image-container[data-animate='true']" )…" at bounding box center [849, 498] width 1088 height 755
drag, startPoint x: 390, startPoint y: 592, endPoint x: 397, endPoint y: 592, distance: 7.0
click at [397, 592] on div "const imgs = gsap . utils . toArray ( ".image-container[data-animate='true']" )…" at bounding box center [849, 498] width 1088 height 755
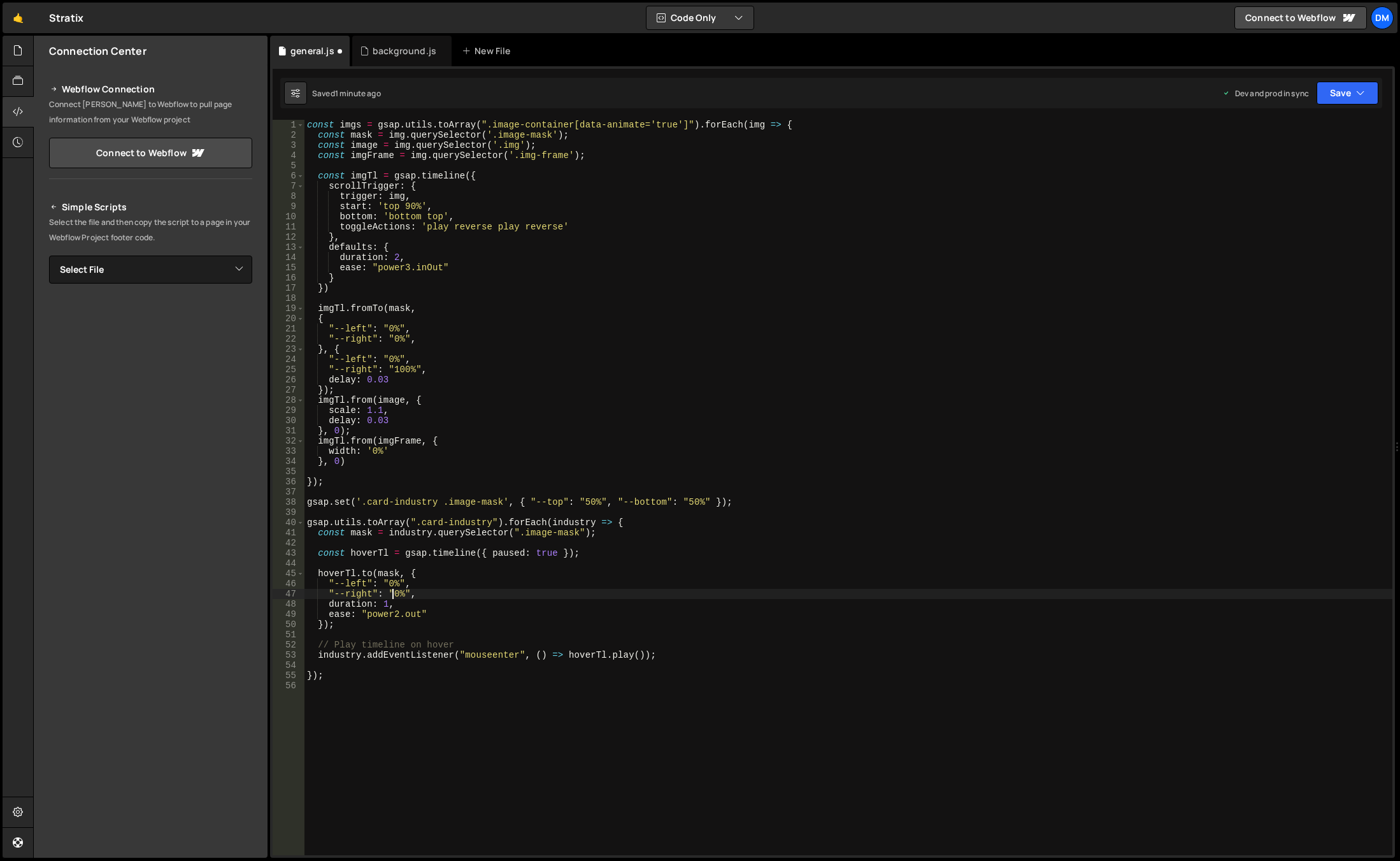
click at [865, 394] on div "const imgs = gsap . utils . toArray ( ".image-container[data-animate='true']" )…" at bounding box center [849, 498] width 1088 height 755
click at [357, 583] on div "const imgs = gsap . utils . toArray ( ".image-container[data-animate='true']" )…" at bounding box center [849, 498] width 1088 height 755
click at [357, 583] on div "const imgs = gsap . utils . toArray ( ".image-container[data-animate='true']" )…" at bounding box center [849, 498] width 1088 height 755
click at [353, 586] on div "const imgs = gsap . utils . toArray ( ".image-container[data-animate='true']" )…" at bounding box center [849, 498] width 1088 height 755
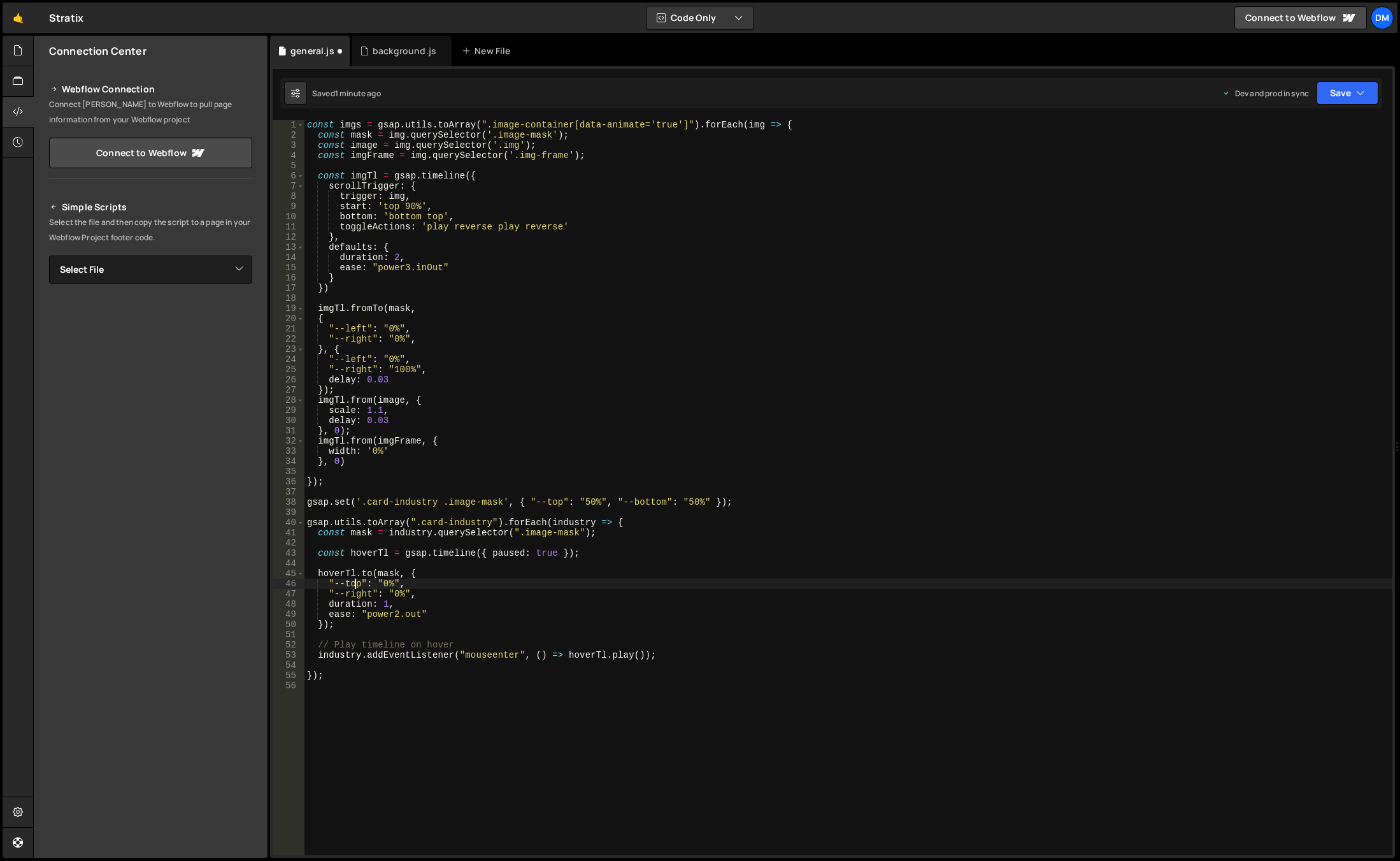
click at [353, 590] on div "const imgs = gsap . utils . toArray ( ".image-container[data-animate='true']" )…" at bounding box center [849, 498] width 1088 height 755
click at [666, 427] on div "const imgs = gsap . utils . toArray ( ".image-container[data-animate='true']" )…" at bounding box center [849, 498] width 1088 height 755
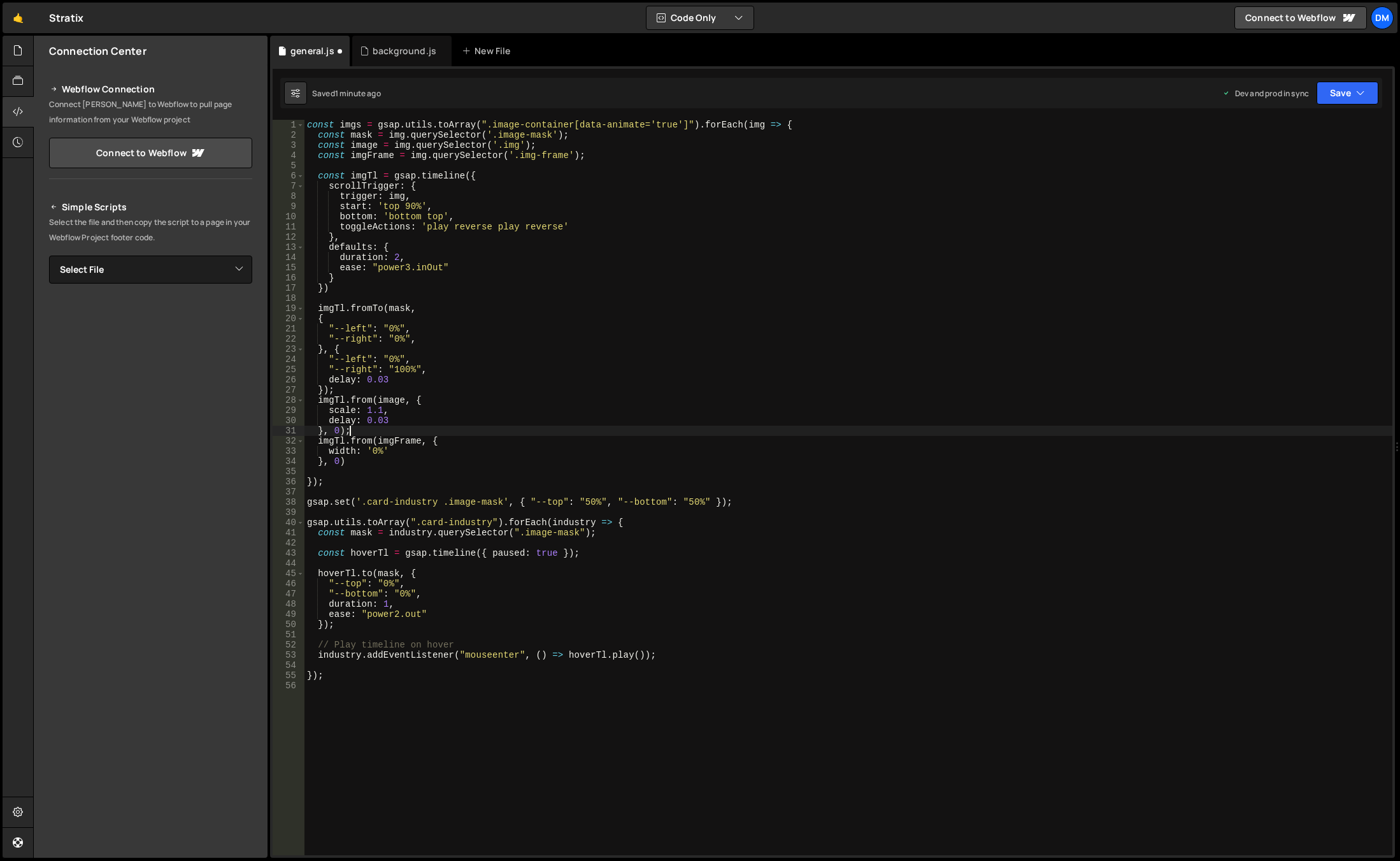
click at [668, 433] on div "const imgs = gsap . utils . toArray ( ".image-container[data-animate='true']" )…" at bounding box center [849, 498] width 1088 height 755
drag, startPoint x: 606, startPoint y: 526, endPoint x: 606, endPoint y: 534, distance: 8.0
click at [606, 526] on div "const imgs = gsap . utils . toArray ( ".image-container[data-animate='true']" )…" at bounding box center [849, 498] width 1088 height 755
drag, startPoint x: 1339, startPoint y: 95, endPoint x: 1294, endPoint y: 148, distance: 69.5
click at [1339, 95] on button "Save" at bounding box center [1347, 93] width 62 height 23
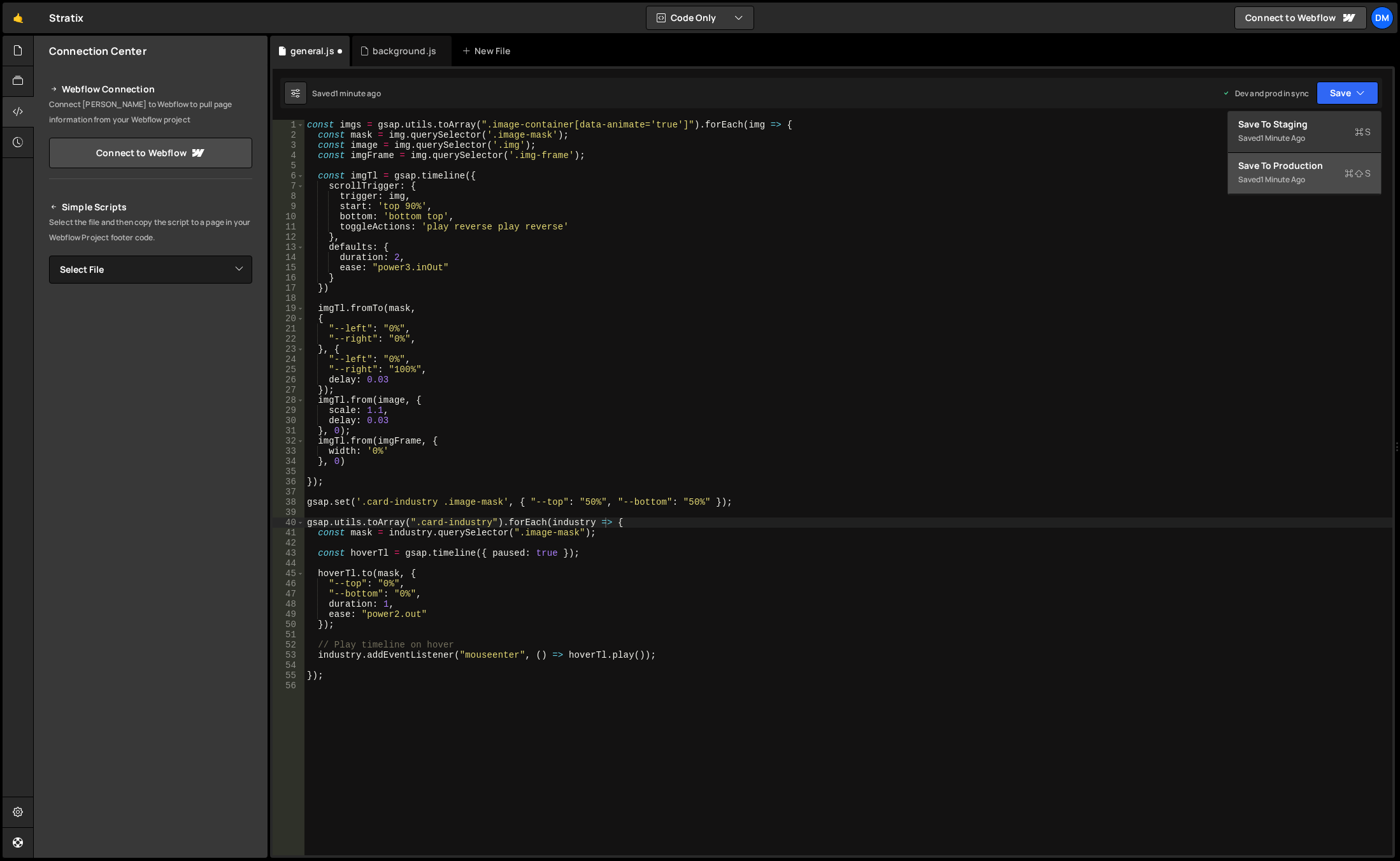
click at [1259, 171] on div "Save to Production S" at bounding box center [1305, 166] width 133 height 13
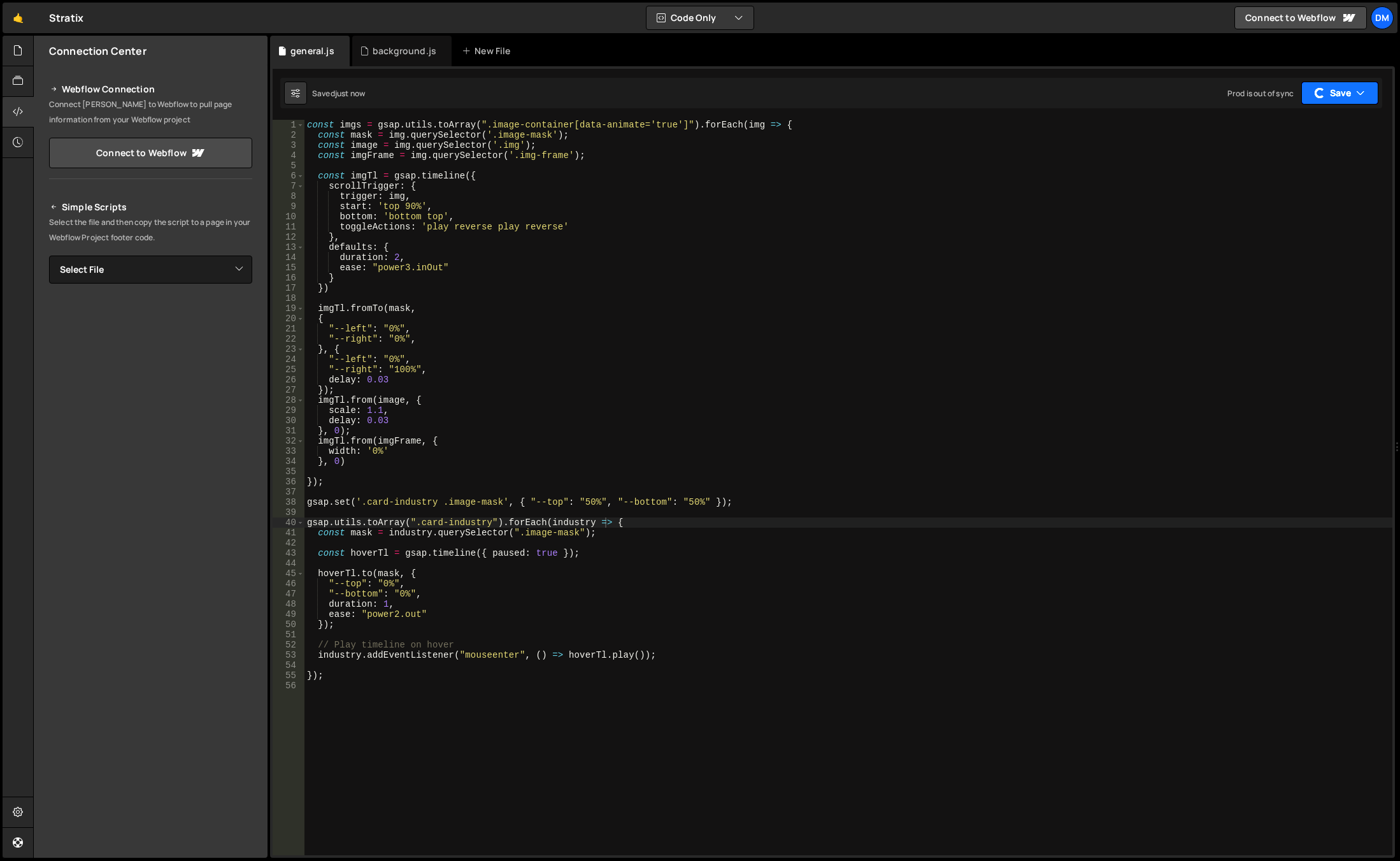
click at [1328, 90] on button "Save" at bounding box center [1340, 93] width 77 height 23
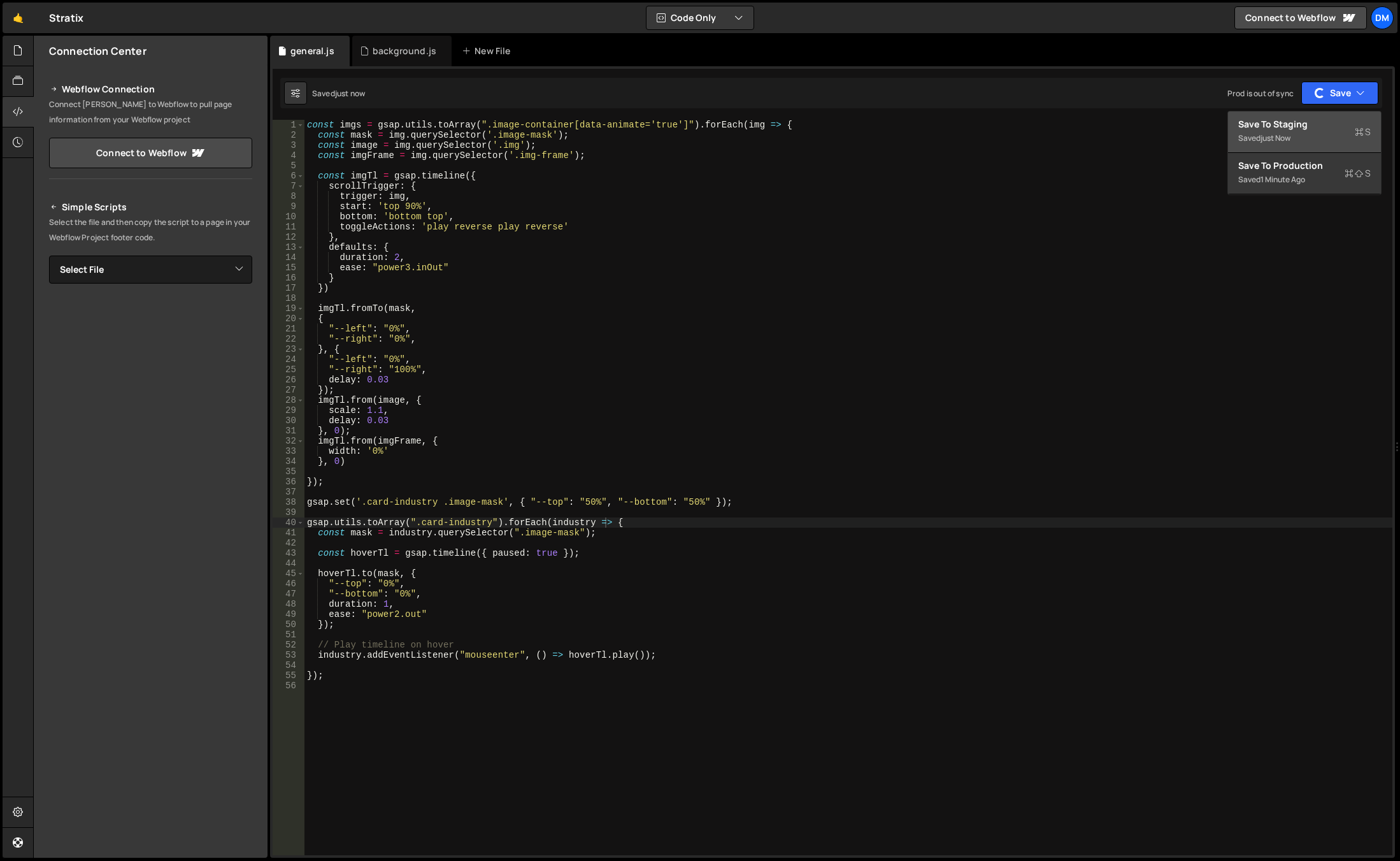
click at [1299, 131] on div "Saved just now" at bounding box center [1305, 139] width 133 height 15
click at [488, 619] on div "const imgs = gsap . utils . toArray ( ".image-container[data-animate='true']" )…" at bounding box center [849, 498] width 1088 height 755
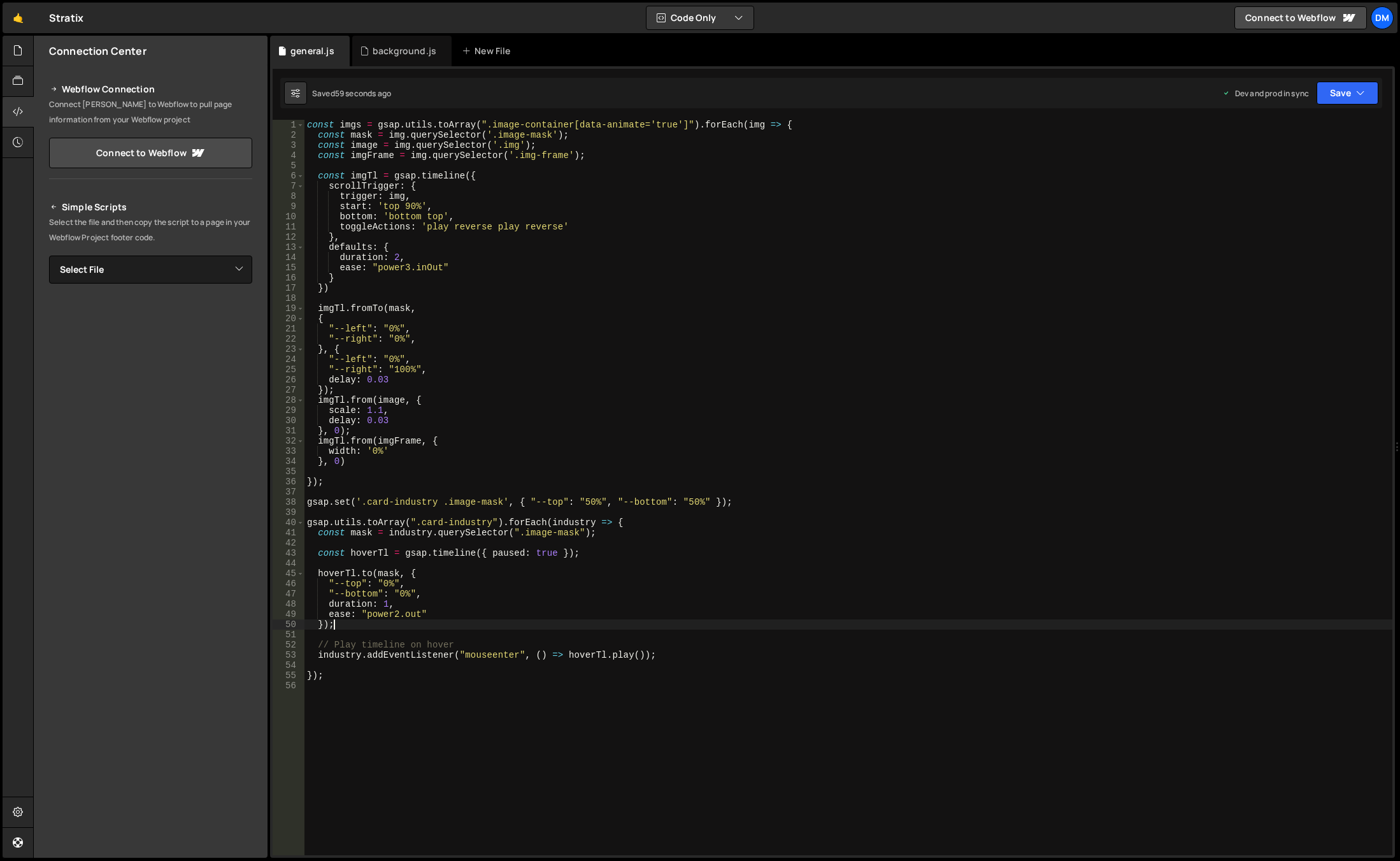
click at [417, 617] on div "const imgs = gsap . utils . toArray ( ".image-container[data-animate='true']" )…" at bounding box center [849, 498] width 1088 height 755
click at [410, 624] on div "const imgs = gsap . utils . toArray ( ".image-container[data-animate='true']" )…" at bounding box center [849, 498] width 1088 height 755
click at [327, 568] on div "const imgs = gsap . utils . toArray ( ".image-container[data-animate='true']" )…" at bounding box center [849, 498] width 1088 height 755
type textarea "[DOMAIN_NAME](mask, {"
click at [327, 568] on div "const imgs = gsap . utils . toArray ( ".image-container[data-animate='true']" )…" at bounding box center [849, 498] width 1088 height 755
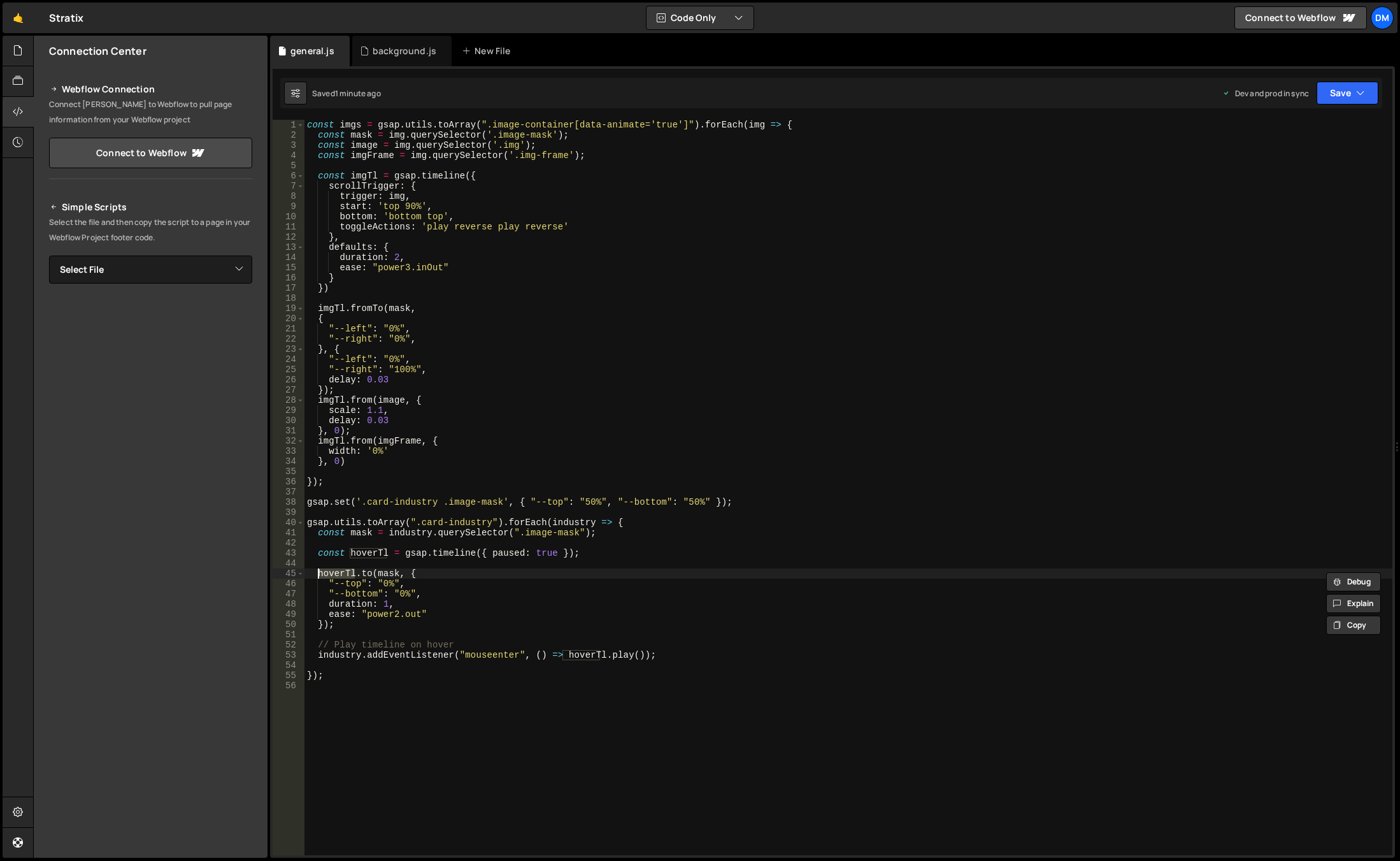
click at [366, 630] on div "const imgs = gsap . utils . toArray ( ".image-container[data-animate='true']" )…" at bounding box center [849, 498] width 1088 height 755
click at [365, 626] on div "const imgs = gsap . utils . toArray ( ".image-container[data-animate='true']" )…" at bounding box center [849, 498] width 1088 height 755
type textarea "});"
paste textarea "hoverTl"
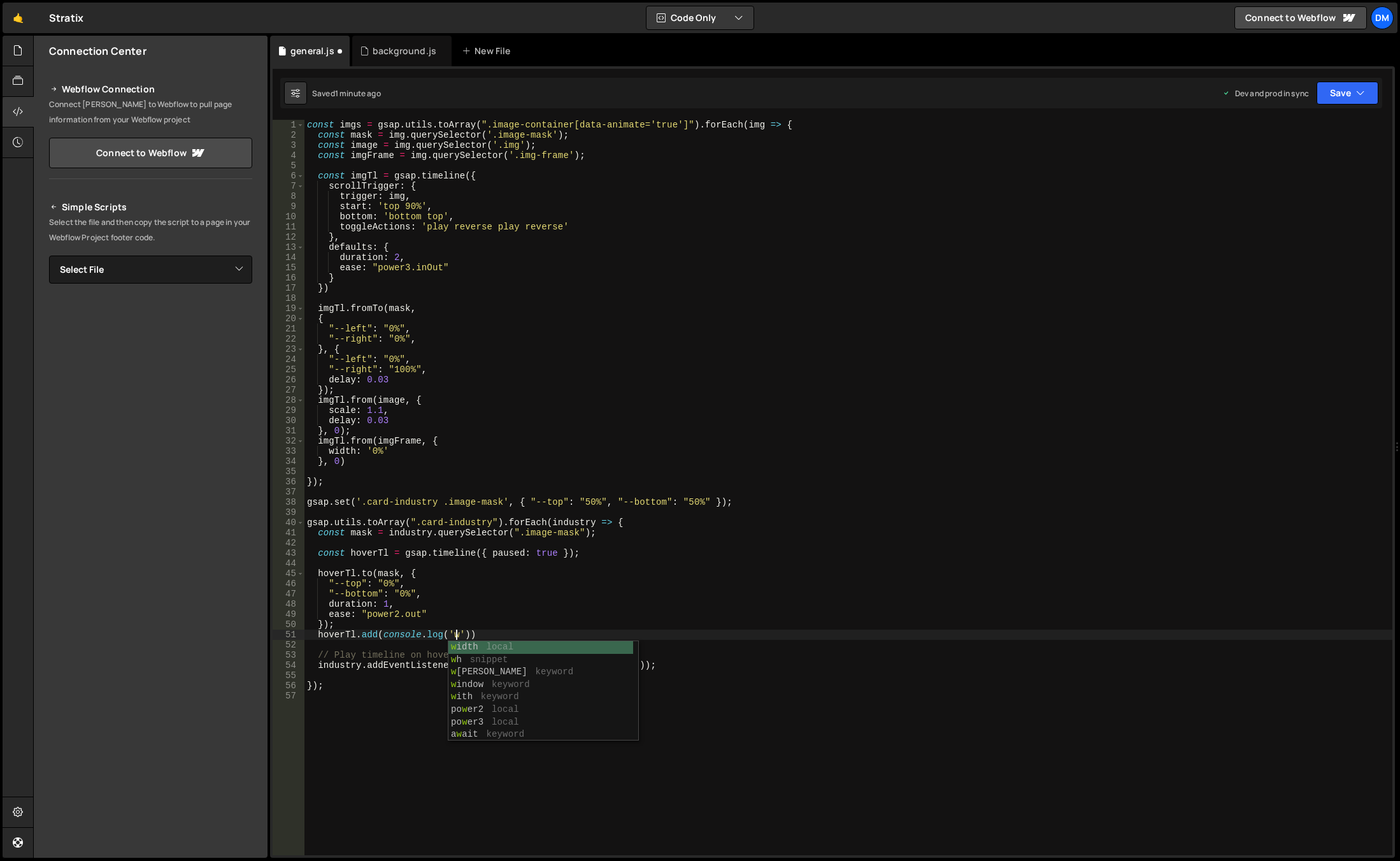
scroll to position [0, 11]
click at [945, 449] on div "const imgs = gsap . utils . toArray ( ".image-container[data-animate='true']" )…" at bounding box center [849, 498] width 1088 height 755
type textarea "width: '0%'"
click at [1347, 70] on div "XXXXXXXXXXXXXXXXXXXXXXXXXXXXXXXXXXXXXXXXXXXXXXXXXXXXXXXXXXXXXXXXXXXXXXXXXXXXXXX…" at bounding box center [832, 462] width 1125 height 791
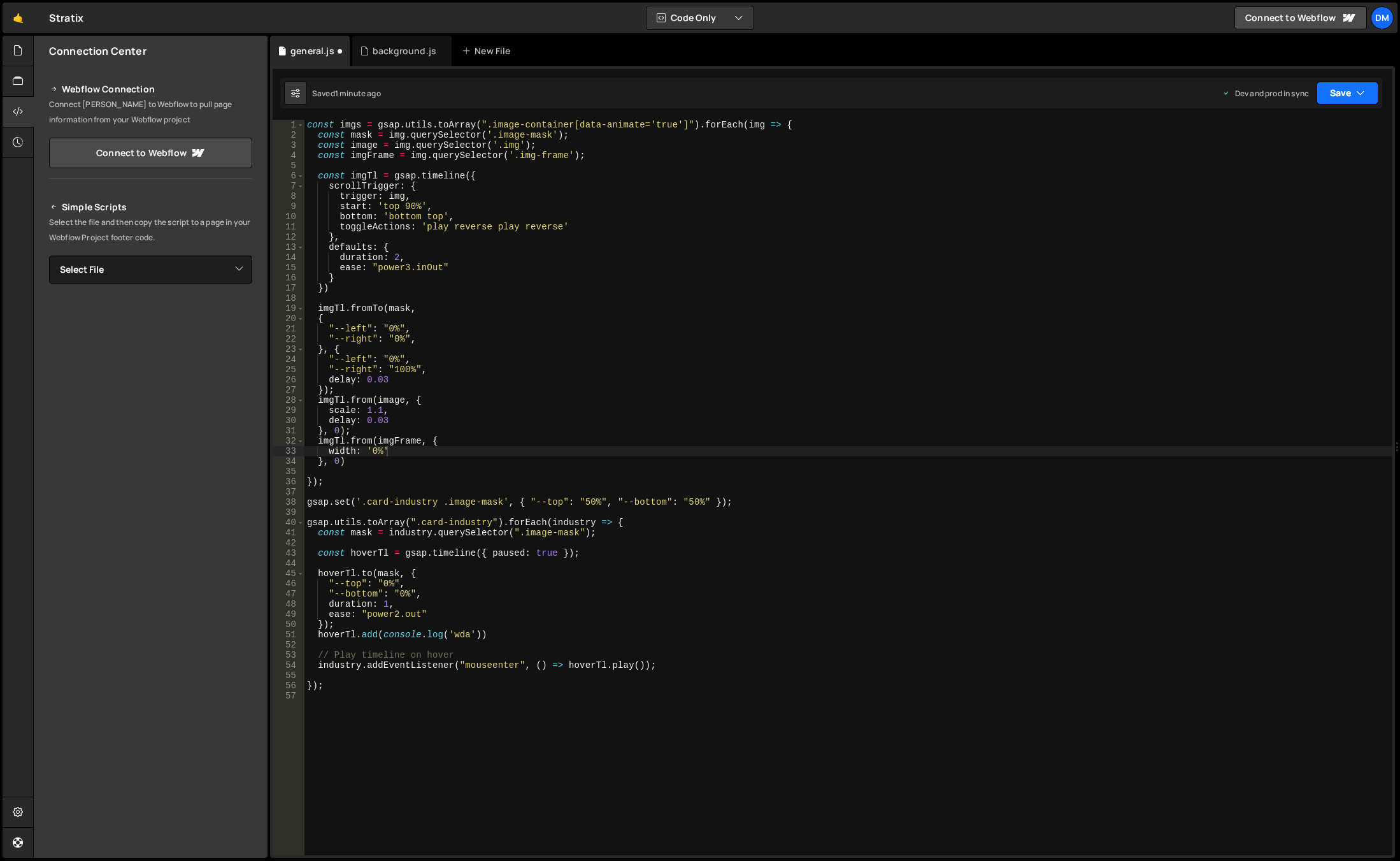
click at [1327, 92] on button "Save" at bounding box center [1347, 93] width 62 height 23
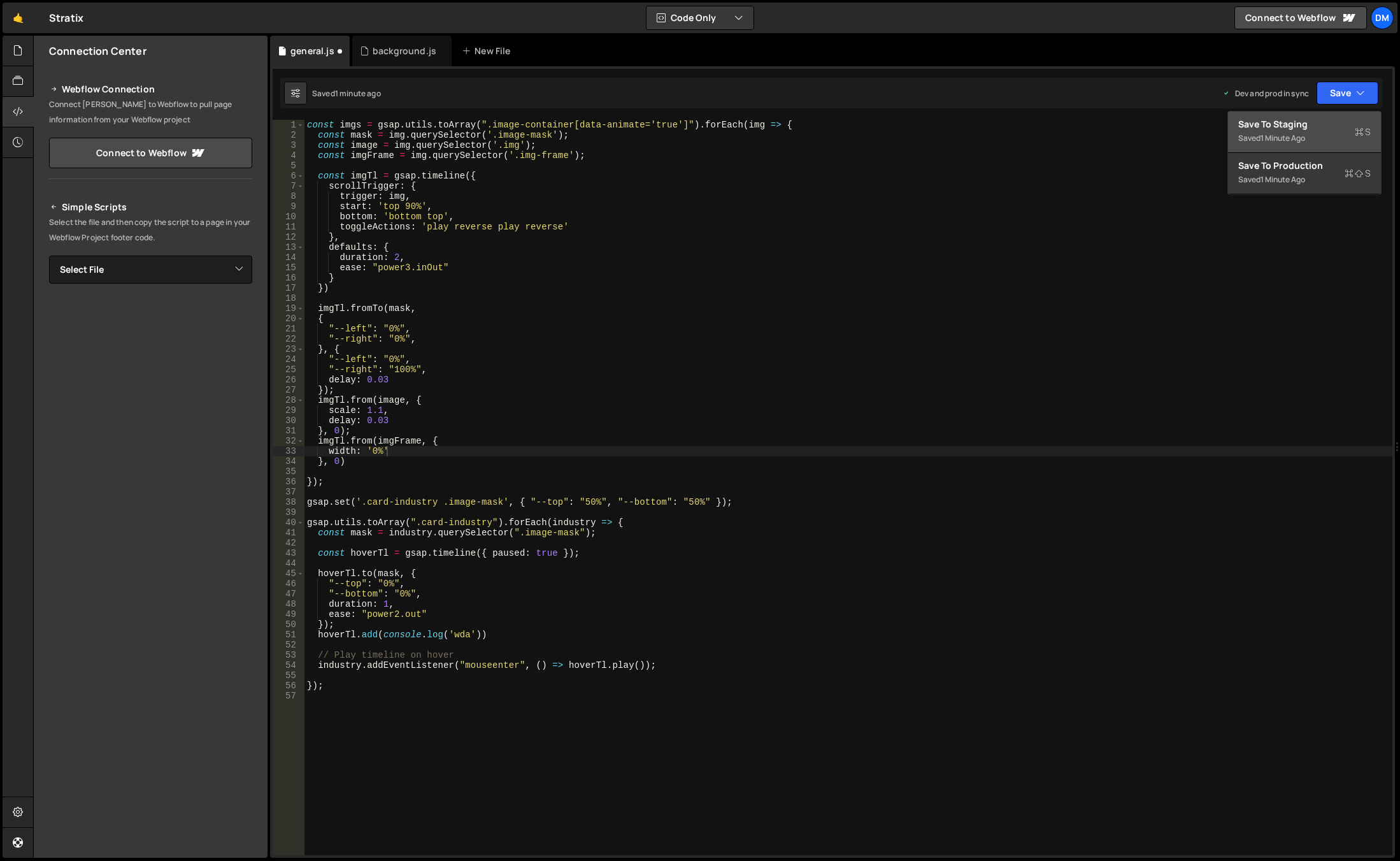
click at [1312, 113] on button "Save to Staging S Saved 1 minute ago" at bounding box center [1304, 132] width 153 height 41
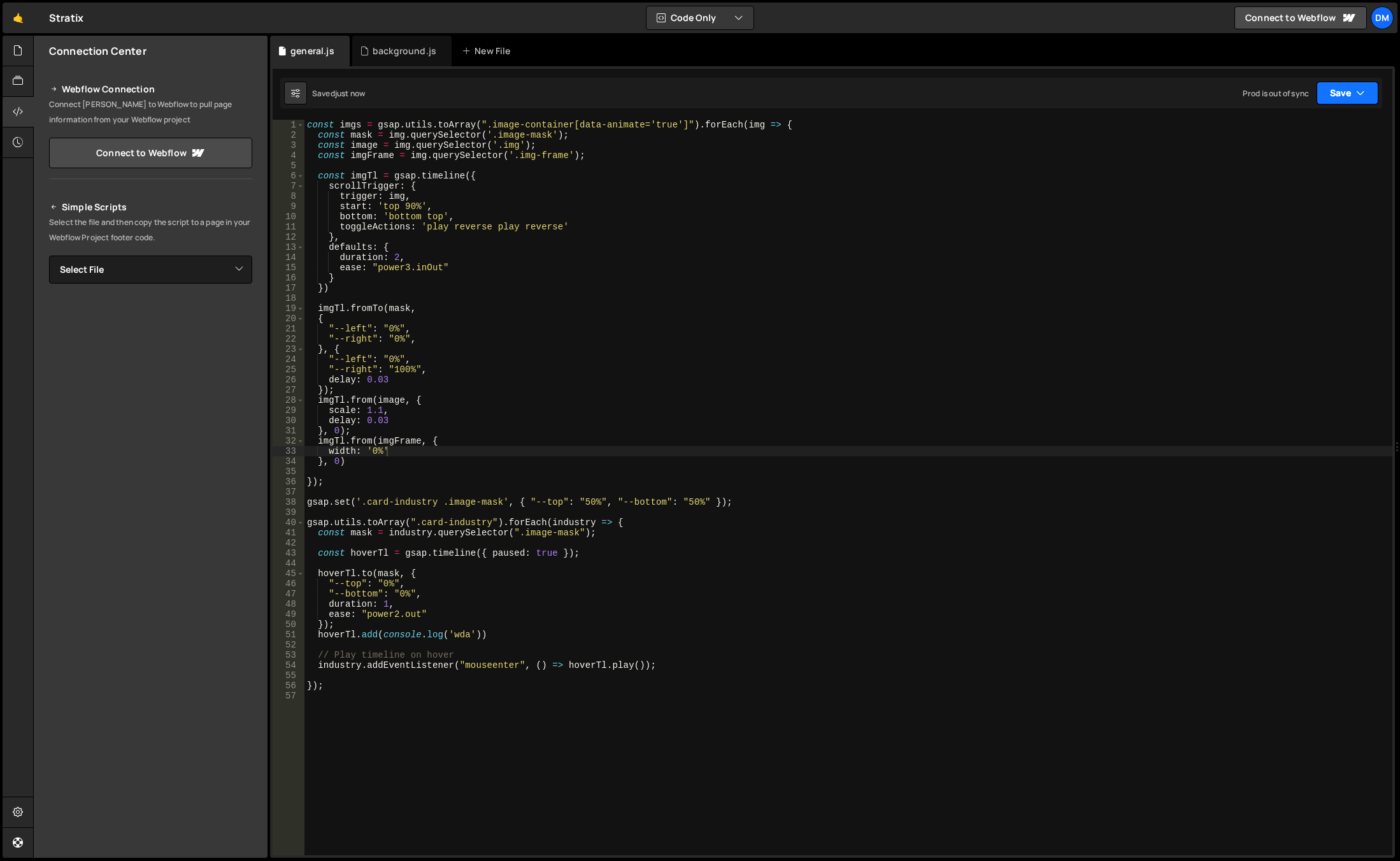
click at [1329, 92] on button "Save" at bounding box center [1347, 93] width 62 height 23
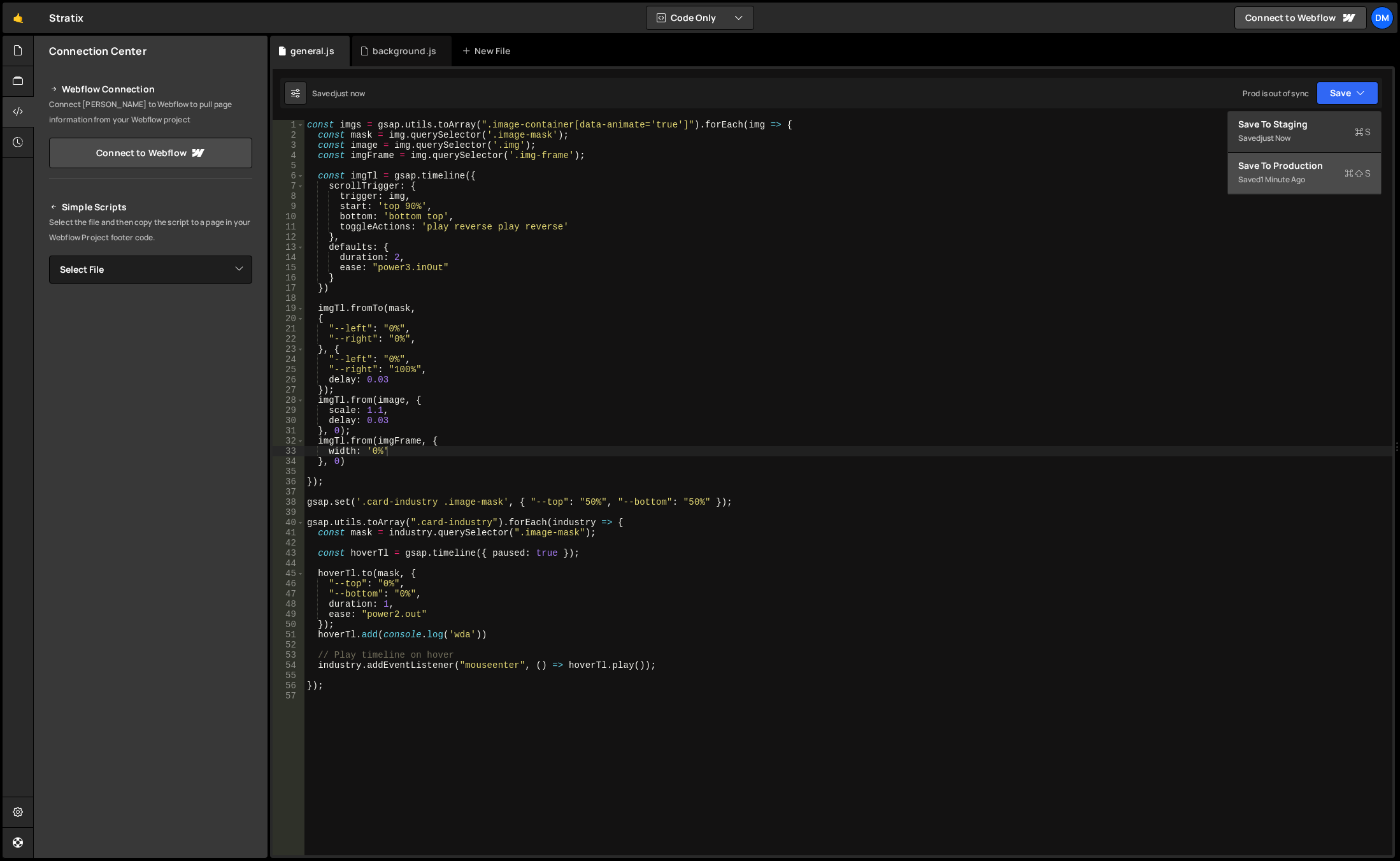
click at [1294, 155] on button "Save to Production S Saved 1 minute ago" at bounding box center [1304, 173] width 153 height 41
click at [624, 562] on div "const imgs = gsap . utils . toArray ( ".image-container[data-animate='true']" )…" at bounding box center [849, 498] width 1088 height 755
click at [611, 557] on div "const imgs = gsap . utils . toArray ( ".image-container[data-animate='true']" )…" at bounding box center [849, 498] width 1088 height 755
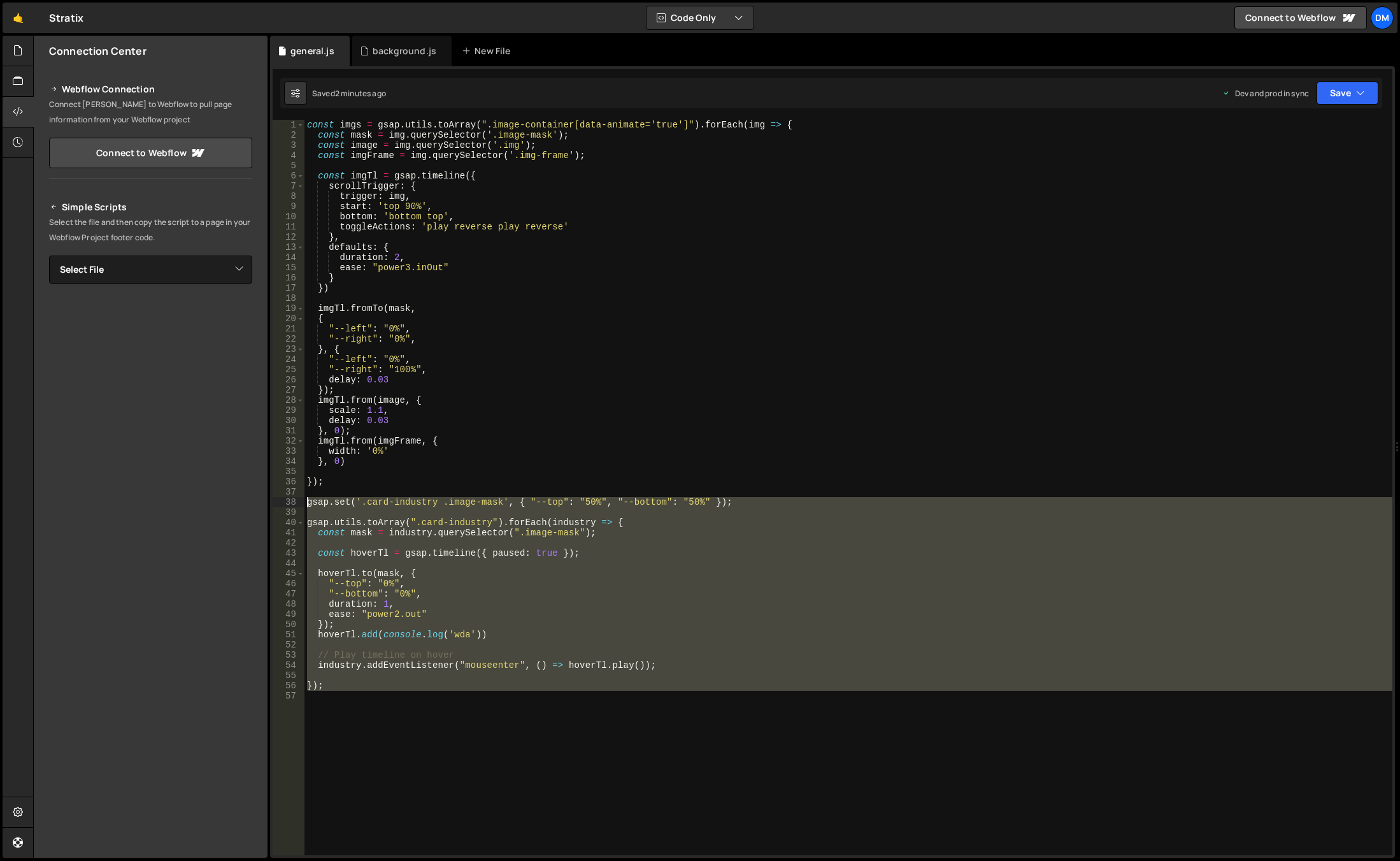
drag, startPoint x: 338, startPoint y: 643, endPoint x: 260, endPoint y: 499, distance: 163.8
click at [260, 499] on div "Files New File Javascript files 0 background.js 0 0 general.js 0 CSS files Copy…" at bounding box center [716, 447] width 1367 height 822
click at [587, 536] on div "const imgs = gsap . utils . toArray ( ".image-container[data-animate='true']" )…" at bounding box center [849, 498] width 1088 height 755
type textarea "const mask = industry.querySelector(".image-mask");"
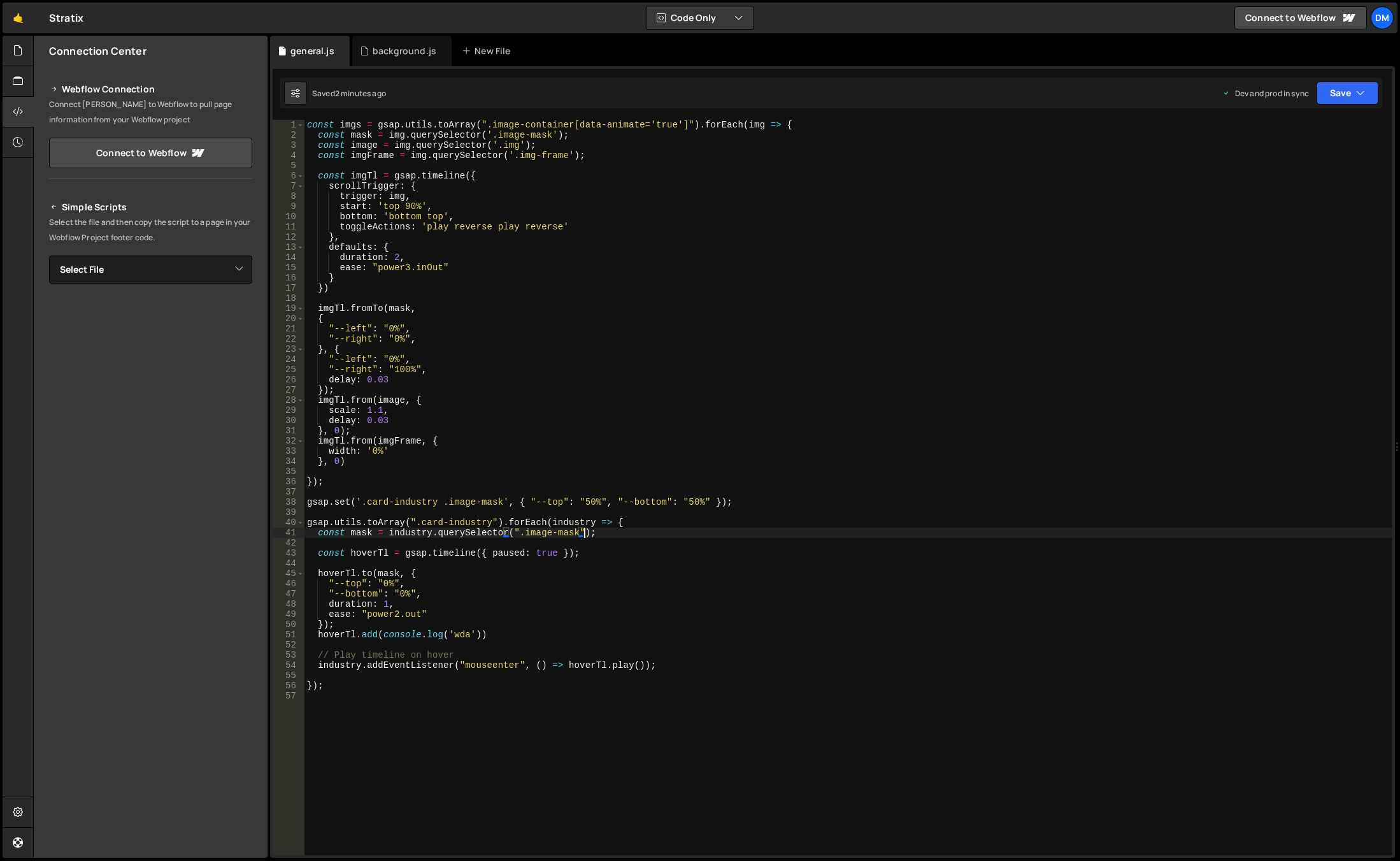
click at [415, 566] on div "const imgs = gsap . utils . toArray ( ".image-container[data-animate='true']" )…" at bounding box center [849, 498] width 1088 height 755
click at [342, 570] on div "const imgs = gsap . utils . toArray ( ".image-container[data-animate='true']" )…" at bounding box center [849, 498] width 1088 height 755
type textarea "[DOMAIN_NAME](mask, {"
click at [342, 570] on div "const imgs = gsap . utils . toArray ( ".image-container[data-animate='true']" )…" at bounding box center [849, 498] width 1088 height 755
click at [439, 561] on div "const imgs = gsap . utils . toArray ( ".image-container[data-animate='true']" )…" at bounding box center [849, 498] width 1088 height 755
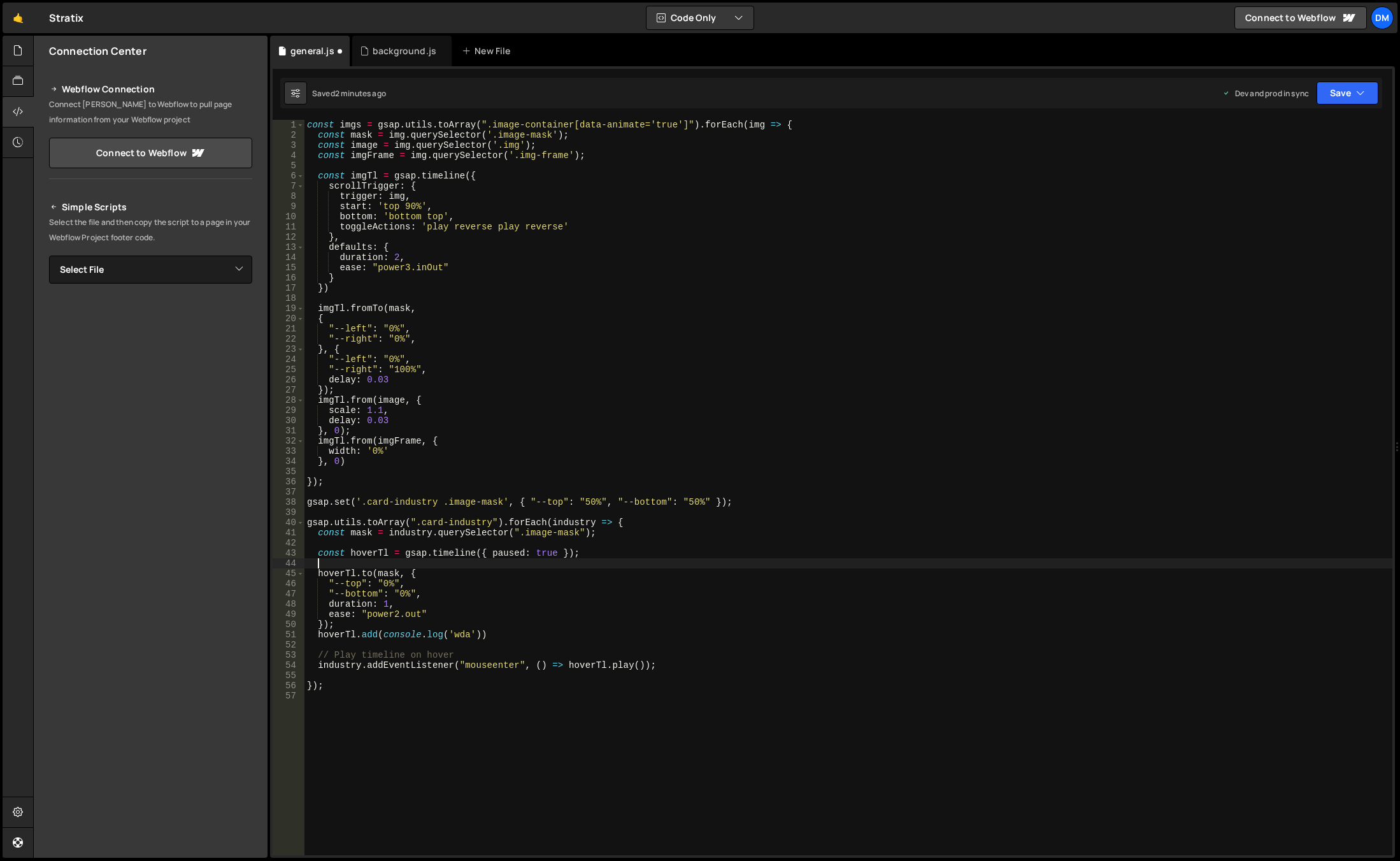
paste textarea "hoverTl"
click at [586, 552] on div "const imgs = gsap . utils . toArray ( ".image-container[data-animate='true']" )…" at bounding box center [849, 498] width 1088 height 755
type textarea "const hoverTl = gsap.timeline({ paused: true });"
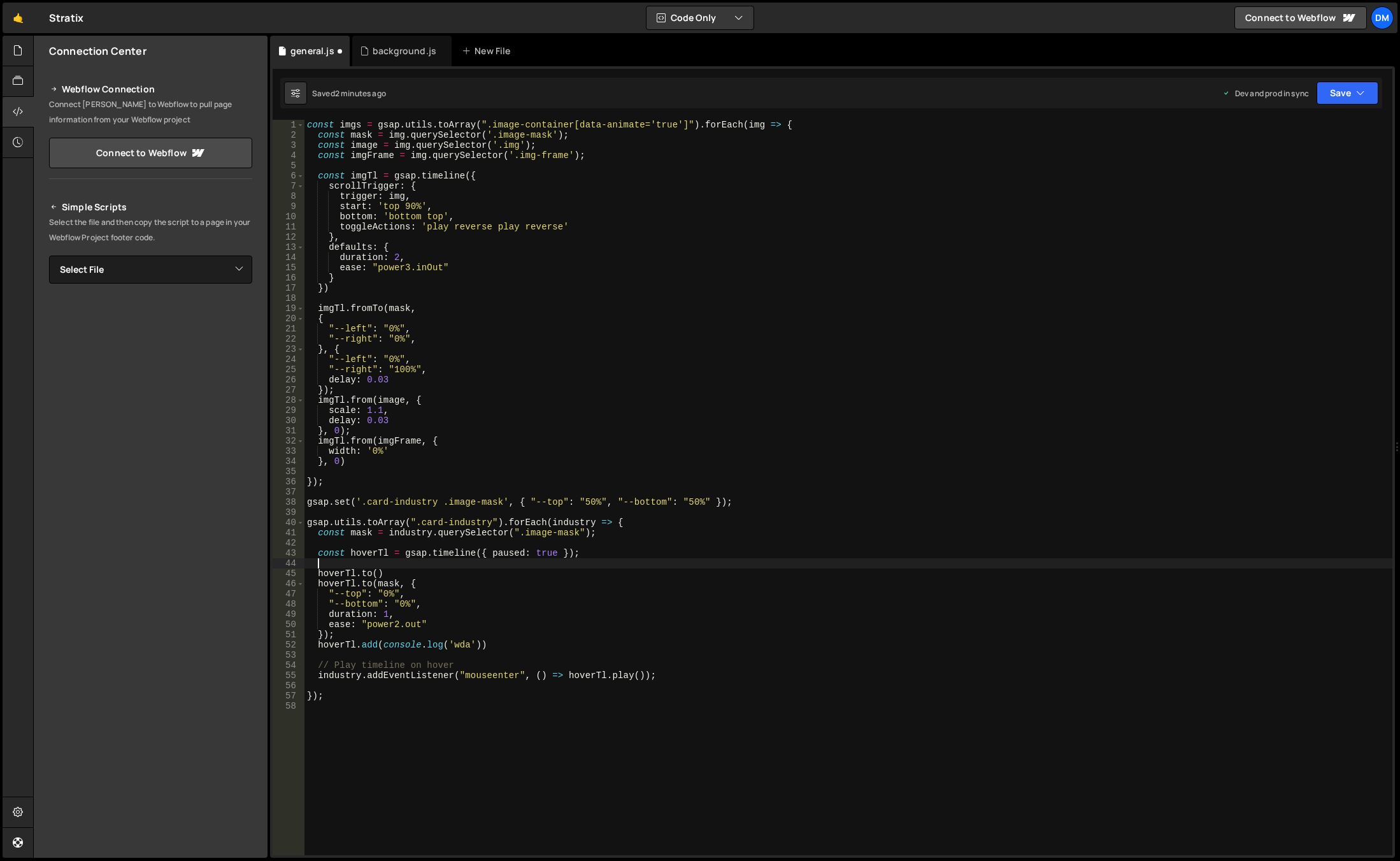
click at [373, 573] on div "const imgs = gsap . utils . toArray ( ".image-container[data-animate='true']" )…" at bounding box center [849, 498] width 1088 height 755
click at [378, 574] on div "const imgs = gsap . utils . toArray ( ".image-container[data-animate='true']" )…" at bounding box center [849, 498] width 1088 height 755
click at [395, 551] on div "const imgs = gsap . utils . toArray ( ".image-container[data-animate='true']" )…" at bounding box center [849, 498] width 1088 height 755
click at [571, 523] on div "const imgs = gsap . utils . toArray ( ".image-container[data-animate='true']" )…" at bounding box center [849, 498] width 1088 height 755
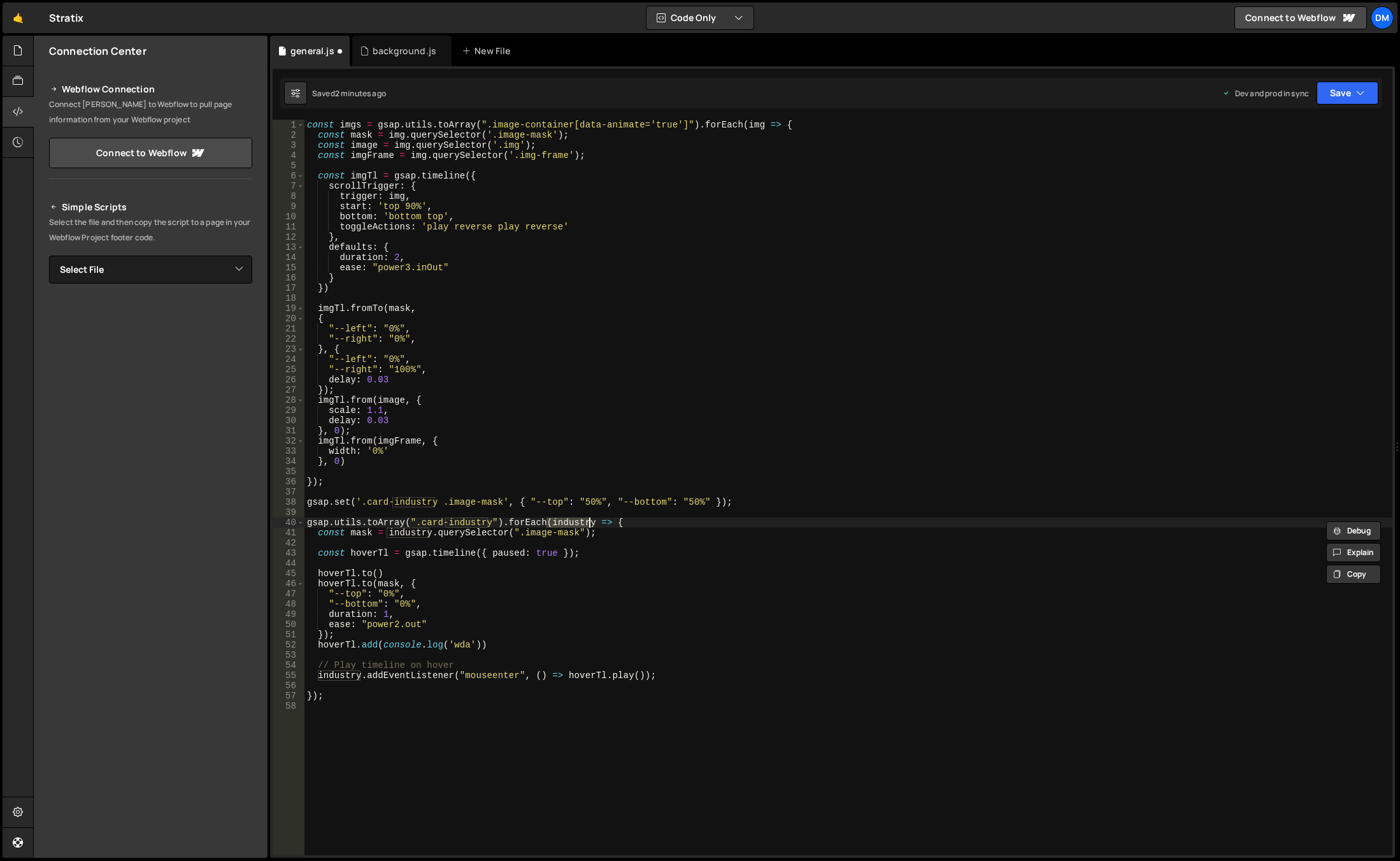
click at [374, 570] on div "const imgs = gsap . utils . toArray ( ".image-container[data-animate='true']" )…" at bounding box center [849, 498] width 1088 height 755
paste textarea "industry"
click at [744, 454] on div "const imgs = gsap . utils . toArray ( ".image-container[data-animate='true']" )…" at bounding box center [849, 498] width 1088 height 755
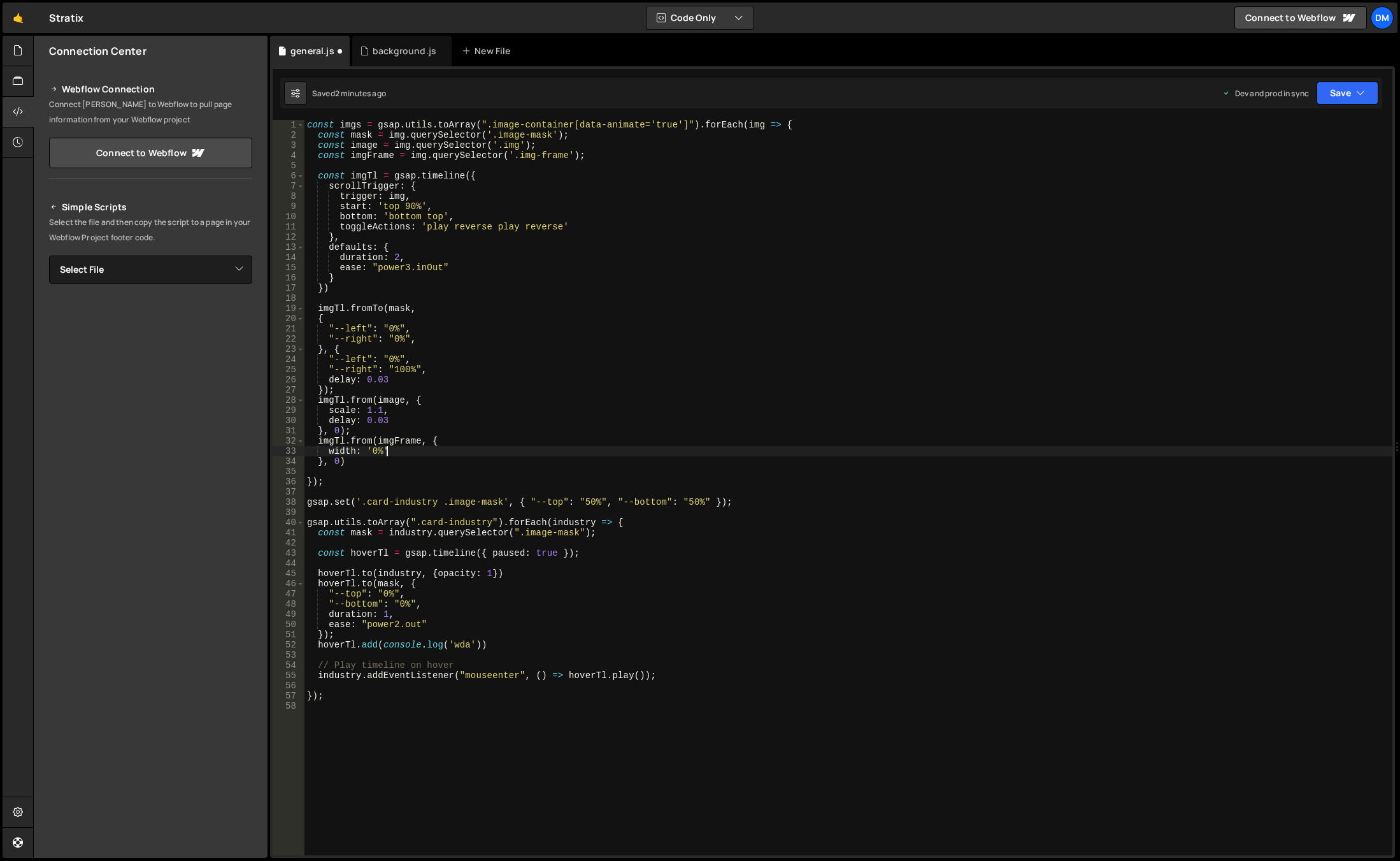
click at [515, 577] on div "const imgs = gsap . utils . toArray ( ".image-container[data-animate='true']" )…" at bounding box center [849, 498] width 1088 height 755
click at [631, 519] on div "const imgs = gsap . utils . toArray ( ".image-container[data-animate='true']" )…" at bounding box center [849, 498] width 1088 height 755
type textarea "gsap.utils.toArray(".card-industry").forEach(industry => {"
click at [629, 523] on div "const imgs = gsap . utils . toArray ( ".image-container[data-animate='true']" )…" at bounding box center [849, 498] width 1088 height 755
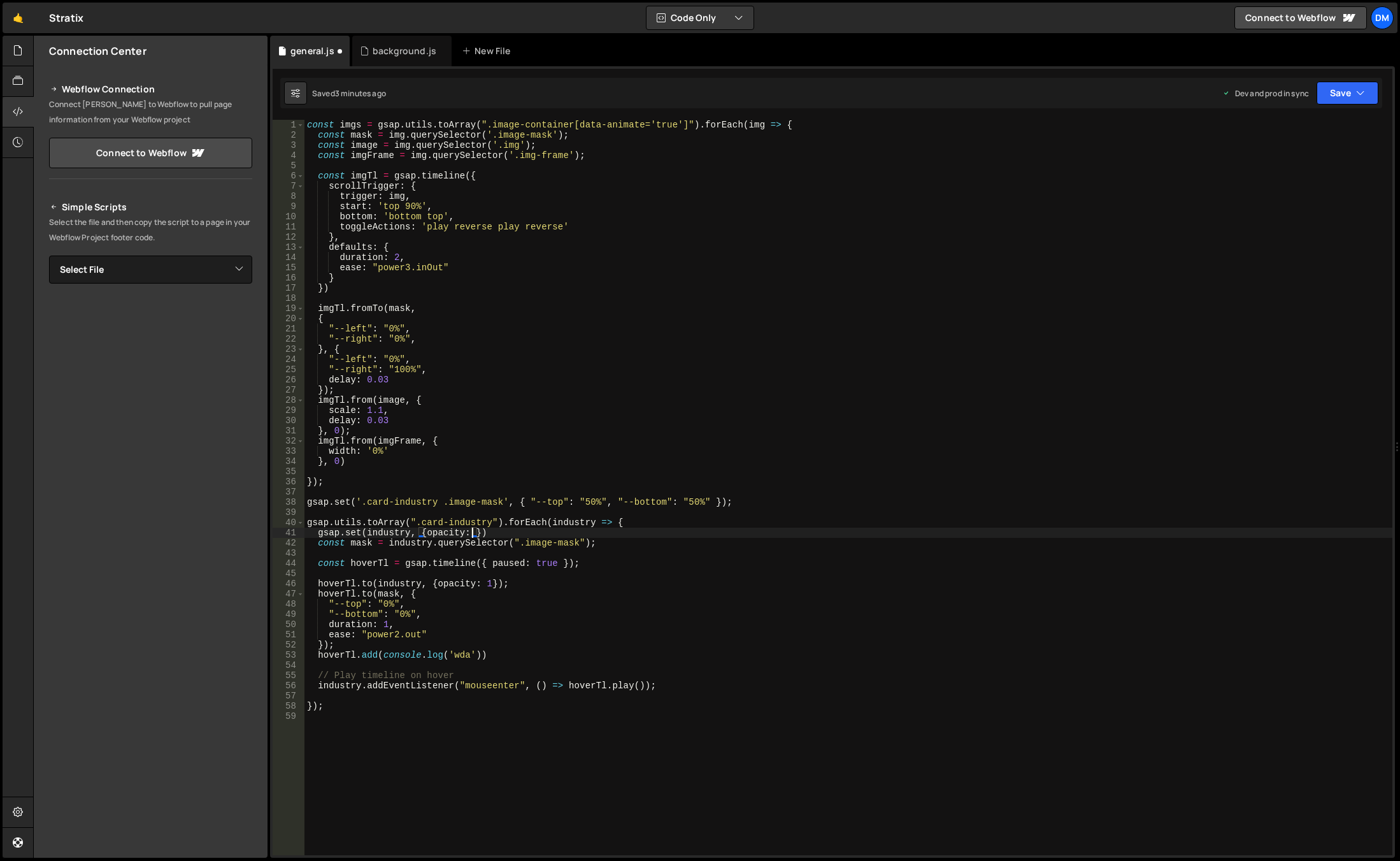
scroll to position [0, 12]
click at [760, 424] on div "const imgs = gsap . utils . toArray ( ".image-container[data-animate='true']" )…" at bounding box center [849, 498] width 1088 height 755
click at [524, 529] on div "const imgs = gsap . utils . toArray ( ".image-container[data-animate='true']" )…" at bounding box center [849, 498] width 1088 height 755
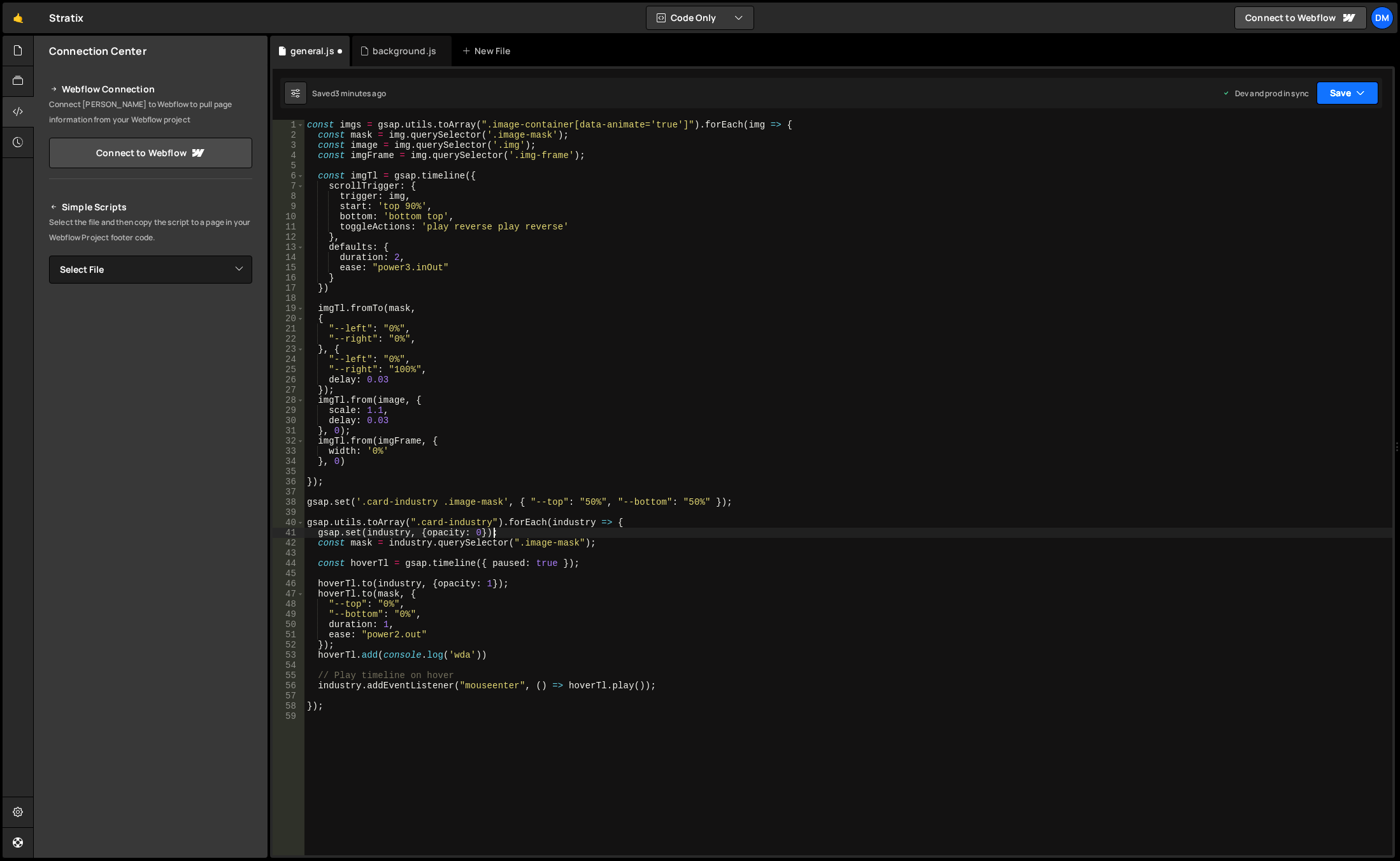
click at [1338, 101] on button "Save" at bounding box center [1347, 93] width 62 height 23
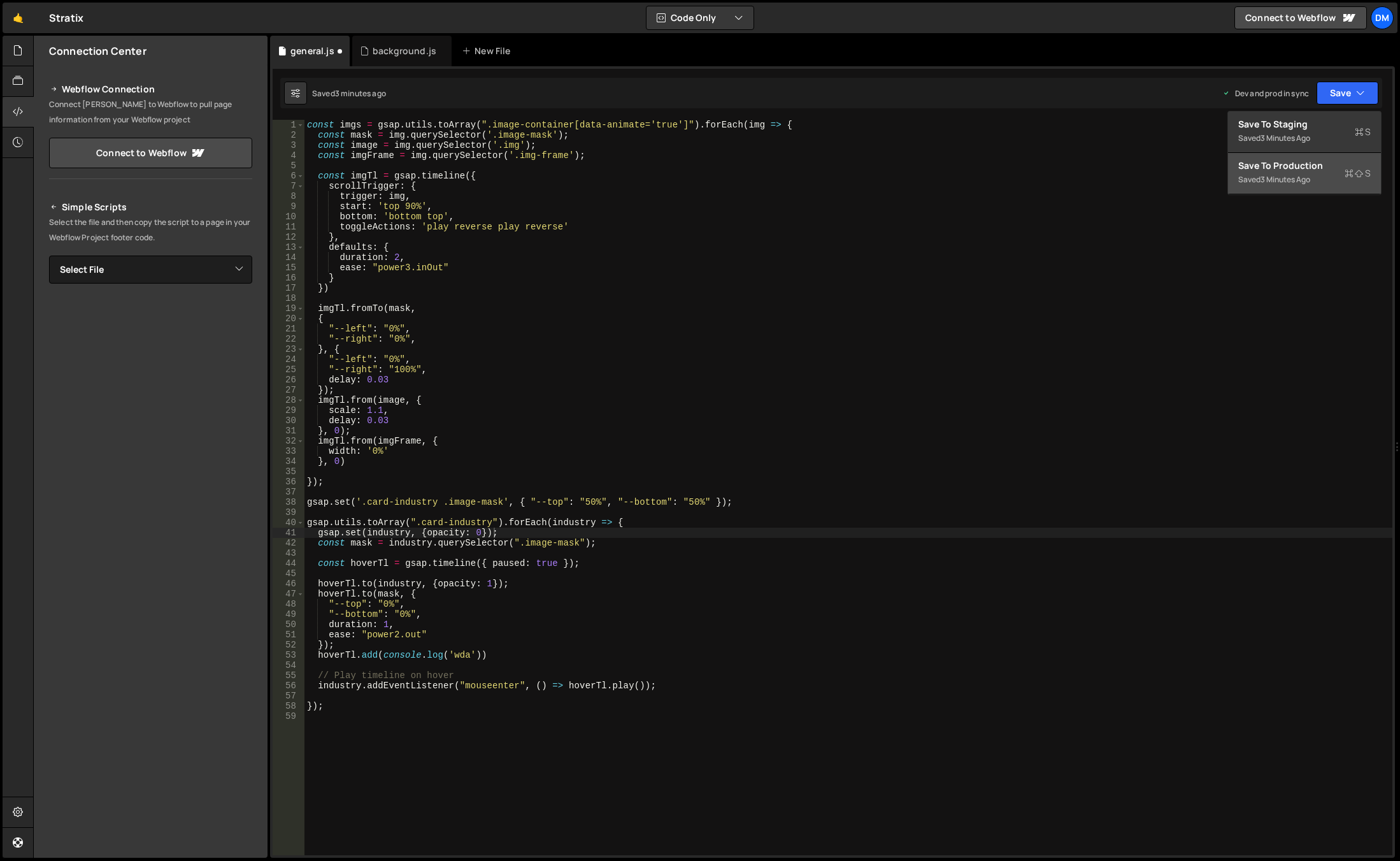
click at [1281, 169] on div "Save to Production S" at bounding box center [1305, 166] width 133 height 13
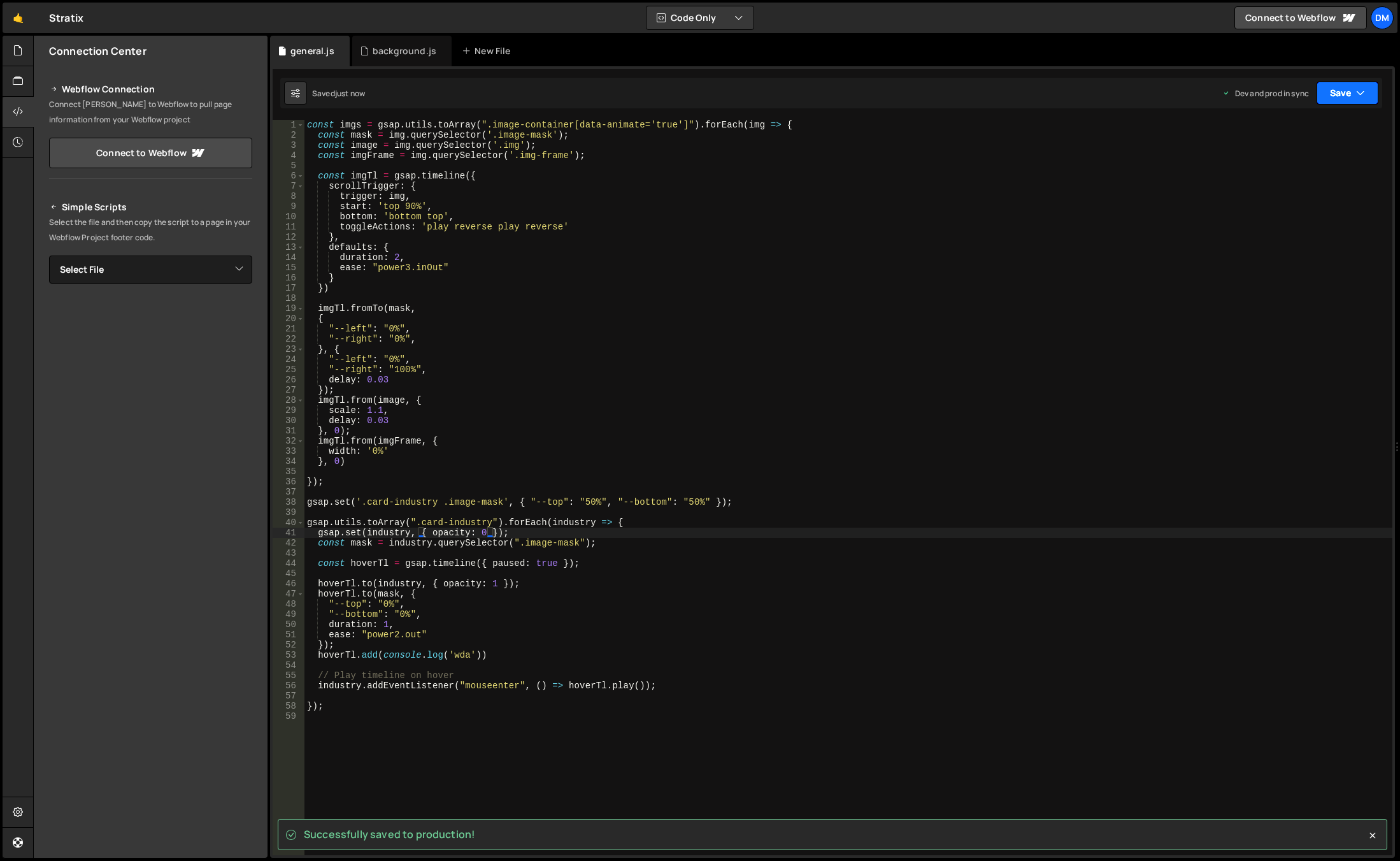
click at [1332, 94] on button "Save" at bounding box center [1347, 93] width 62 height 23
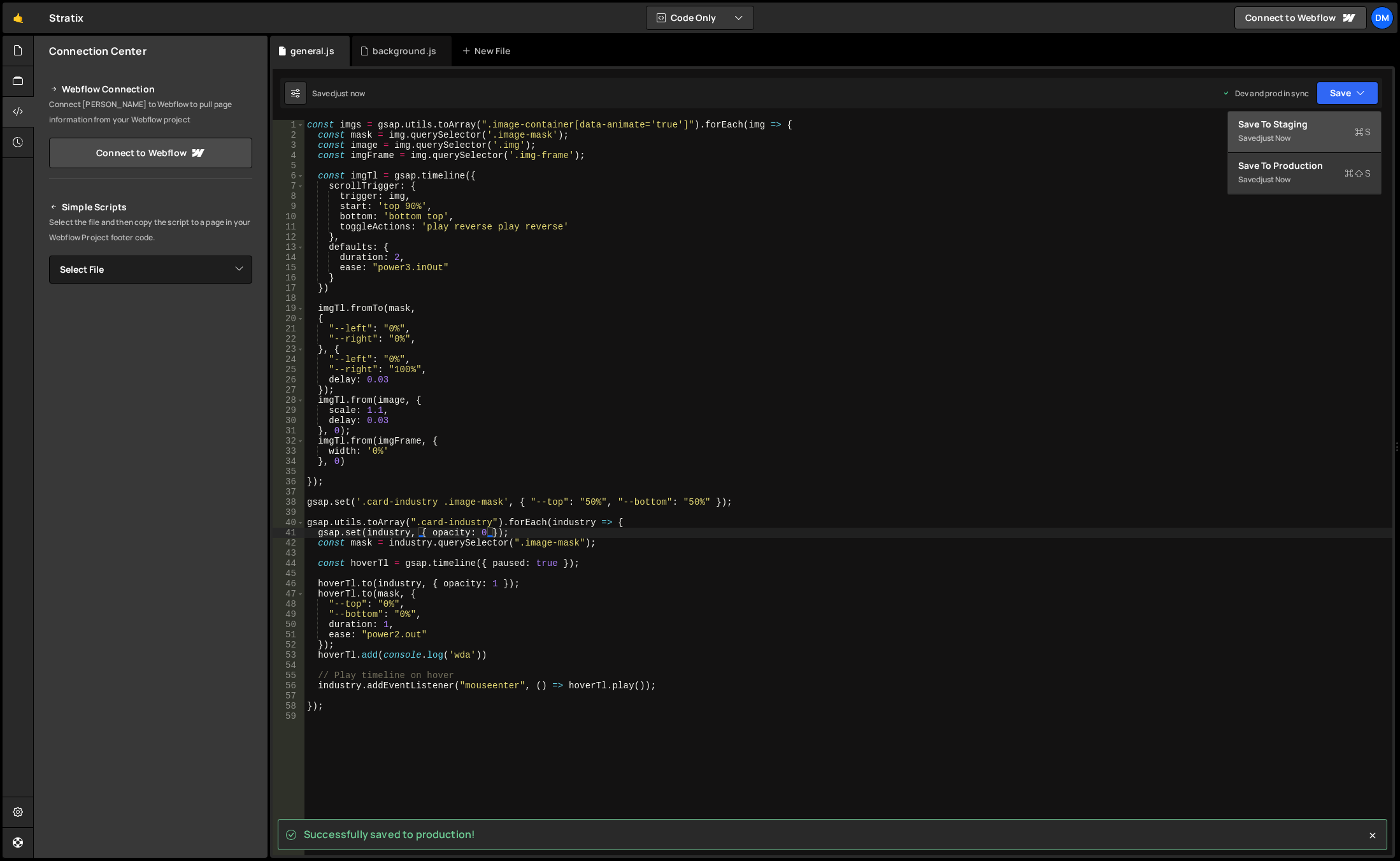
click at [1283, 139] on div "just now" at bounding box center [1275, 138] width 30 height 11
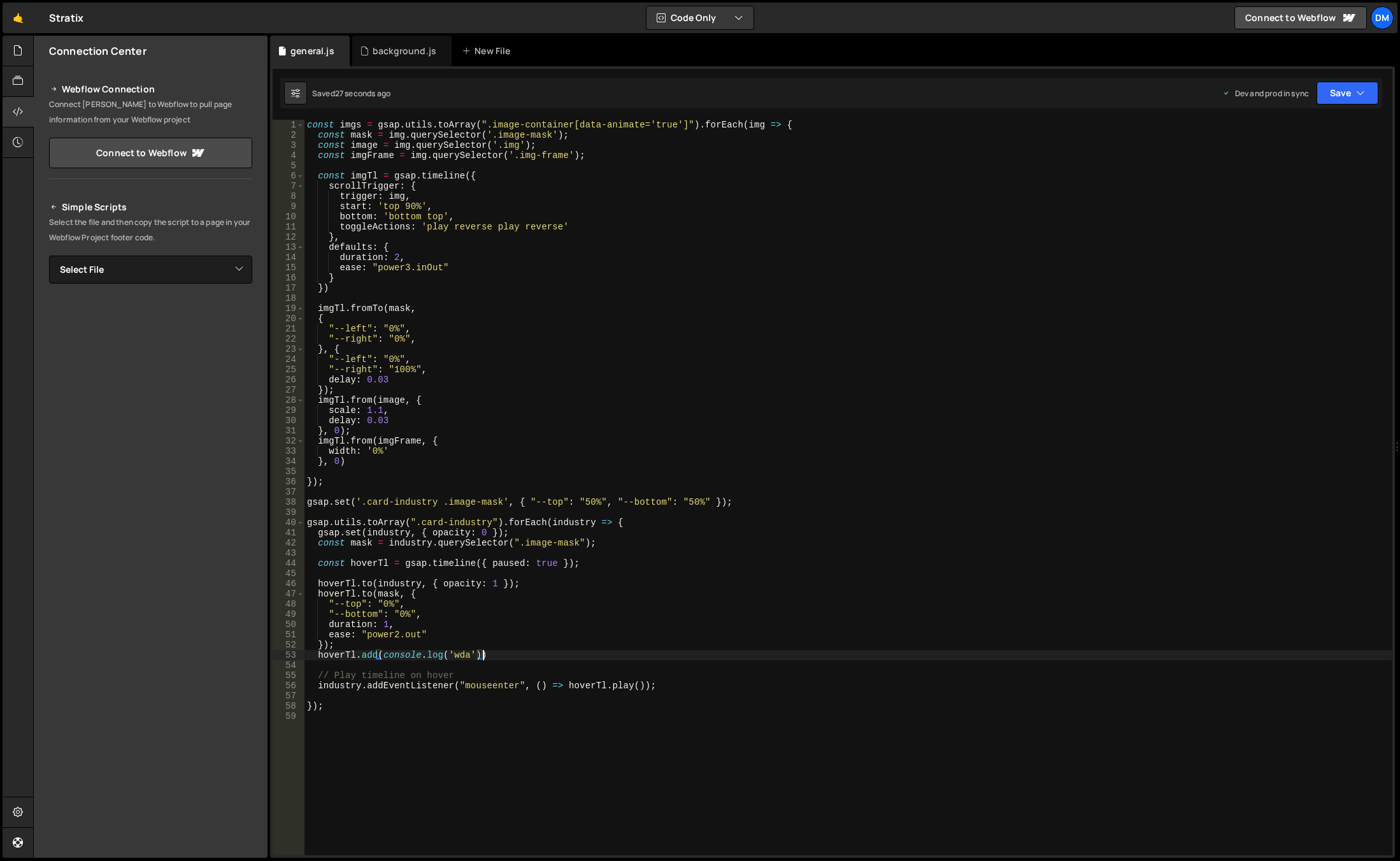
scroll to position [0, 12]
click at [499, 657] on div "const imgs = gsap . utils . toArray ( ".image-container[data-animate='true']" )…" at bounding box center [849, 498] width 1088 height 755
click at [526, 527] on div "const imgs = gsap . utils . toArray ( ".image-container[data-animate='true']" )…" at bounding box center [849, 498] width 1088 height 755
drag, startPoint x: 517, startPoint y: 530, endPoint x: 262, endPoint y: 529, distance: 255.0
click at [262, 529] on div "Files New File Javascript files 0 background.js 0 0 general.js 0 CSS files Copy…" at bounding box center [716, 447] width 1367 height 822
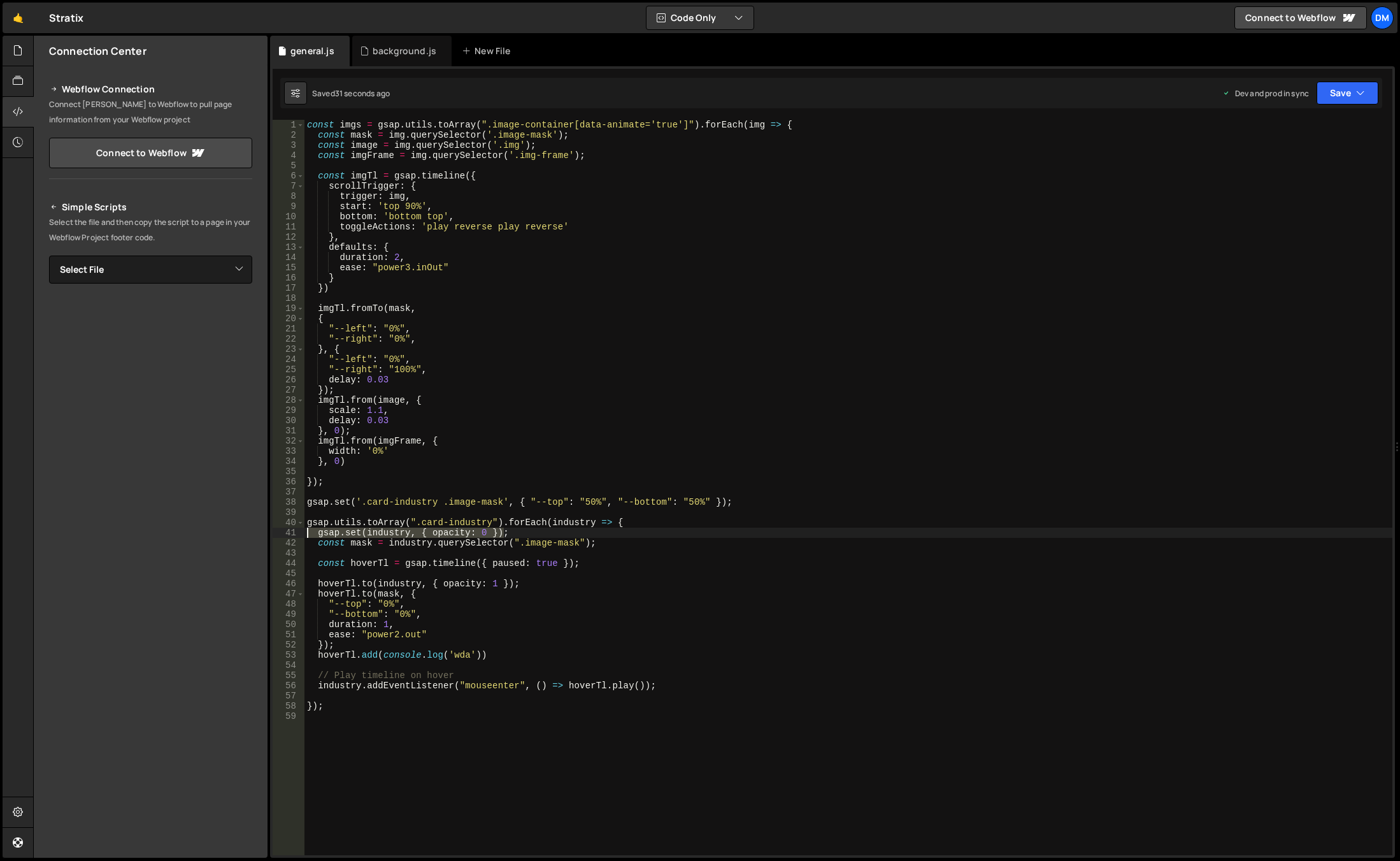
type textarea "gsap.set(industry, { opacity: 0 });"
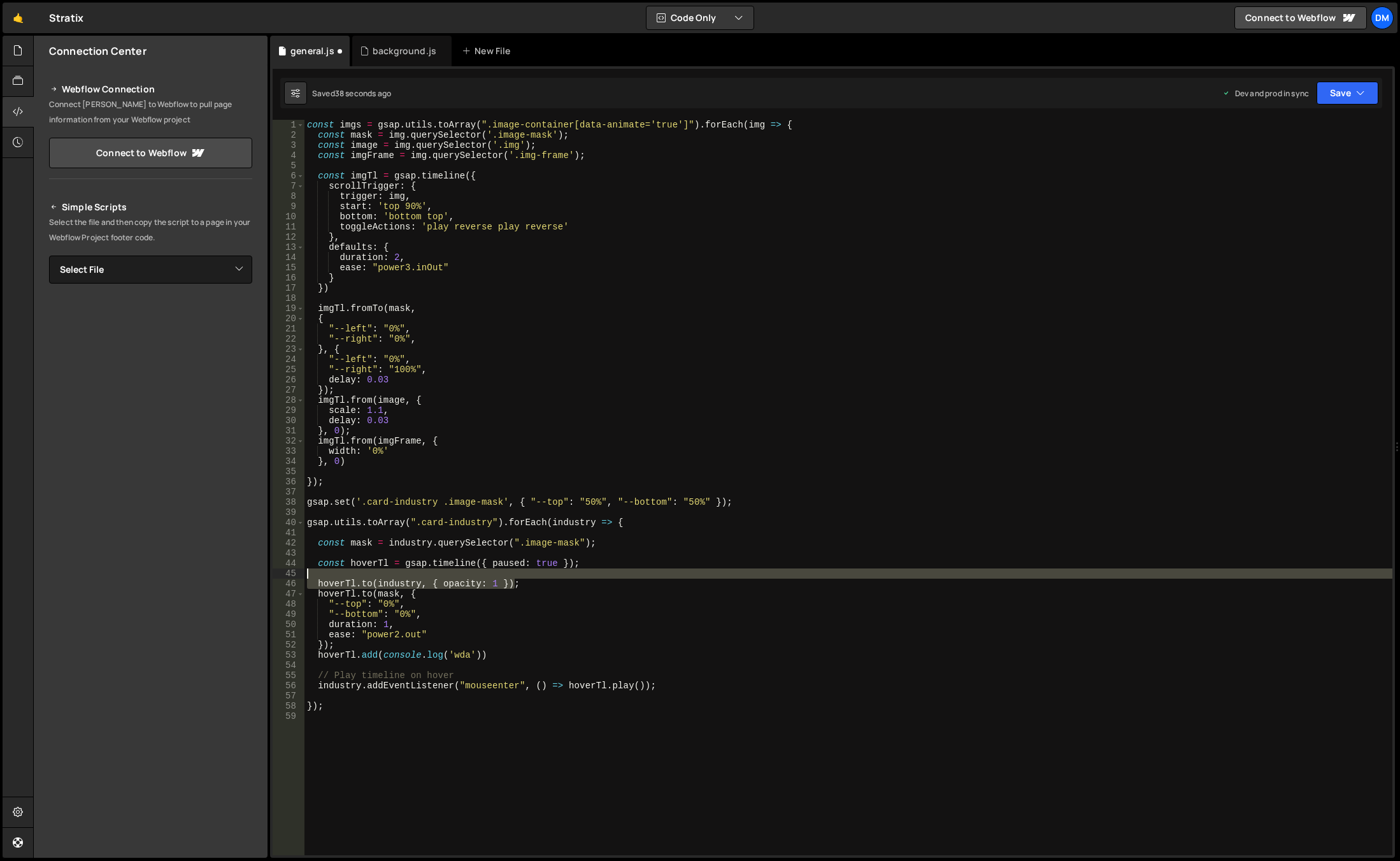
drag, startPoint x: 530, startPoint y: 580, endPoint x: 265, endPoint y: 577, distance: 265.0
click at [265, 577] on div "Files New File Javascript files 0 background.js 0 0 general.js 0 CSS files Copy…" at bounding box center [716, 447] width 1367 height 822
type textarea "[DOMAIN_NAME](industry, { opacity: 1 });"
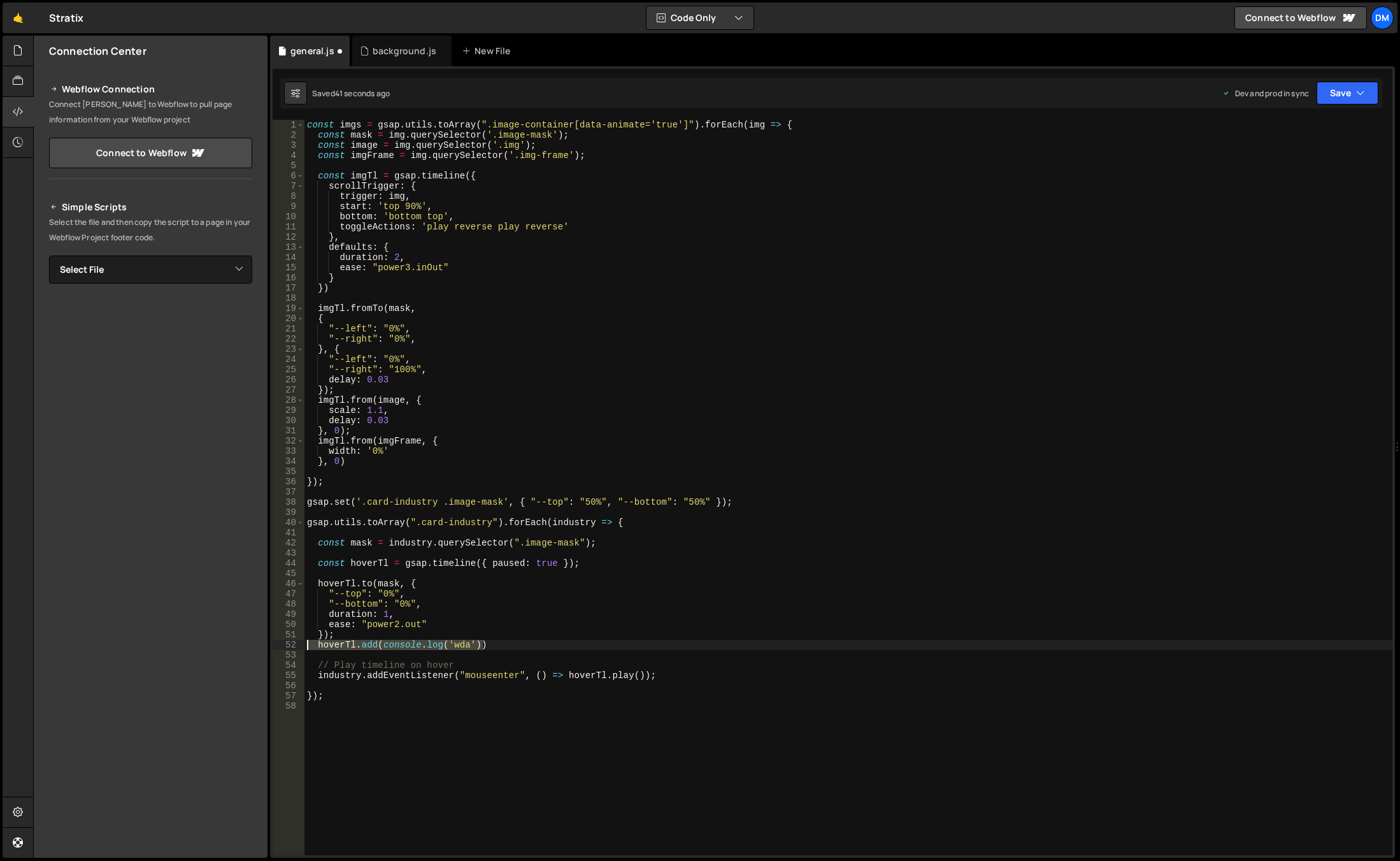
drag, startPoint x: 501, startPoint y: 643, endPoint x: 120, endPoint y: 644, distance: 381.0
click at [120, 644] on div "Files New File Javascript files 0 background.js 0 0 general.js 0 CSS files Copy…" at bounding box center [716, 447] width 1367 height 822
type textarea "hoverTl.add(console.log('wda'))"
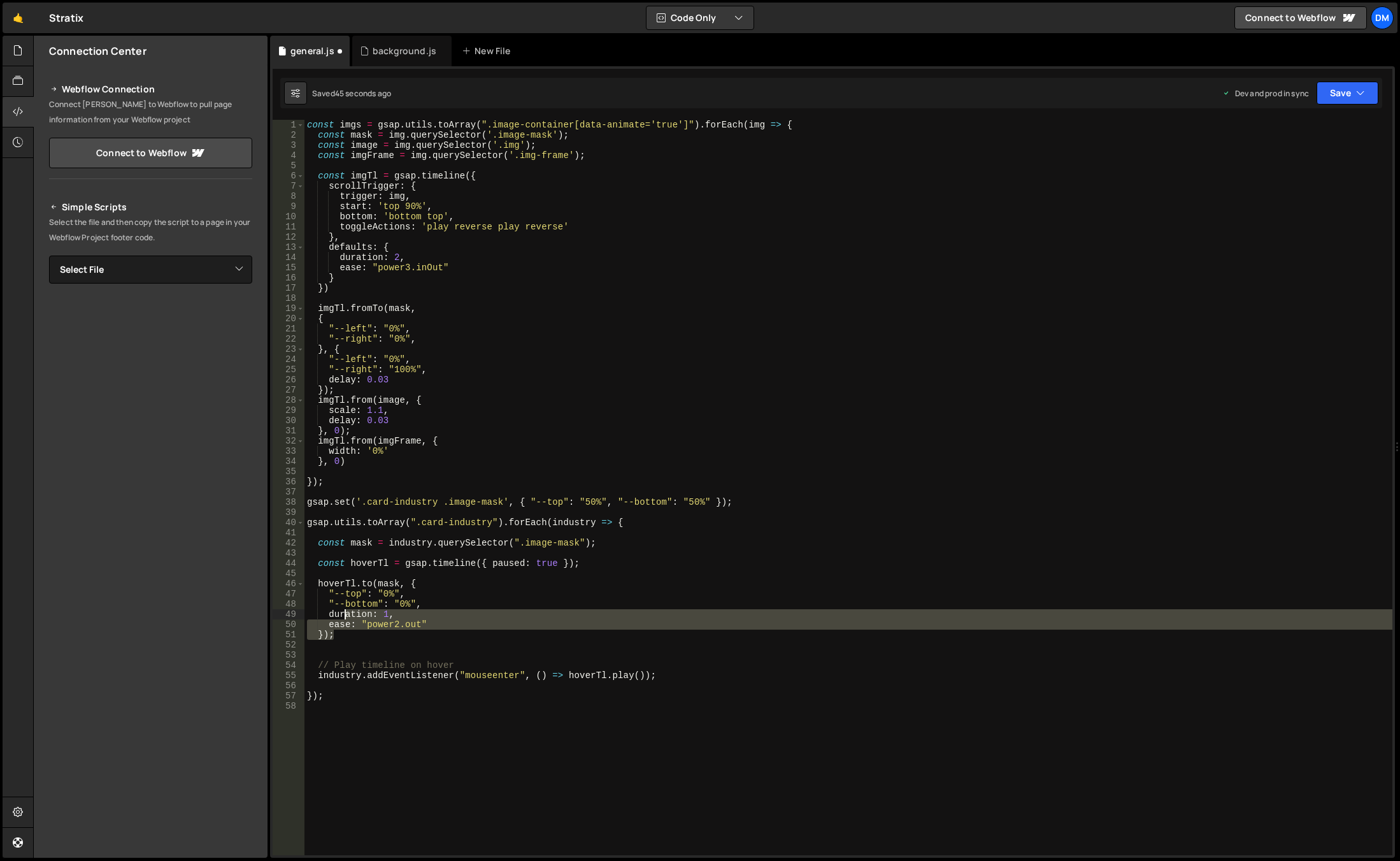
drag, startPoint x: 352, startPoint y: 636, endPoint x: 340, endPoint y: 613, distance: 25.9
click at [340, 613] on div "const imgs = gsap . utils . toArray ( ".image-container[data-animate='true']" )…" at bounding box center [849, 498] width 1088 height 755
click at [450, 619] on div "const imgs = gsap . utils . toArray ( ".image-container[data-animate='true']" )…" at bounding box center [849, 487] width 1088 height 735
type textarea "duration: 1,"
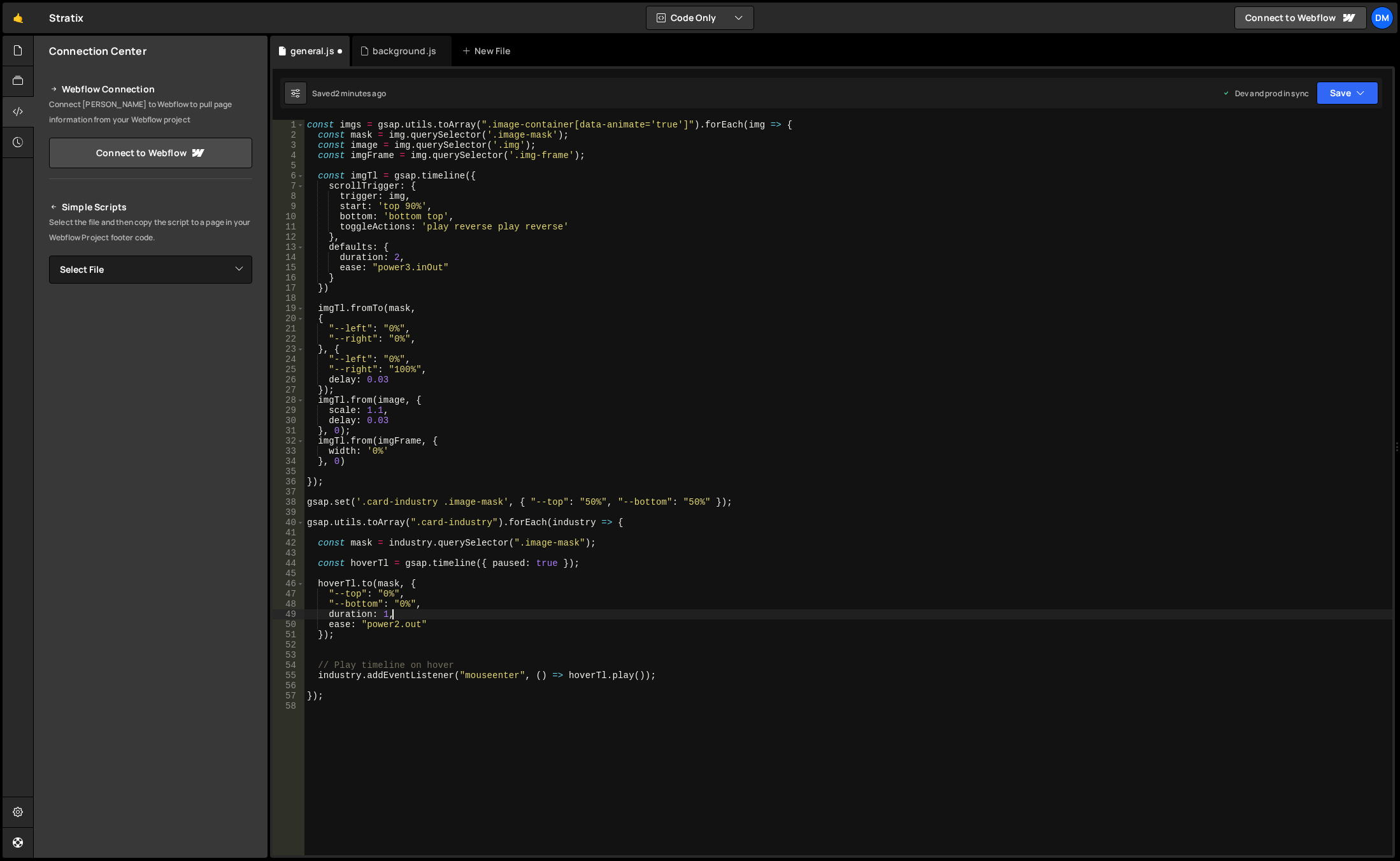
click at [466, 577] on div "const imgs = gsap . utils . toArray ( ".image-container[data-animate='true']" )…" at bounding box center [849, 498] width 1088 height 755
click at [360, 630] on div "const imgs = gsap . utils . toArray ( ".image-container[data-animate='true']" )…" at bounding box center [849, 498] width 1088 height 755
type textarea "});"
drag, startPoint x: 378, startPoint y: 648, endPoint x: 478, endPoint y: 605, distance: 108.9
click at [378, 648] on div "const imgs = gsap . utils . toArray ( ".image-container[data-animate='true']" )…" at bounding box center [849, 498] width 1088 height 755
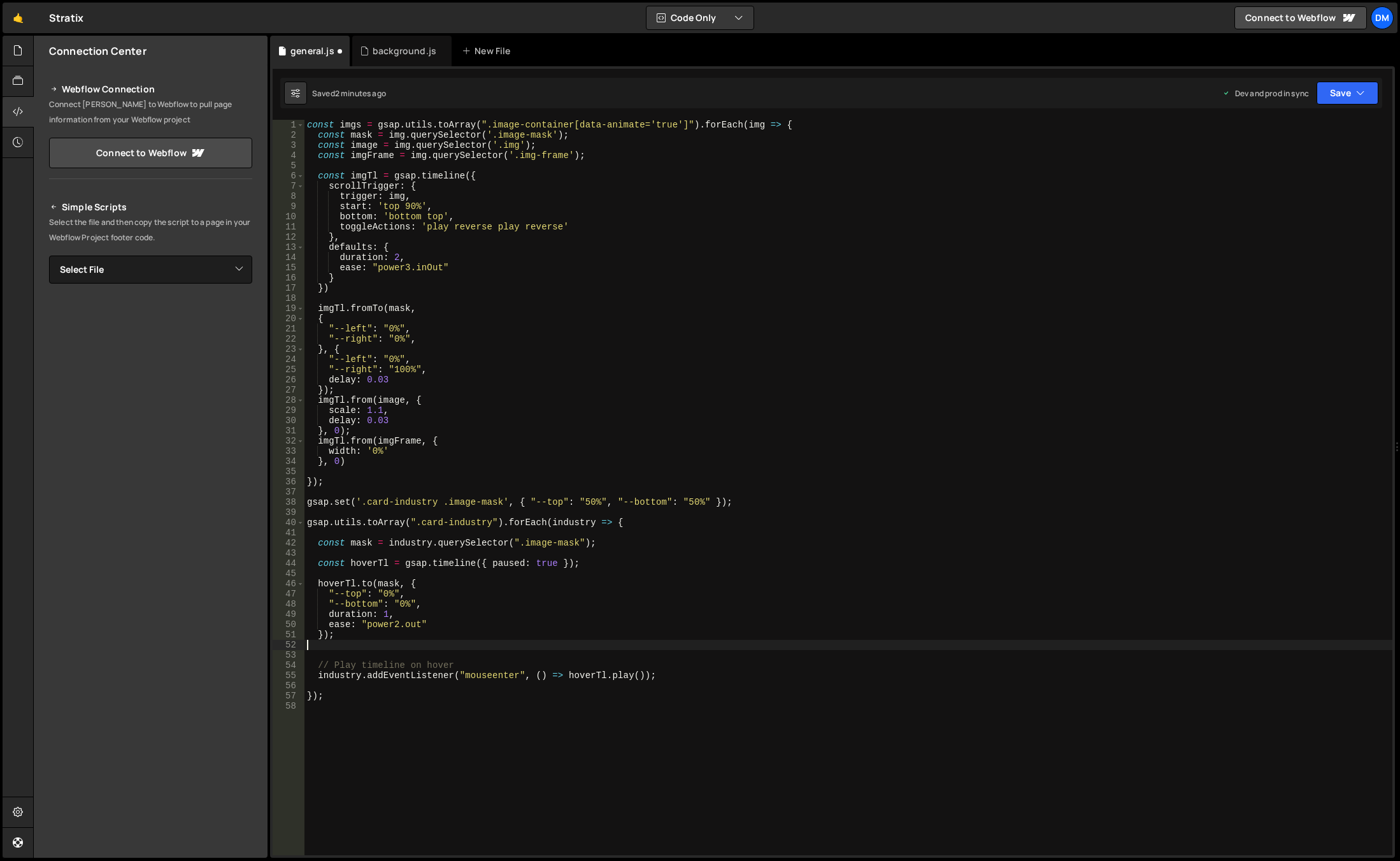
click at [609, 545] on div "const imgs = gsap . utils . toArray ( ".image-container[data-animate='true']" )…" at bounding box center [849, 498] width 1088 height 755
paste textarea "img-frame"
drag, startPoint x: 588, startPoint y: 544, endPoint x: 318, endPoint y: 544, distance: 270.0
click at [318, 544] on div "const imgs = gsap . utils . toArray ( ".image-container[data-animate='true']" )…" at bounding box center [849, 498] width 1088 height 755
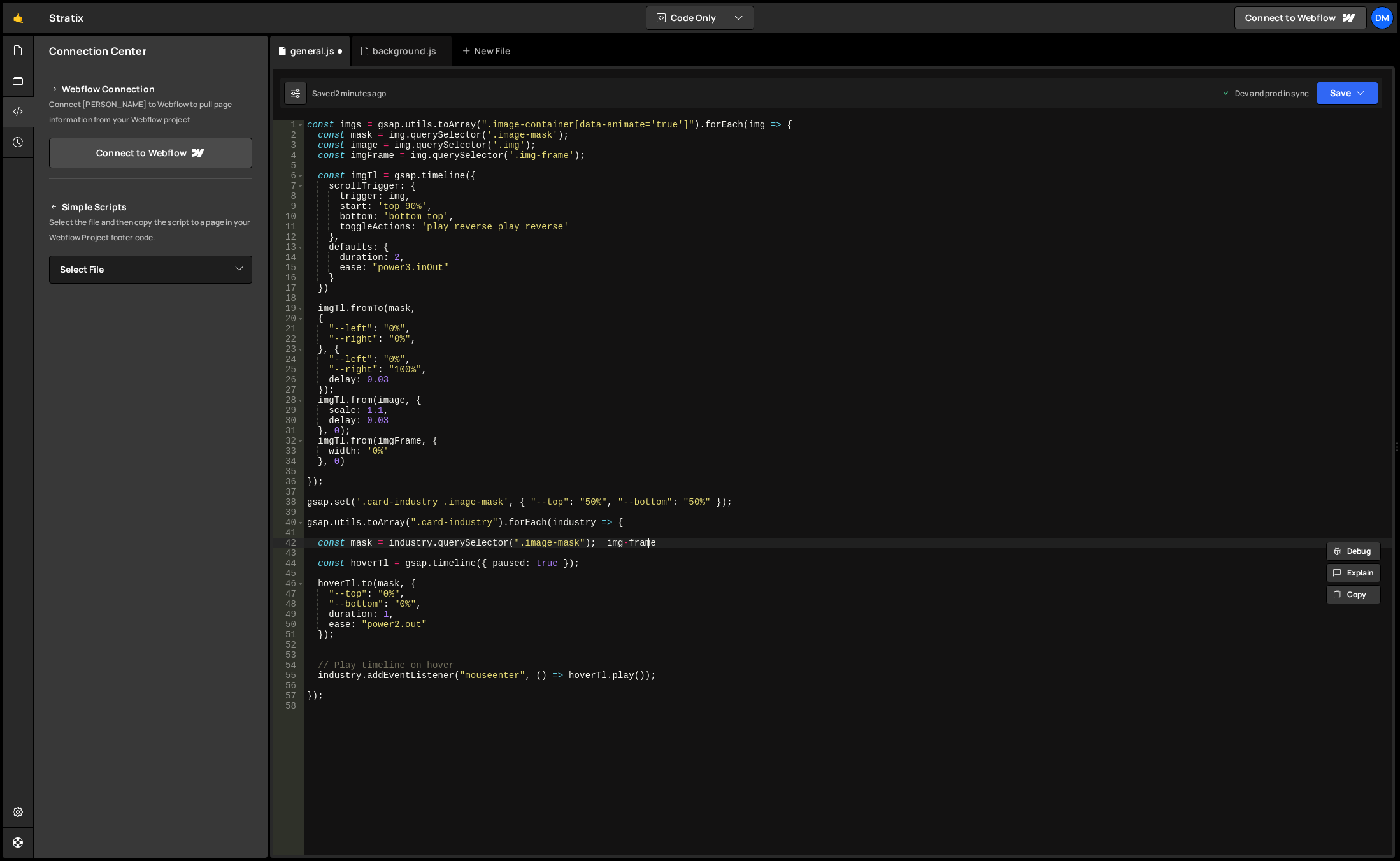
click at [715, 543] on div "const imgs = gsap . utils . toArray ( ".image-container[data-animate='true']" )…" at bounding box center [849, 498] width 1088 height 755
drag, startPoint x: 546, startPoint y: 157, endPoint x: 318, endPoint y: 159, distance: 228.0
click at [318, 159] on div "const imgs = gsap . utils . toArray ( ".image-container[data-animate='true']" )…" at bounding box center [849, 498] width 1088 height 755
type textarea "const imgFrame = img.querySelector('.img-frame');"
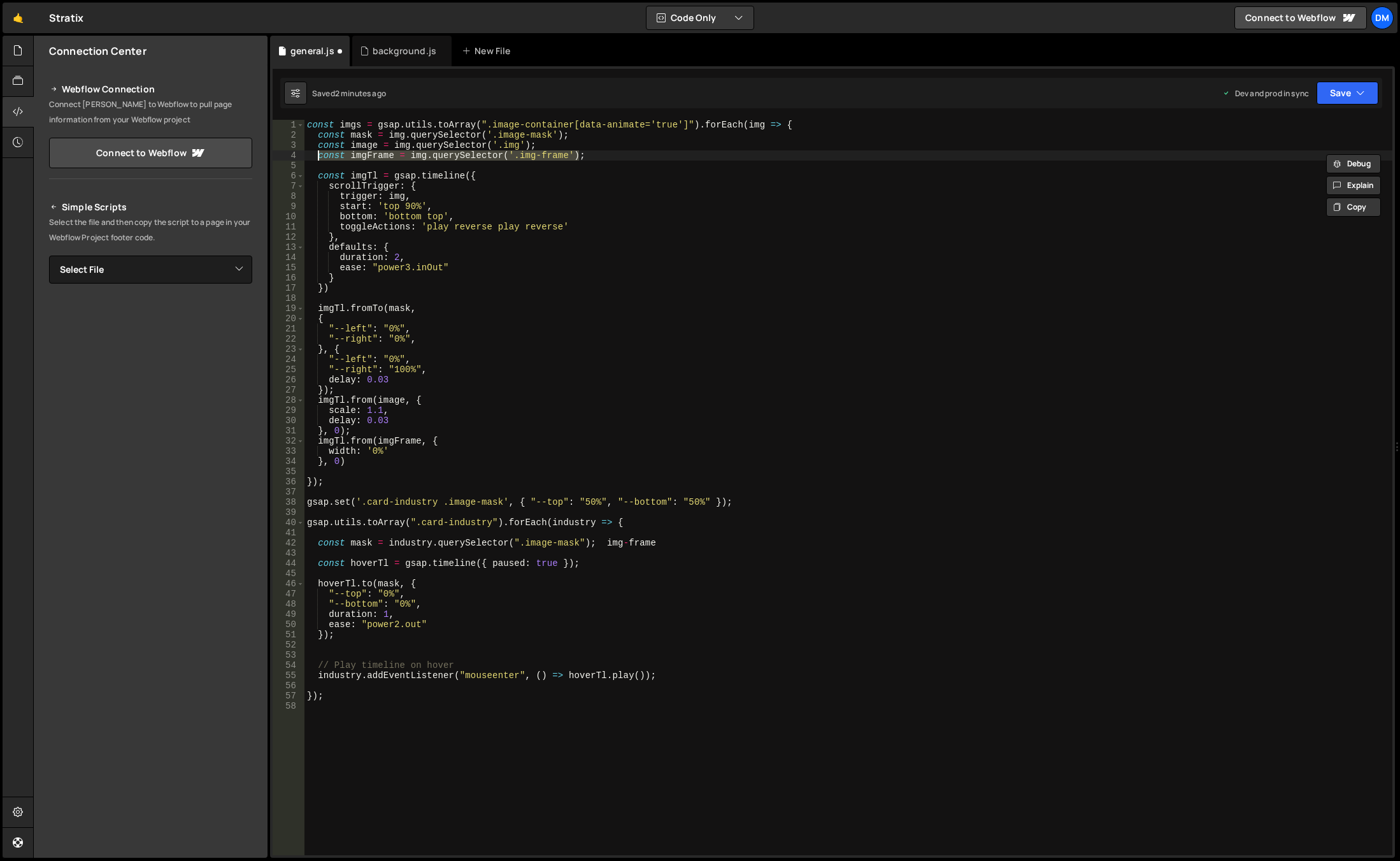
click at [647, 537] on div "const imgs = gsap . utils . toArray ( ".image-container[data-animate='true']" )…" at bounding box center [849, 498] width 1088 height 755
click at [658, 542] on div "const imgs = gsap . utils . toArray ( ".image-container[data-animate='true']" )…" at bounding box center [849, 498] width 1088 height 755
type textarea "const mask = industry.querySelector(".image-mask"); img-frame"
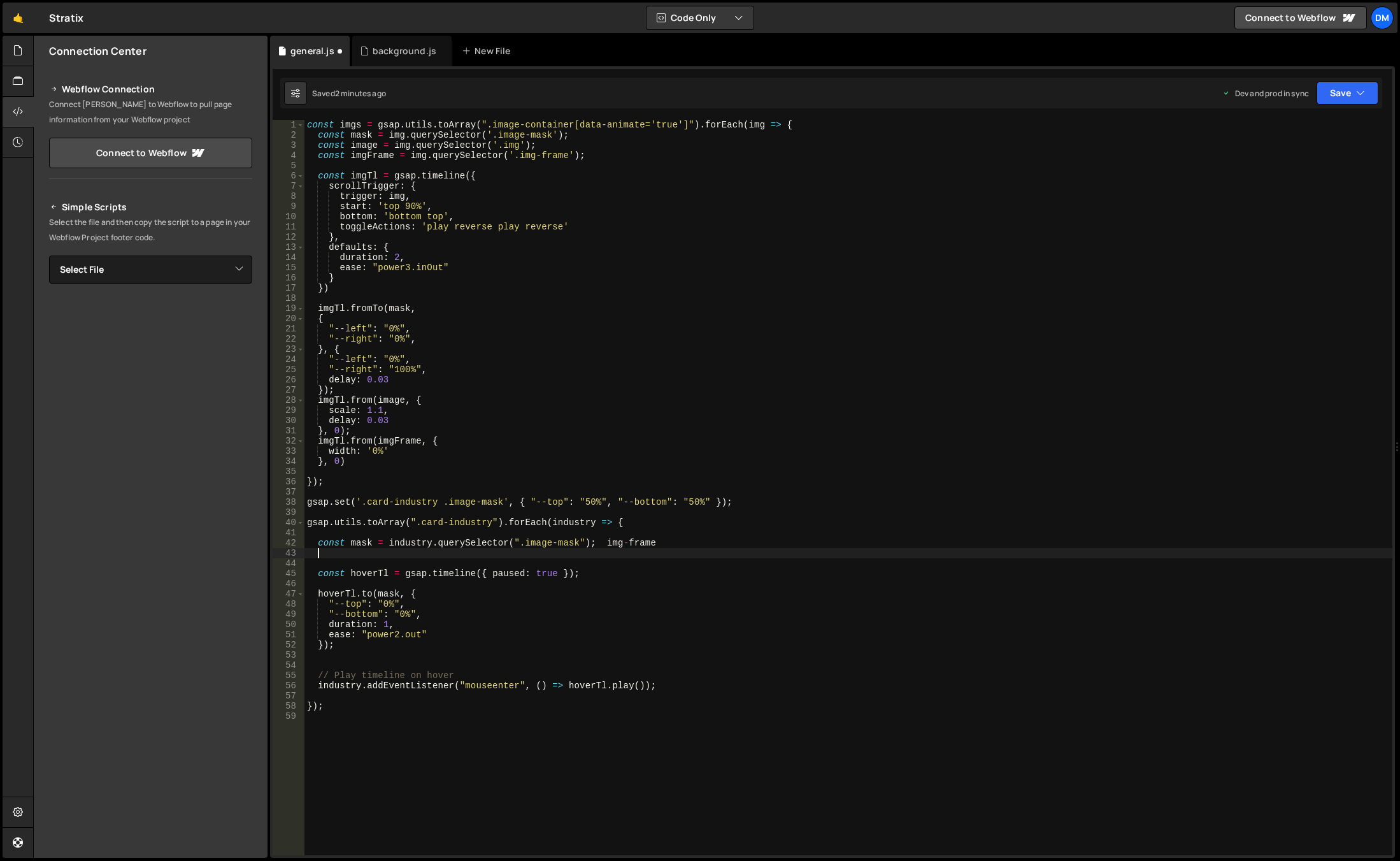
paste textarea "const imgFrame = img.querySelector('.img-frame');"
drag, startPoint x: 669, startPoint y: 542, endPoint x: 599, endPoint y: 547, distance: 70.2
click at [599, 545] on div "const imgs = gsap . utils . toArray ( ".image-container[data-animate='true']" )…" at bounding box center [849, 498] width 1088 height 755
click at [408, 540] on div "const imgs = gsap . utils . toArray ( ".image-container[data-animate='true']" )…" at bounding box center [849, 498] width 1088 height 755
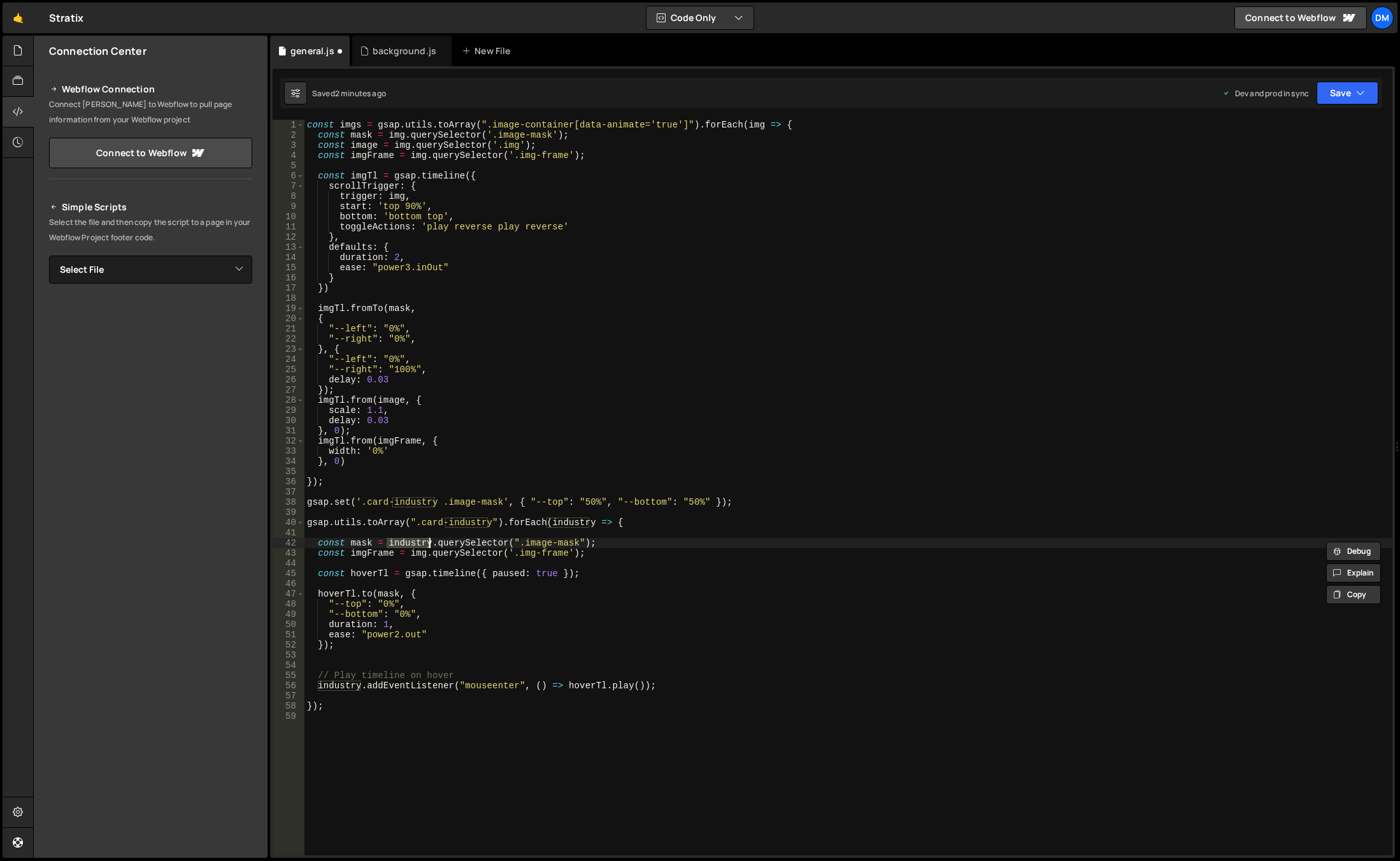
click at [415, 555] on div "const imgs = gsap . utils . toArray ( ".image-container[data-animate='true']" )…" at bounding box center [849, 498] width 1088 height 755
click at [415, 554] on div "const imgs = gsap . utils . toArray ( ".image-container[data-animate='true']" )…" at bounding box center [849, 498] width 1088 height 755
paste textarea "ndustry"
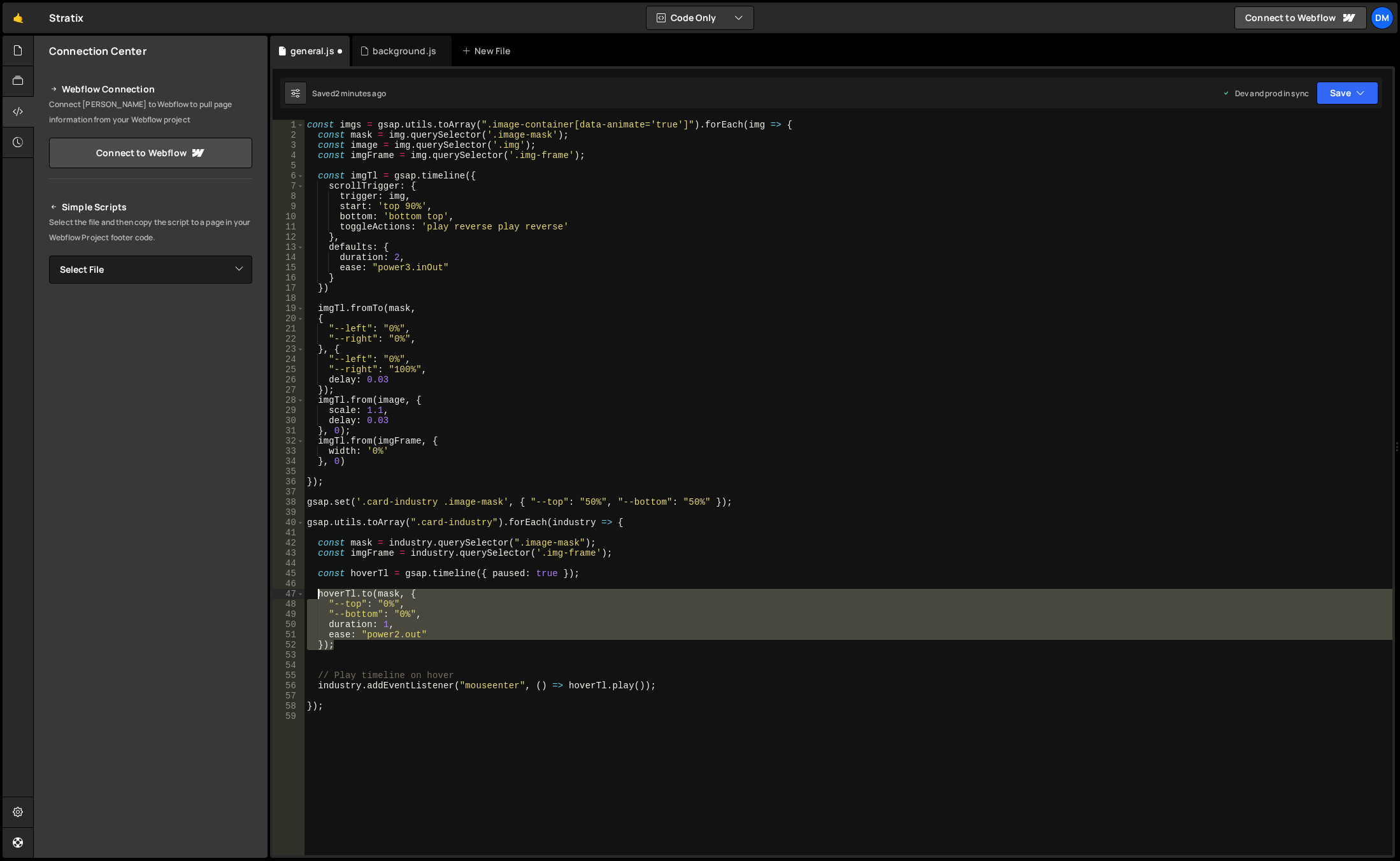
drag, startPoint x: 352, startPoint y: 647, endPoint x: 318, endPoint y: 594, distance: 63.0
click at [318, 594] on div "const imgs = gsap . utils . toArray ( ".image-container[data-animate='true']" )…" at bounding box center [849, 498] width 1088 height 755
click at [358, 644] on div "const imgs = gsap . utils . toArray ( ".image-container[data-animate='true']" )…" at bounding box center [849, 487] width 1088 height 735
type textarea "});"
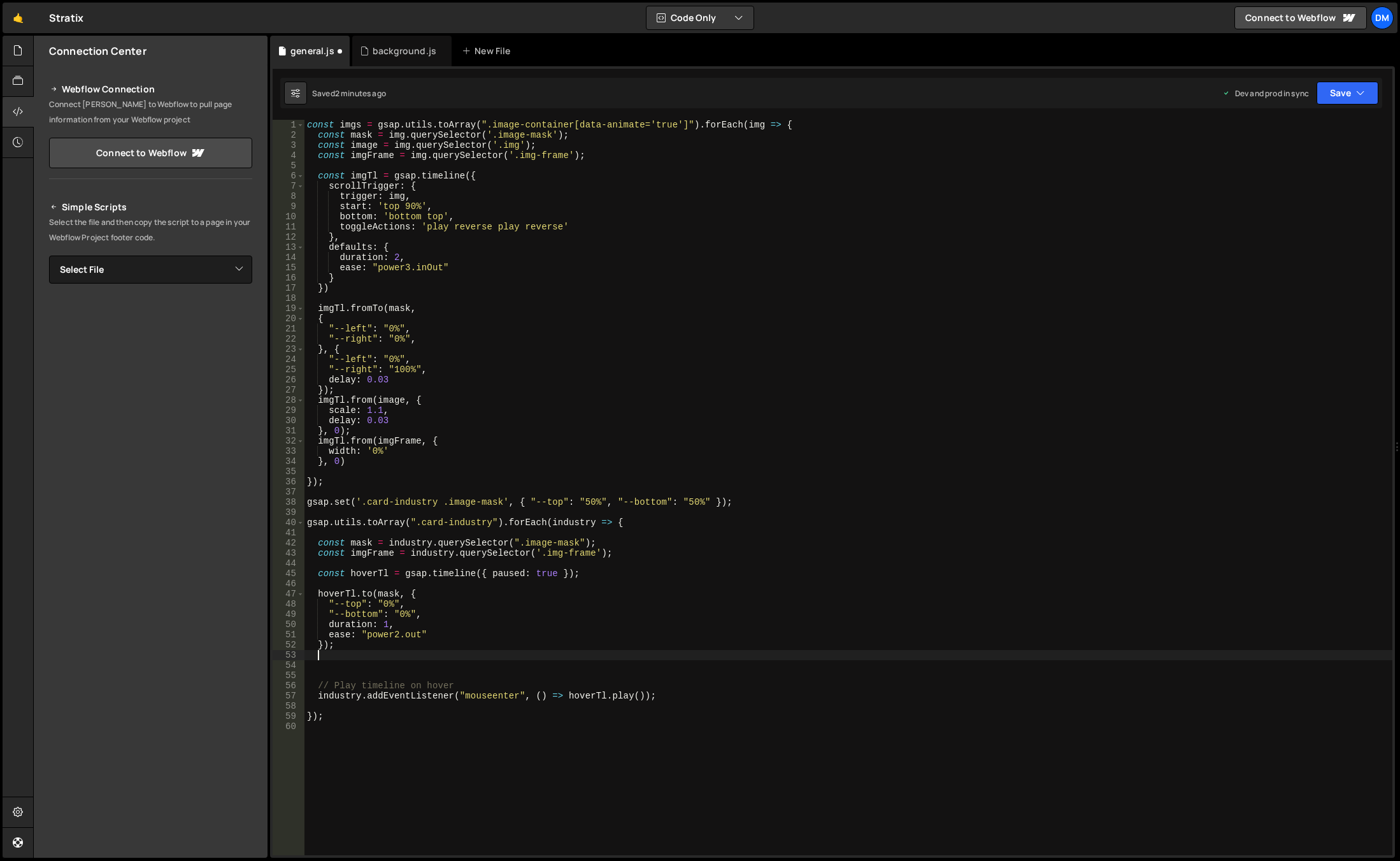
paste textarea "});"
click at [369, 551] on div "const imgs = gsap . utils . toArray ( ".image-container[data-animate='true']" )…" at bounding box center [849, 498] width 1088 height 755
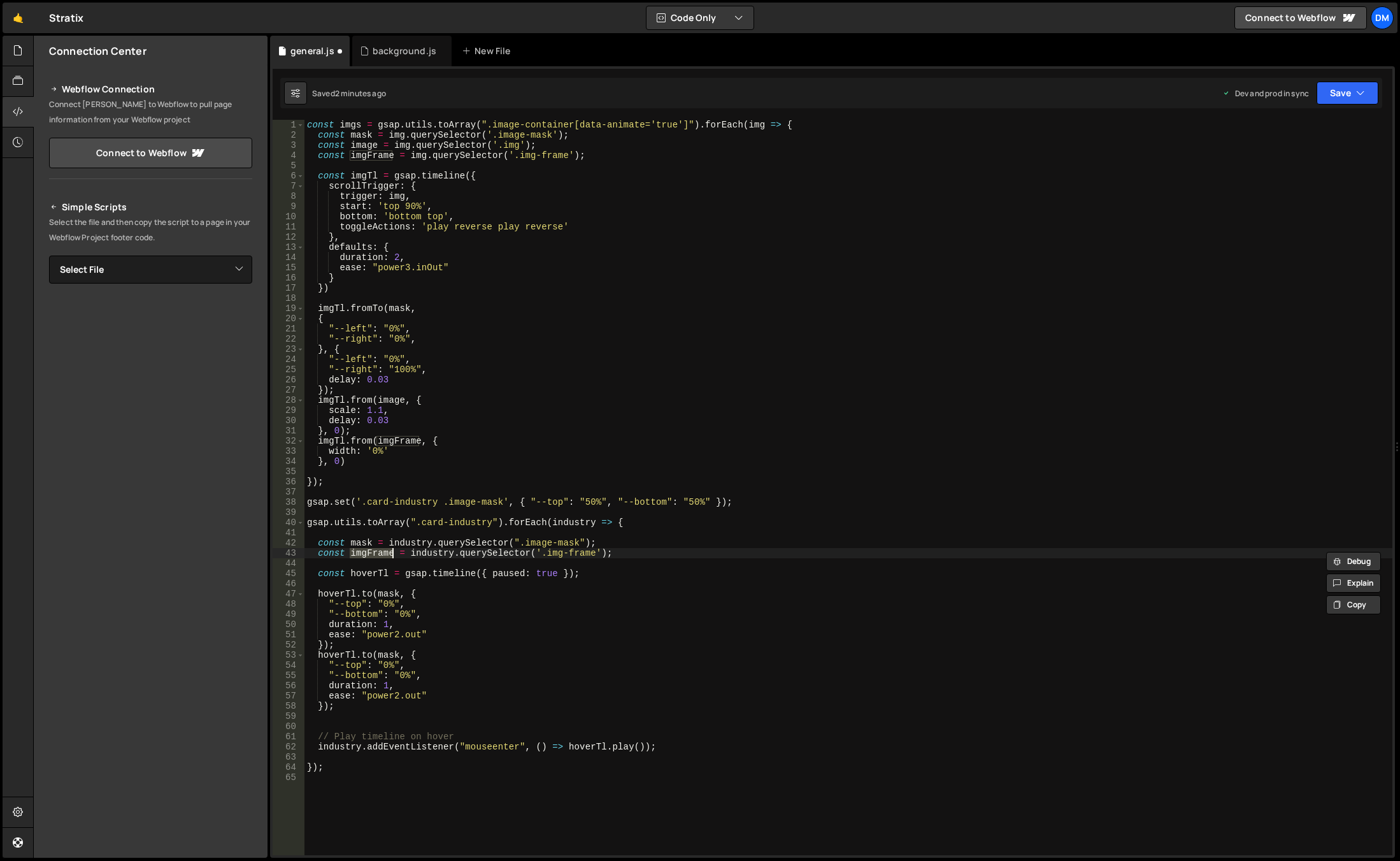
click at [381, 656] on div "const imgs = gsap . utils . toArray ( ".image-container[data-animate='true']" )…" at bounding box center [849, 498] width 1088 height 755
paste textarea "imgFrame"
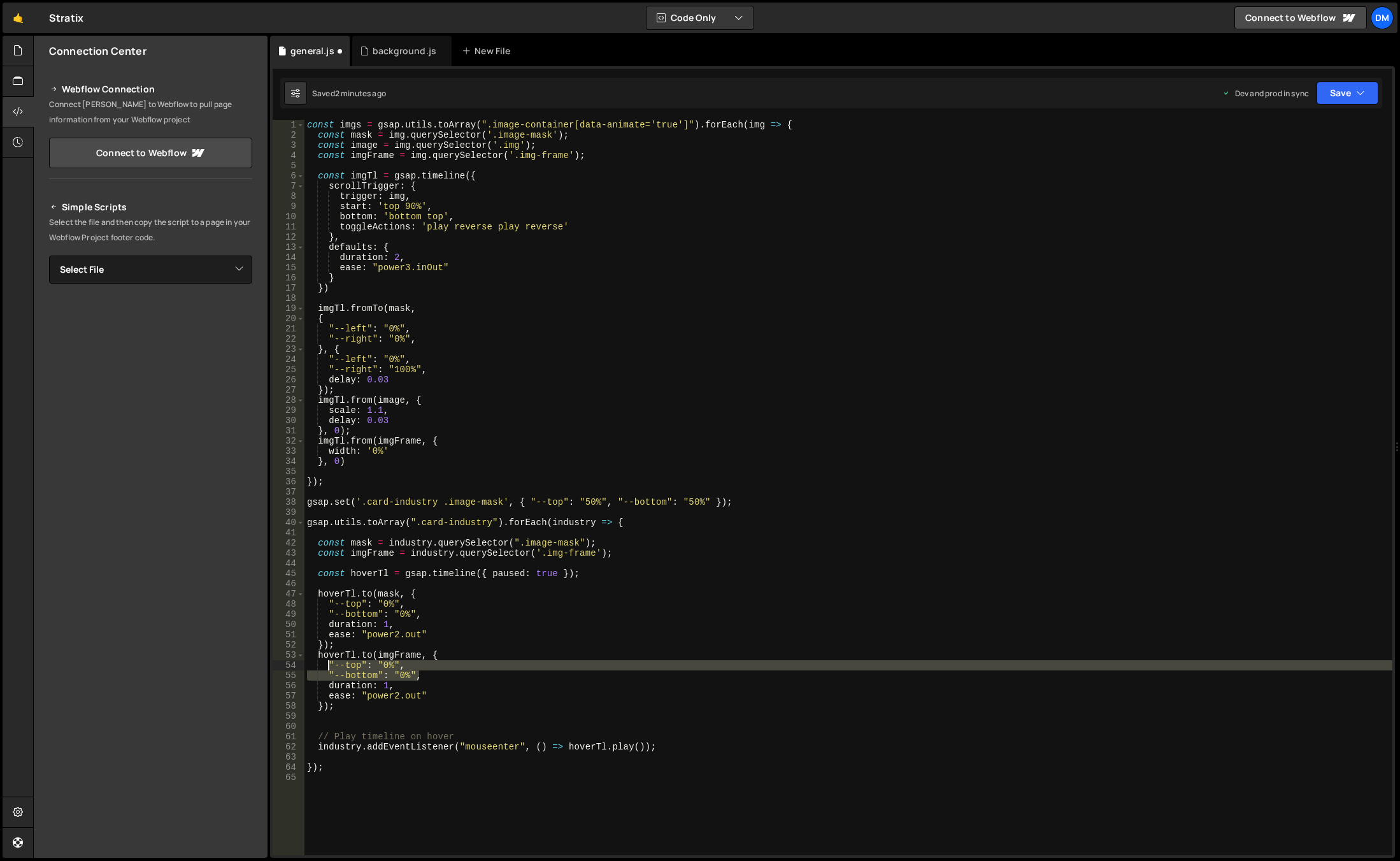
drag, startPoint x: 398, startPoint y: 670, endPoint x: 329, endPoint y: 665, distance: 69.2
click at [329, 665] on div "const imgs = gsap . utils . toArray ( ".image-container[data-animate='true']" )…" at bounding box center [849, 498] width 1088 height 755
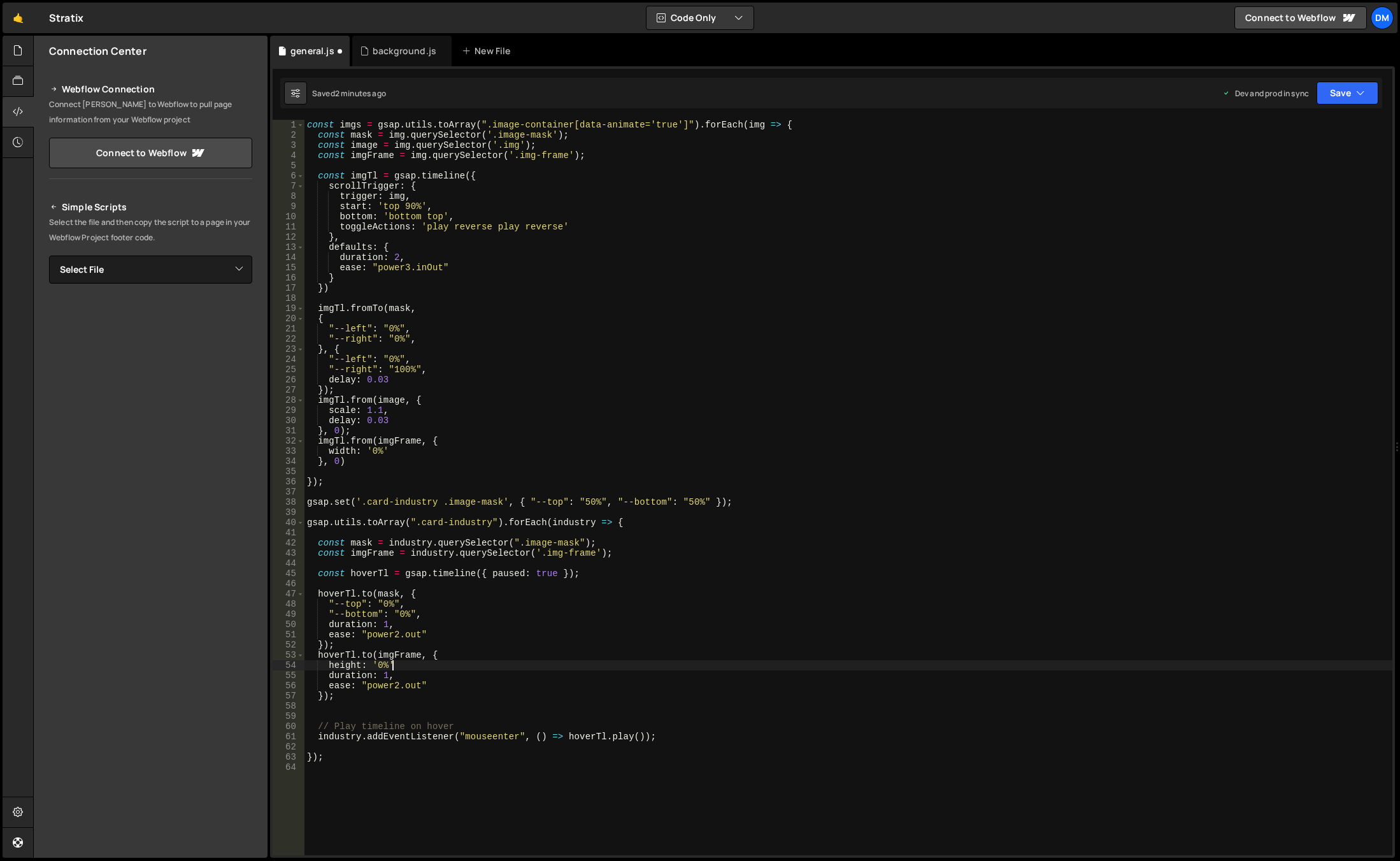
scroll to position [0, 5]
click at [365, 653] on div "const imgs = gsap . utils . toArray ( ".image-container[data-animate='true']" )…" at bounding box center [849, 498] width 1088 height 755
type textarea "hoverTl.from(imgFrame, {"
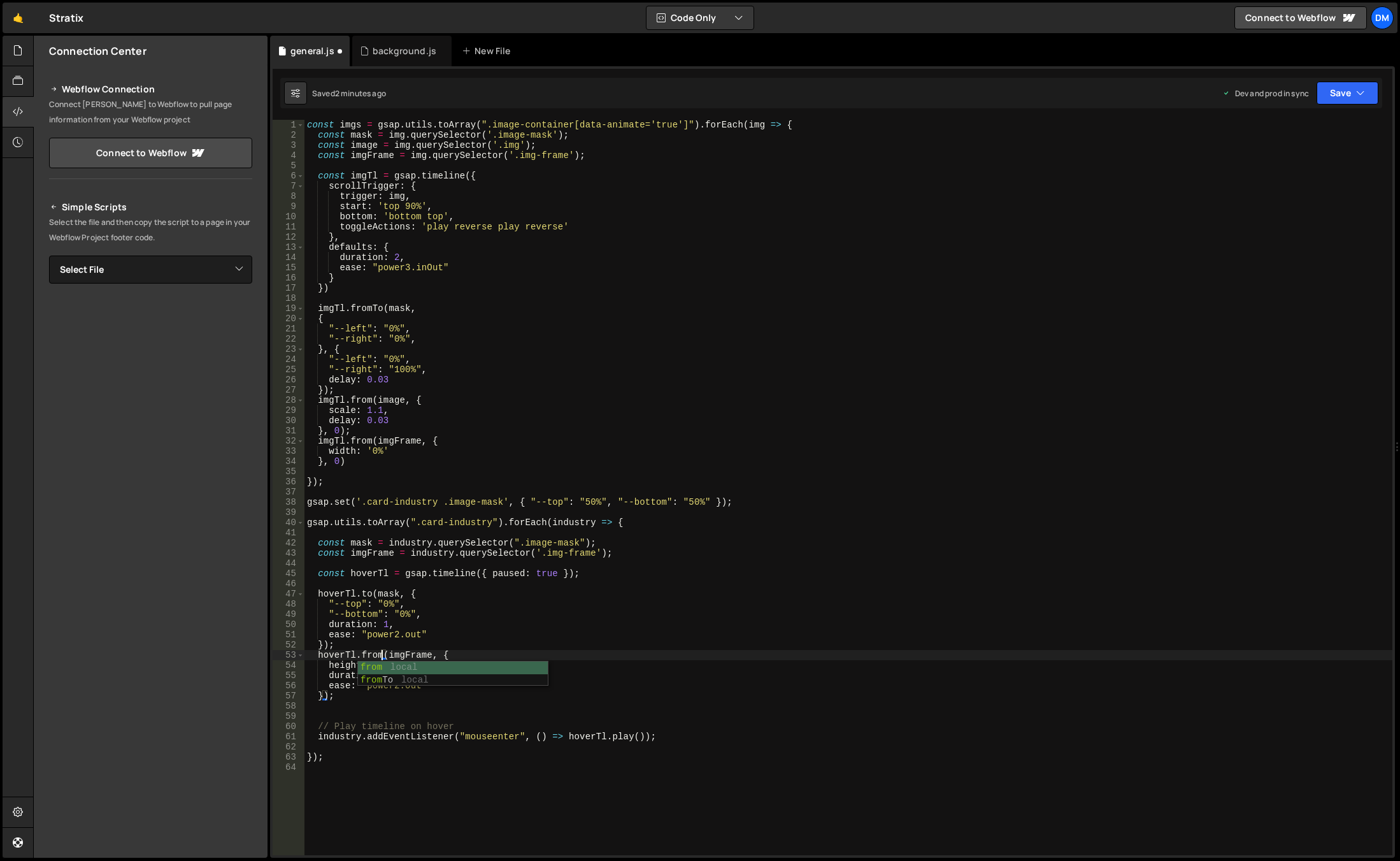
scroll to position [0, 5]
click at [848, 566] on div "const imgs = gsap . utils . toArray ( ".image-container[data-animate='true']" )…" at bounding box center [849, 498] width 1088 height 755
click at [323, 696] on div "const imgs = gsap . utils . toArray ( ".image-container[data-animate='true']" )…" at bounding box center [849, 498] width 1088 height 755
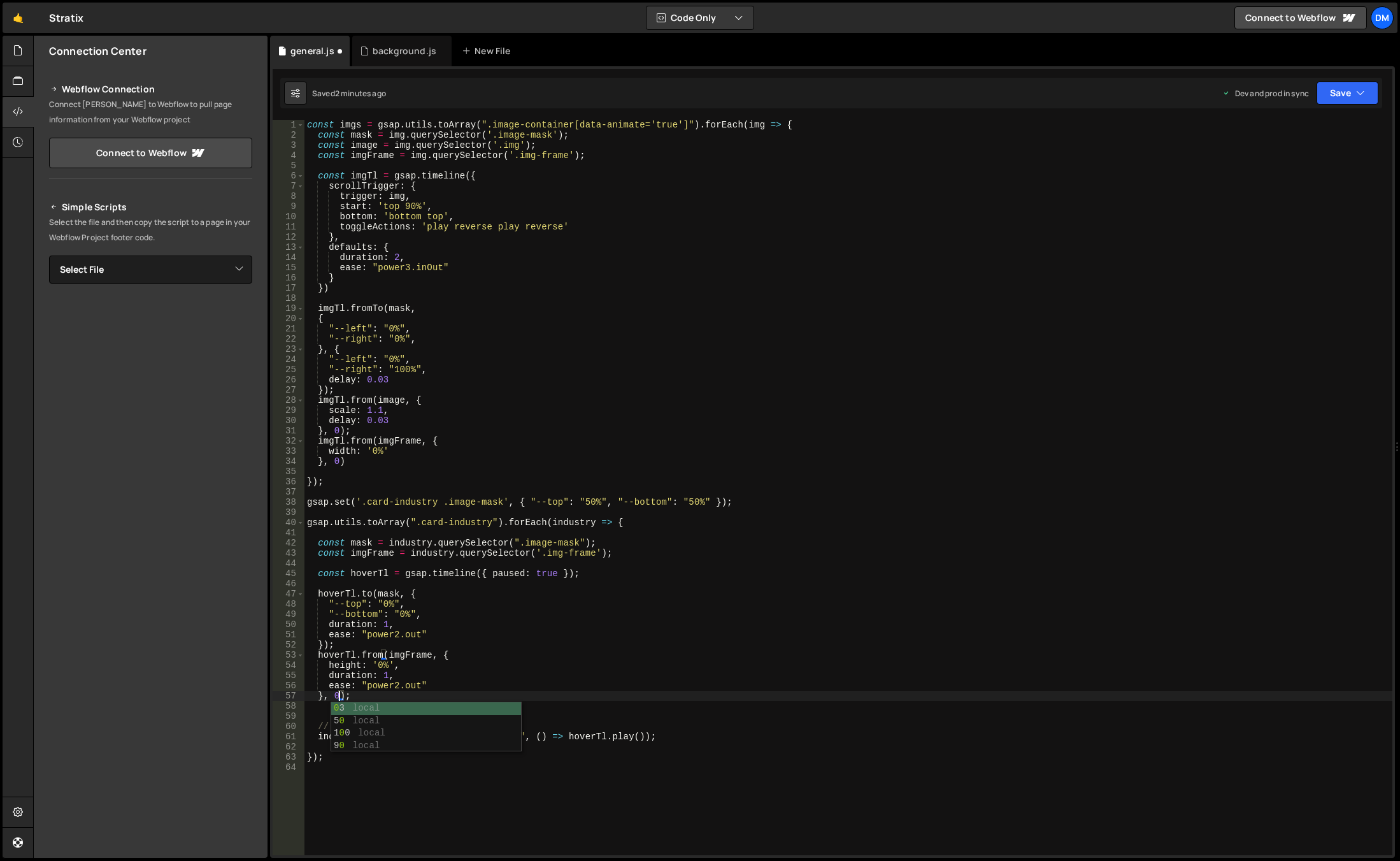
click at [934, 402] on div "const imgs = gsap . utils . toArray ( ".image-container[data-animate='true']" )…" at bounding box center [849, 498] width 1088 height 755
click at [1348, 97] on button "Save" at bounding box center [1347, 93] width 62 height 23
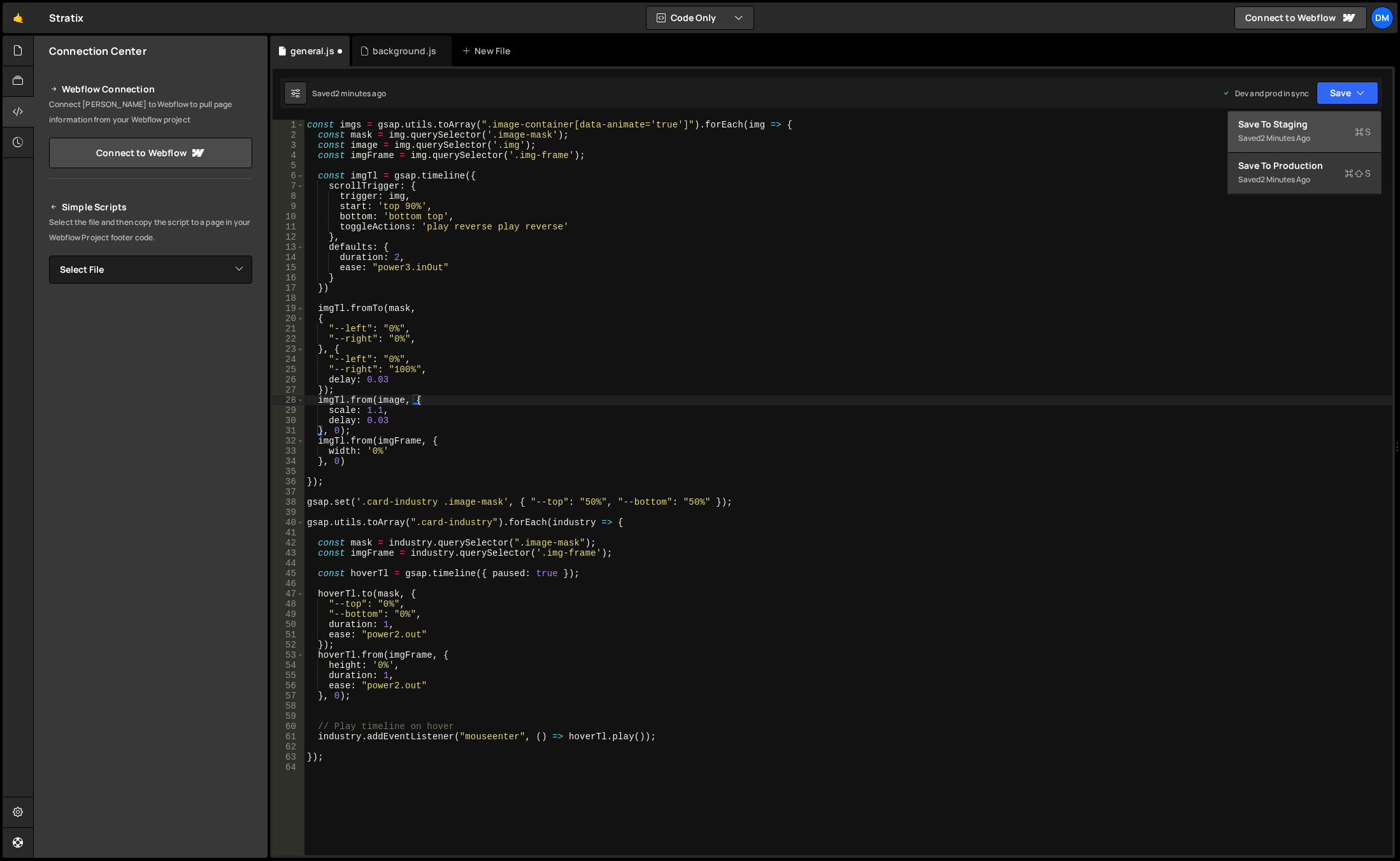
click at [1314, 122] on div "Save to Staging S" at bounding box center [1305, 124] width 133 height 13
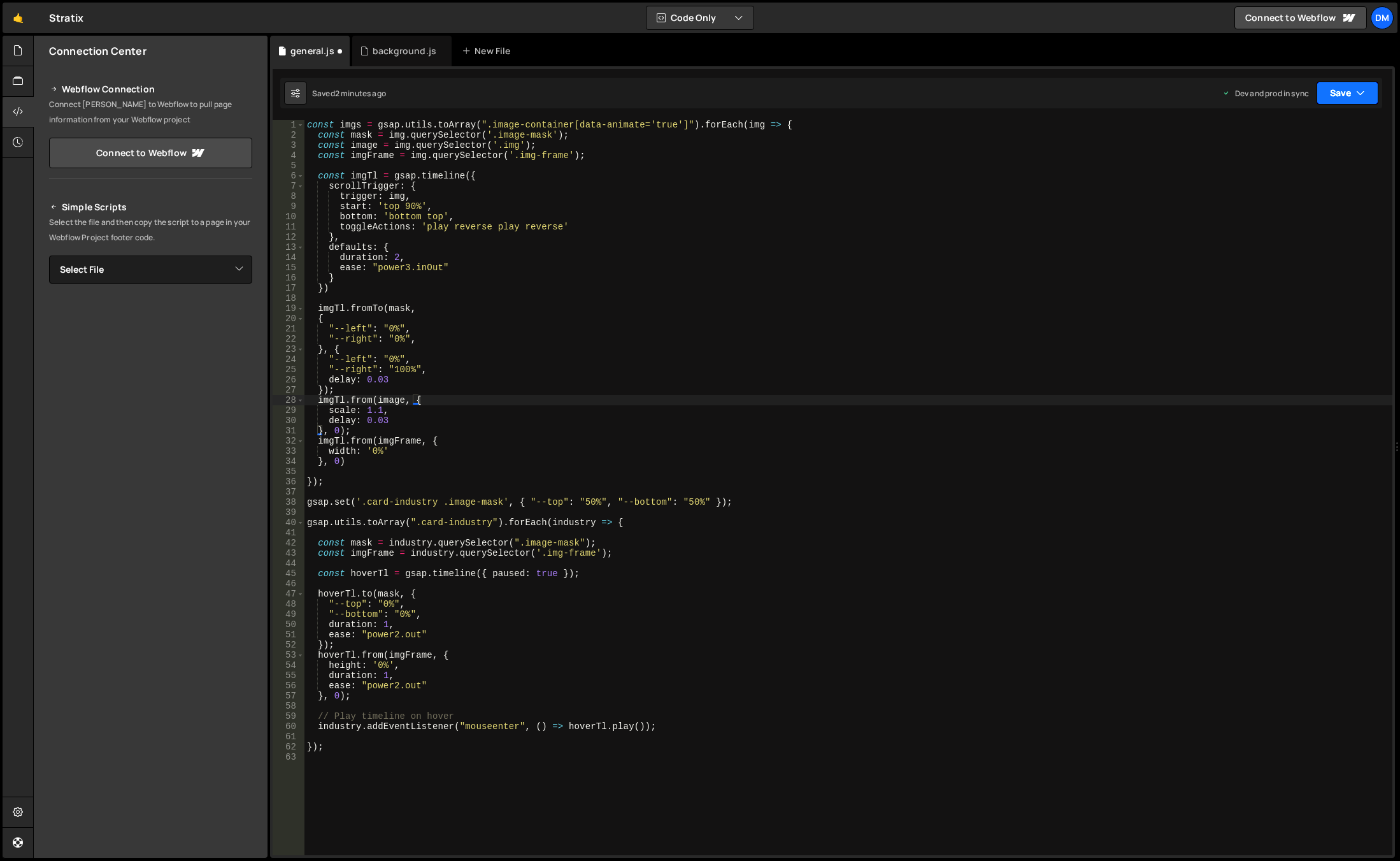
click at [1341, 99] on button "Save" at bounding box center [1347, 93] width 62 height 23
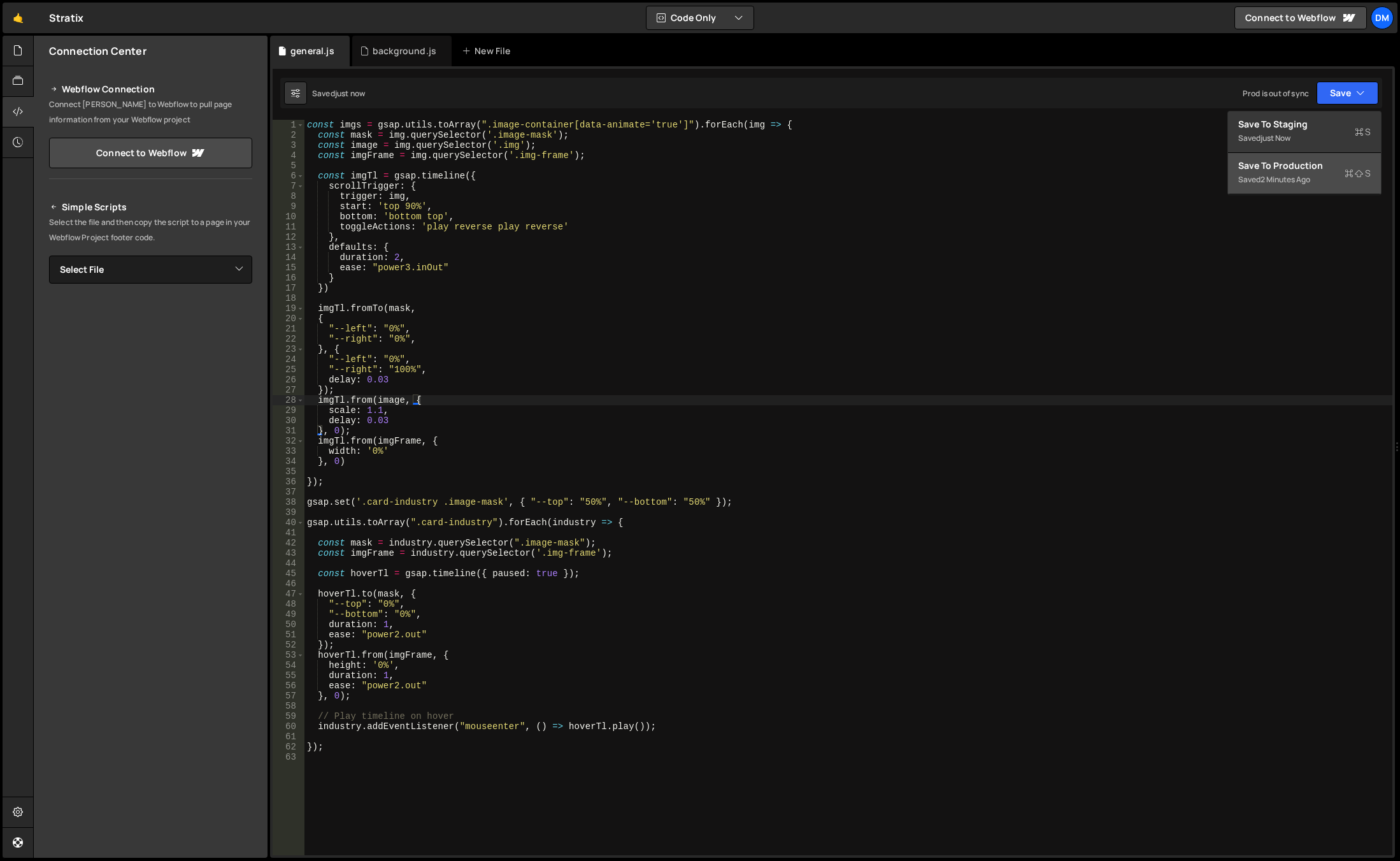
click at [1293, 160] on div "Save to Production S" at bounding box center [1305, 166] width 133 height 13
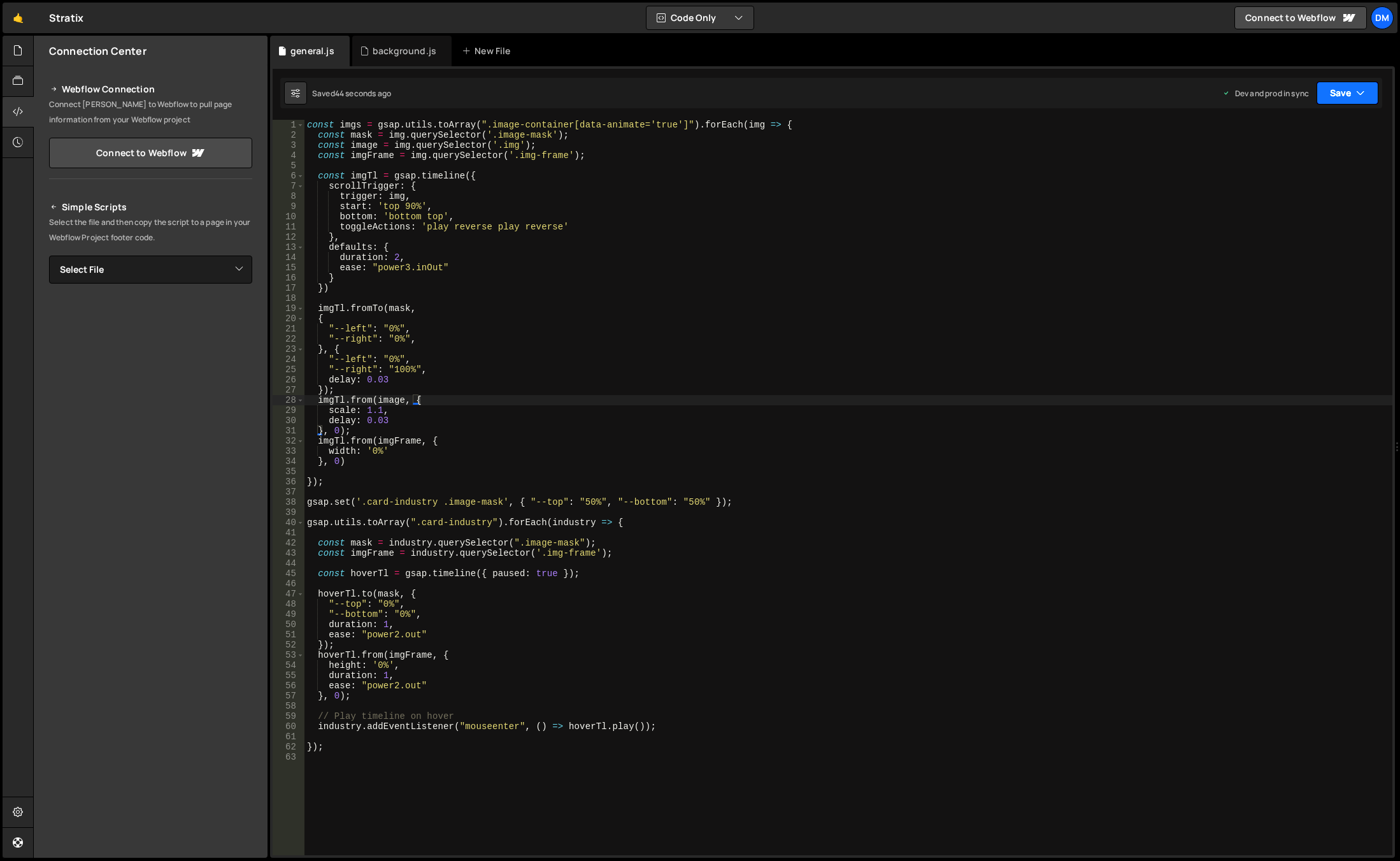
click at [1339, 93] on button "Save" at bounding box center [1347, 93] width 62 height 23
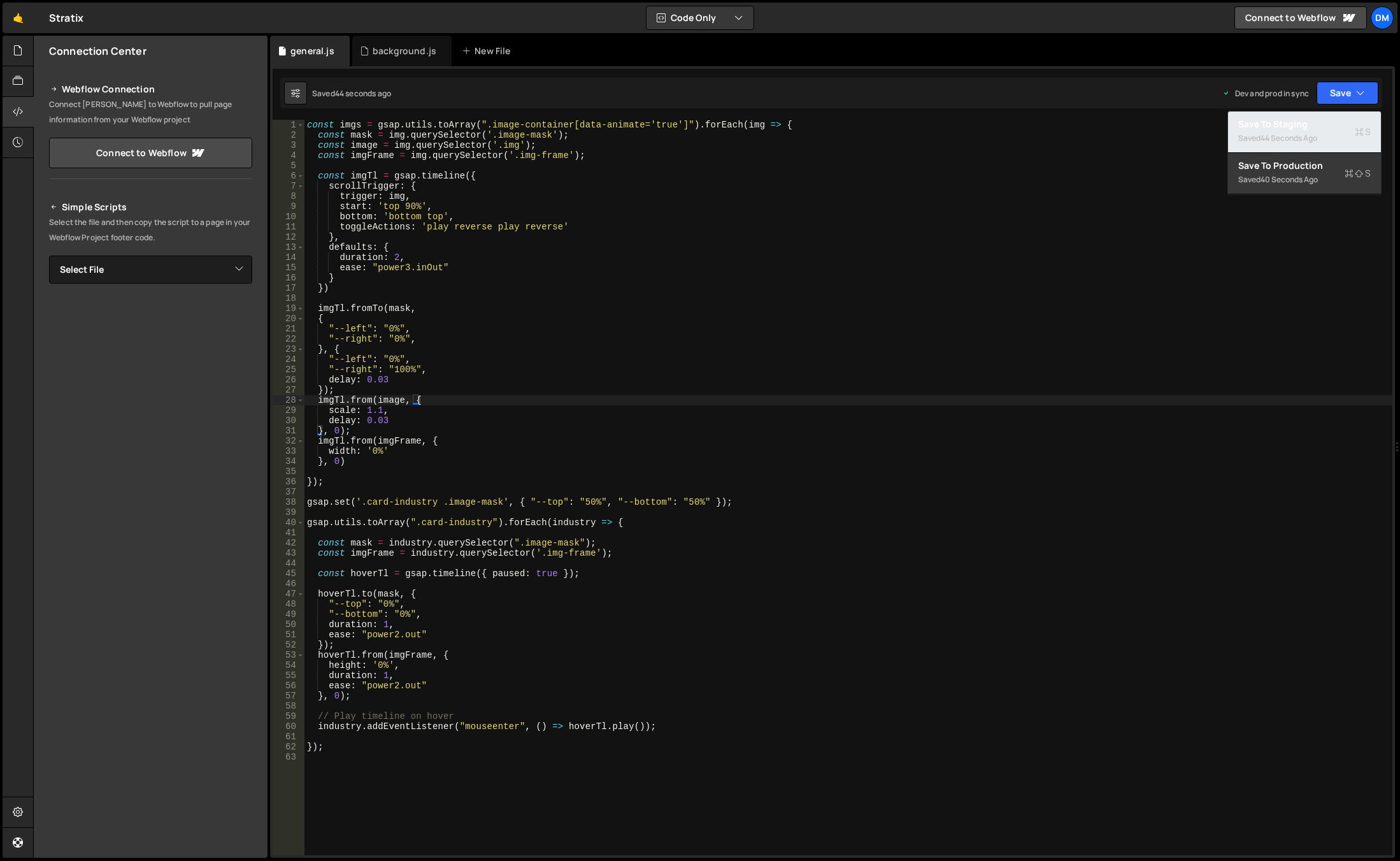
click at [1315, 117] on button "Save to Staging S Saved 44 seconds ago" at bounding box center [1304, 132] width 153 height 41
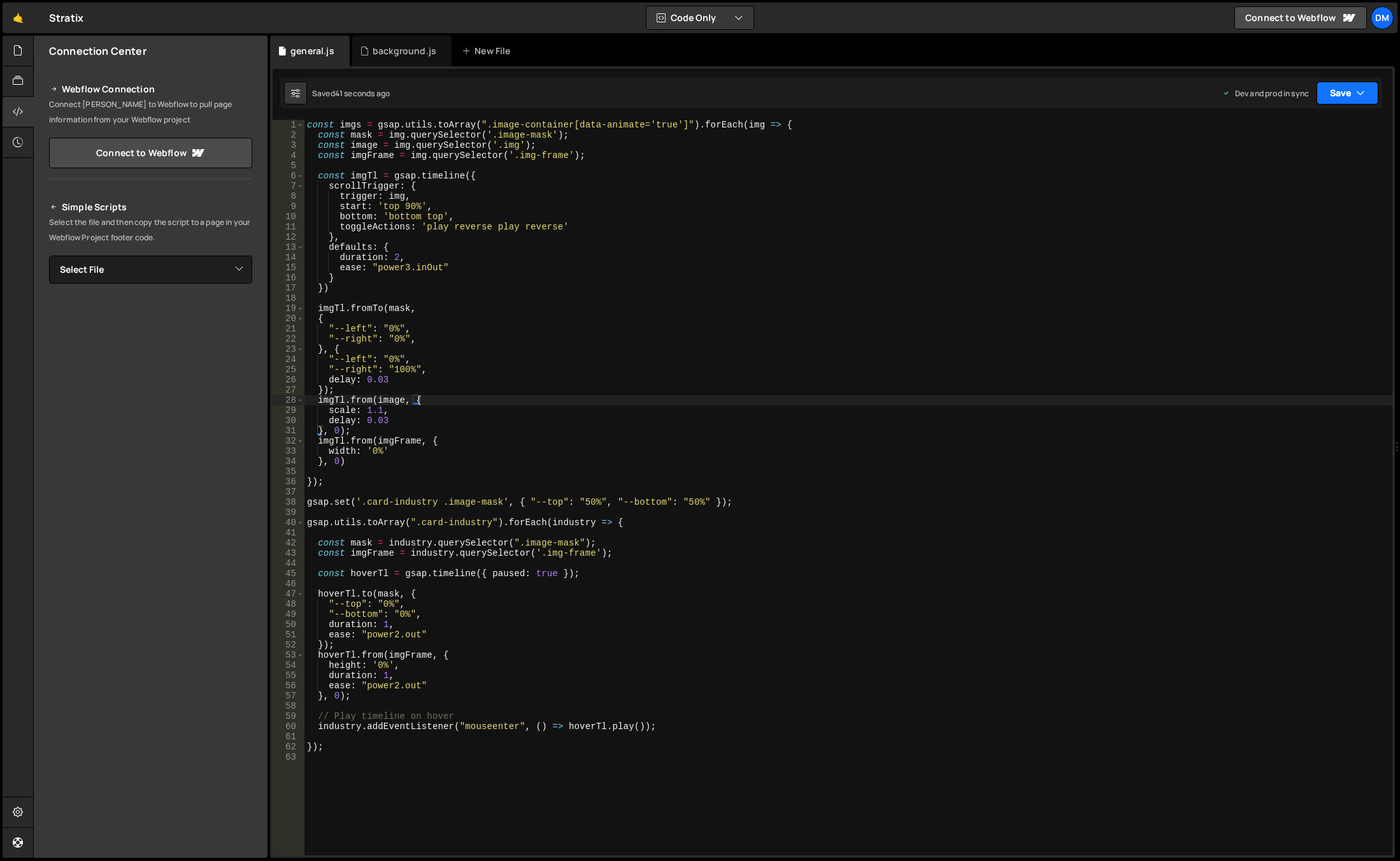
click at [1345, 92] on button "Save" at bounding box center [1347, 93] width 62 height 23
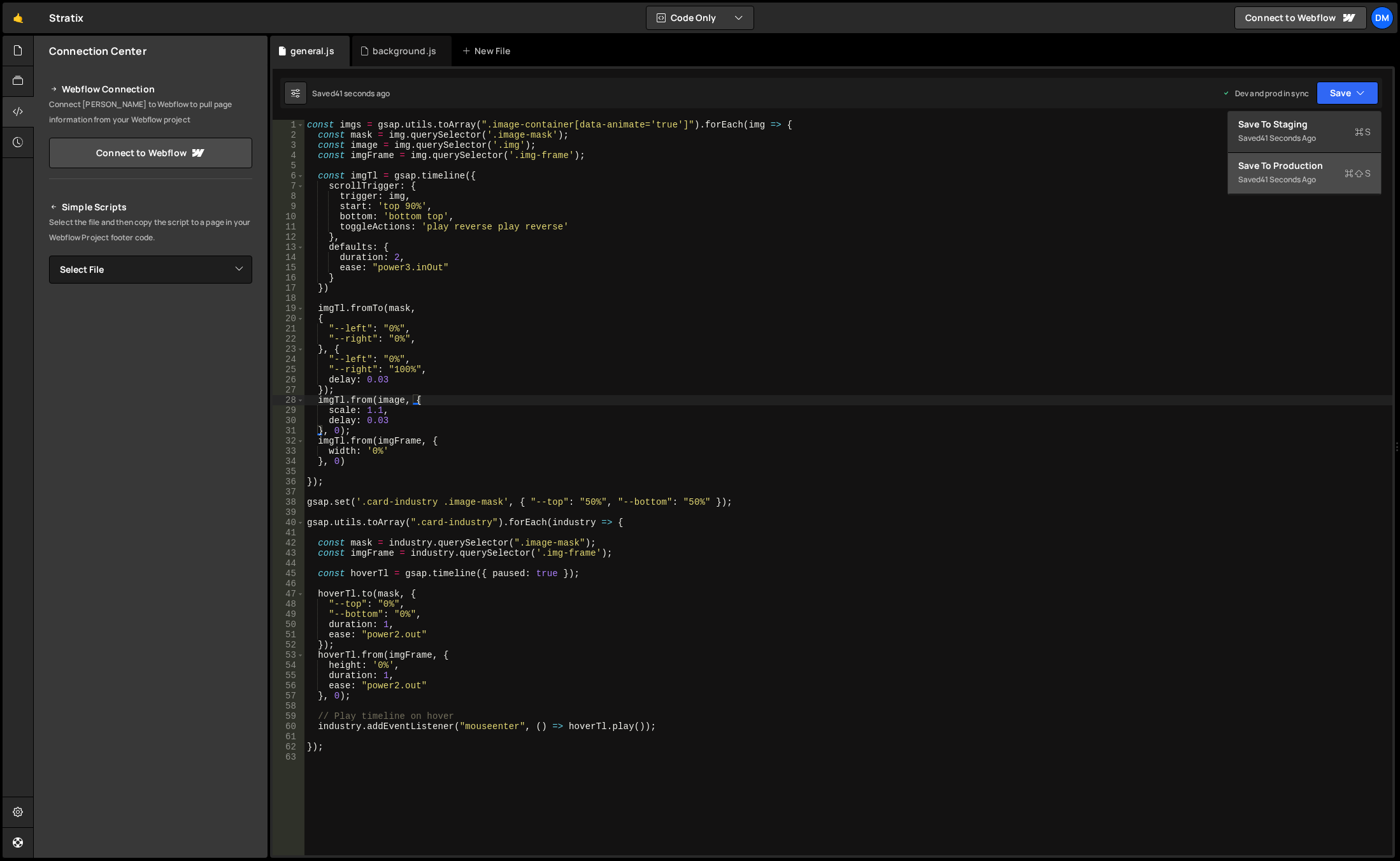
click at [1274, 164] on div "Save to Production S" at bounding box center [1305, 166] width 133 height 13
click at [584, 501] on div "const imgs = gsap . utils . toArray ( ".image-container[data-animate='true']" )…" at bounding box center [849, 498] width 1088 height 755
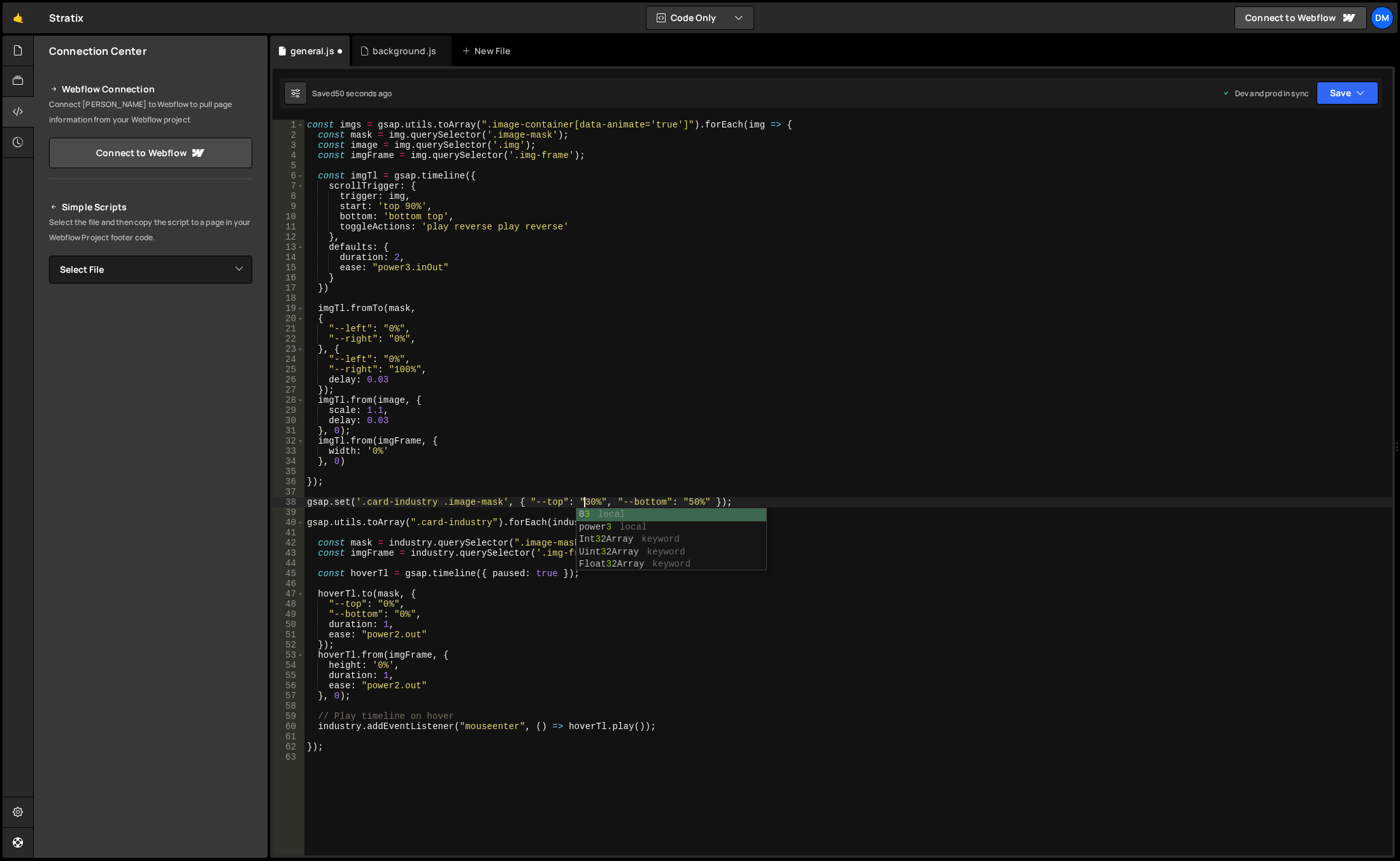
scroll to position [0, 19]
click at [683, 503] on div "const imgs = gsap . utils . toArray ( ".image-container[data-animate='true']" )…" at bounding box center [849, 498] width 1088 height 755
click at [789, 413] on div "const imgs = gsap . utils . toArray ( ".image-container[data-animate='true']" )…" at bounding box center [849, 498] width 1088 height 755
click at [681, 502] on div "const imgs = gsap . utils . toArray ( ".image-container[data-animate='true']" )…" at bounding box center [849, 498] width 1088 height 755
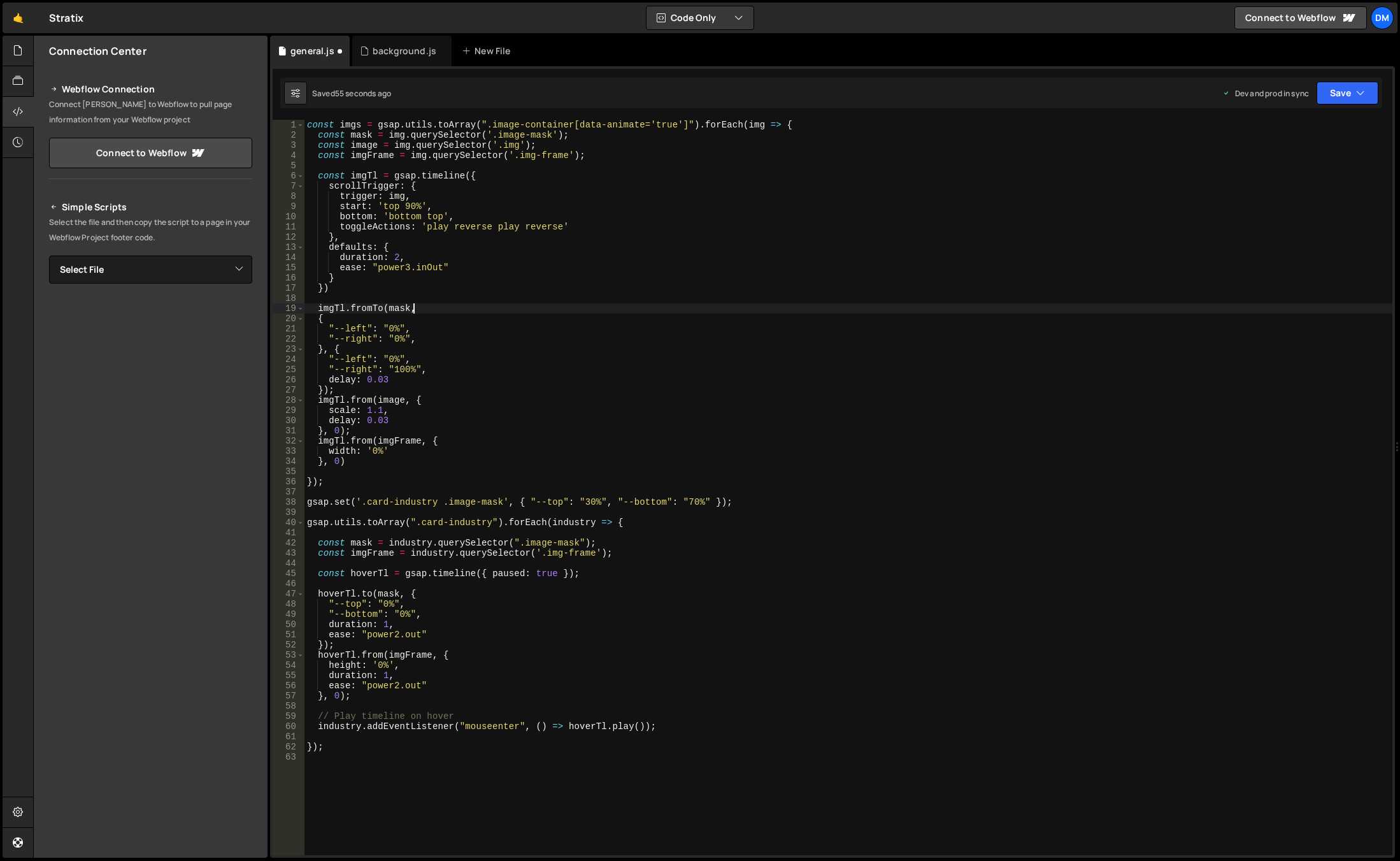
click at [1071, 304] on div "const imgs = gsap . utils . toArray ( ".image-container[data-animate='true']" )…" at bounding box center [849, 498] width 1088 height 755
click at [1346, 89] on button "Save" at bounding box center [1347, 93] width 62 height 23
click at [1313, 133] on div "56 seconds ago" at bounding box center [1289, 138] width 57 height 11
click at [1354, 86] on button "Save" at bounding box center [1347, 93] width 62 height 23
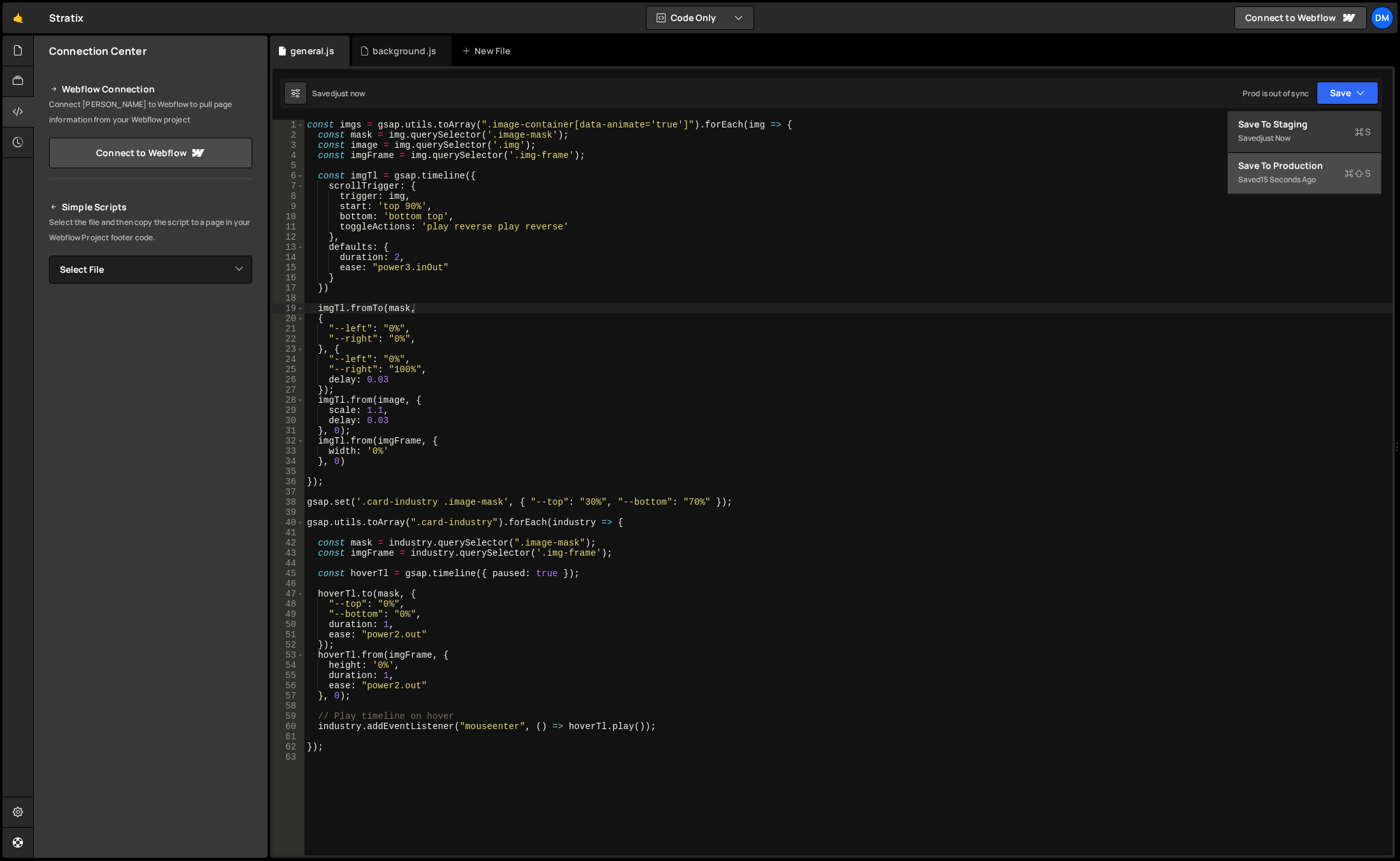
click at [1303, 162] on div "Save to Production S" at bounding box center [1305, 166] width 133 height 13
click at [581, 506] on div "const imgs = gsap . utils . toArray ( ".image-container[data-animate='true']" )…" at bounding box center [849, 498] width 1088 height 755
click at [686, 501] on div "const imgs = gsap . utils . toArray ( ".image-container[data-animate='true']" )…" at bounding box center [849, 498] width 1088 height 755
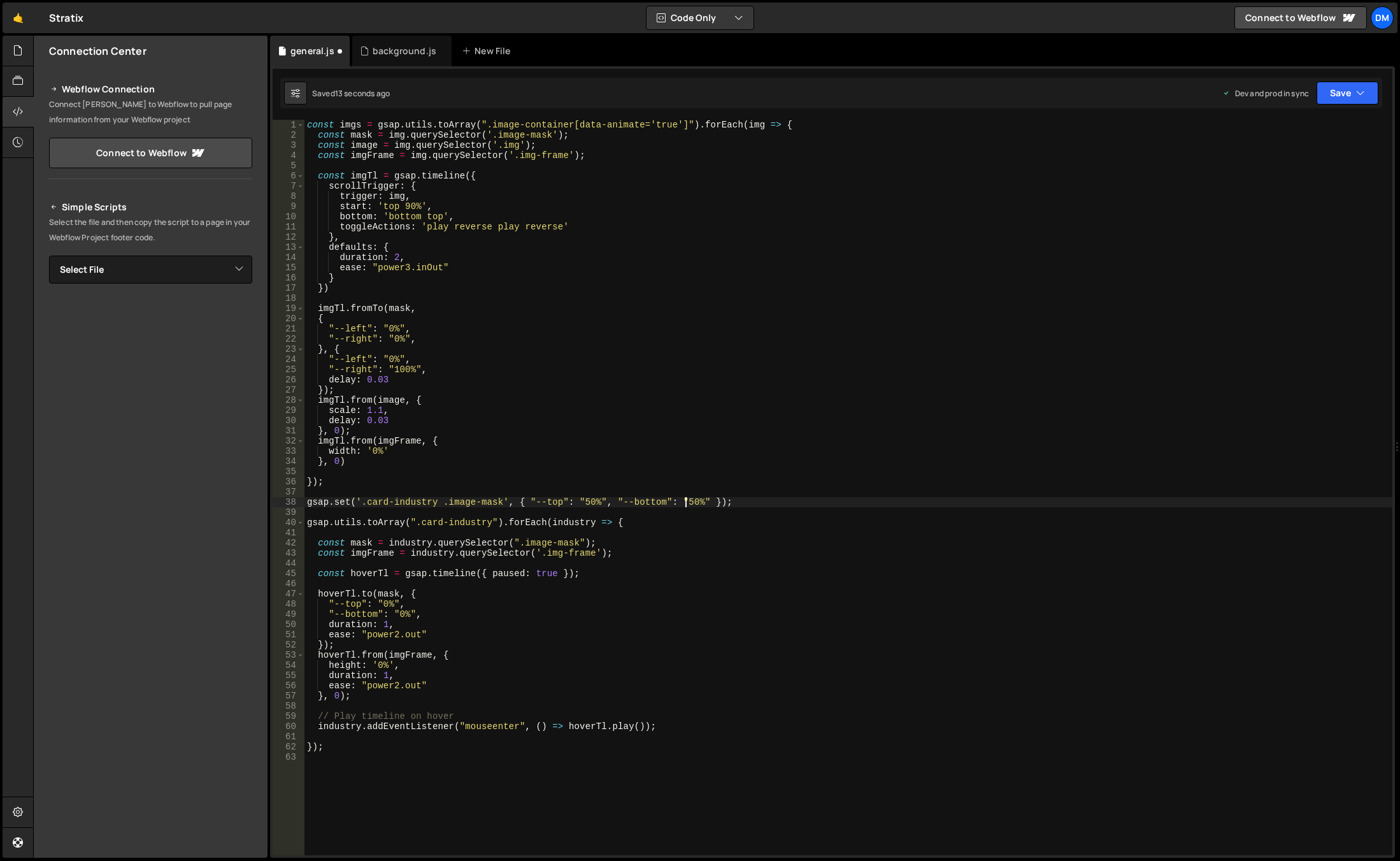
click at [399, 614] on div "const imgs = gsap . utils . toArray ( ".image-container[data-animate='true']" )…" at bounding box center [849, 498] width 1088 height 755
type textarea ""--bottom": "100%","
click at [1334, 102] on button "Save" at bounding box center [1347, 93] width 62 height 23
click at [1305, 133] on div "17 seconds ago" at bounding box center [1287, 138] width 55 height 11
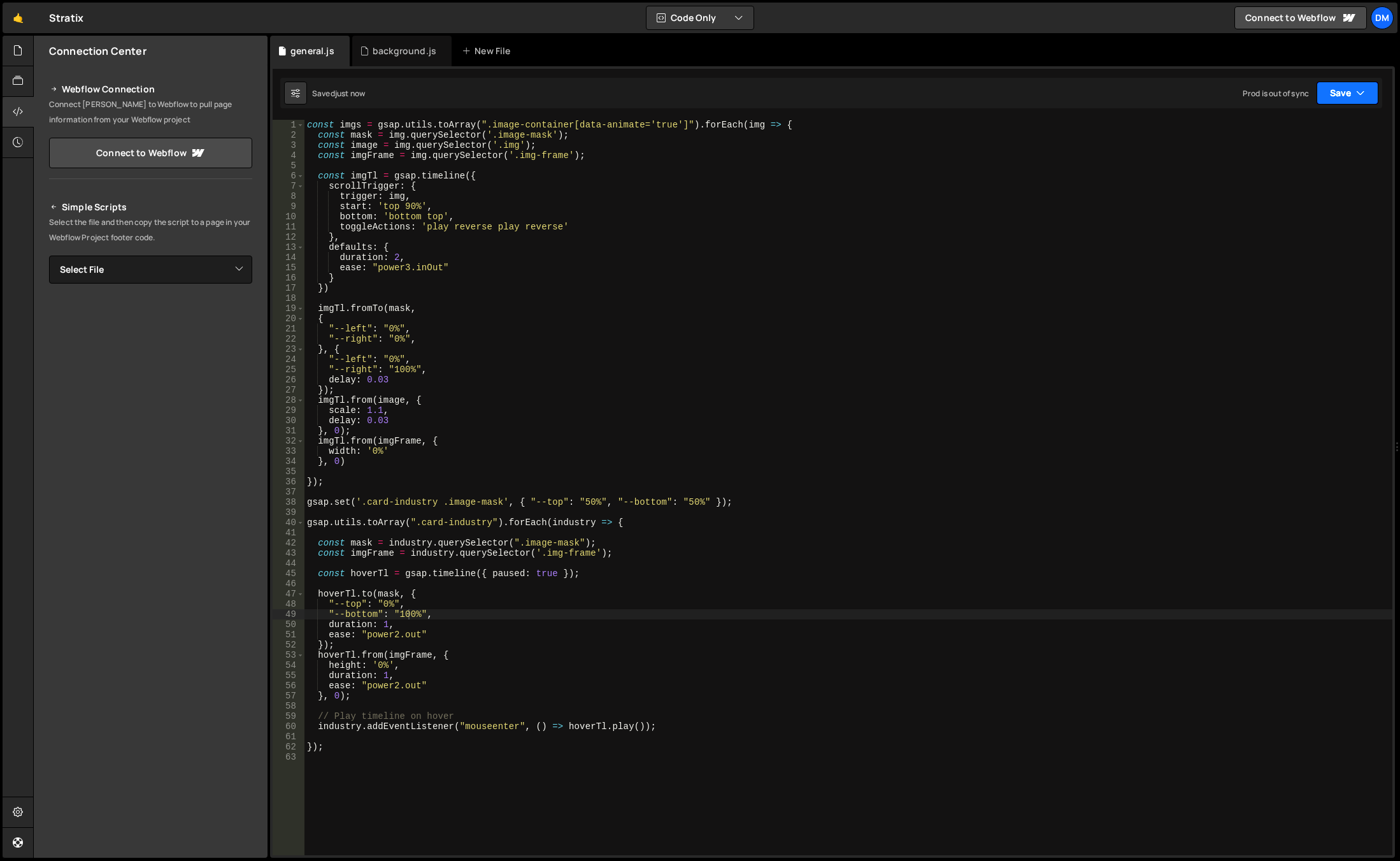
click at [1336, 95] on button "Save" at bounding box center [1347, 93] width 62 height 23
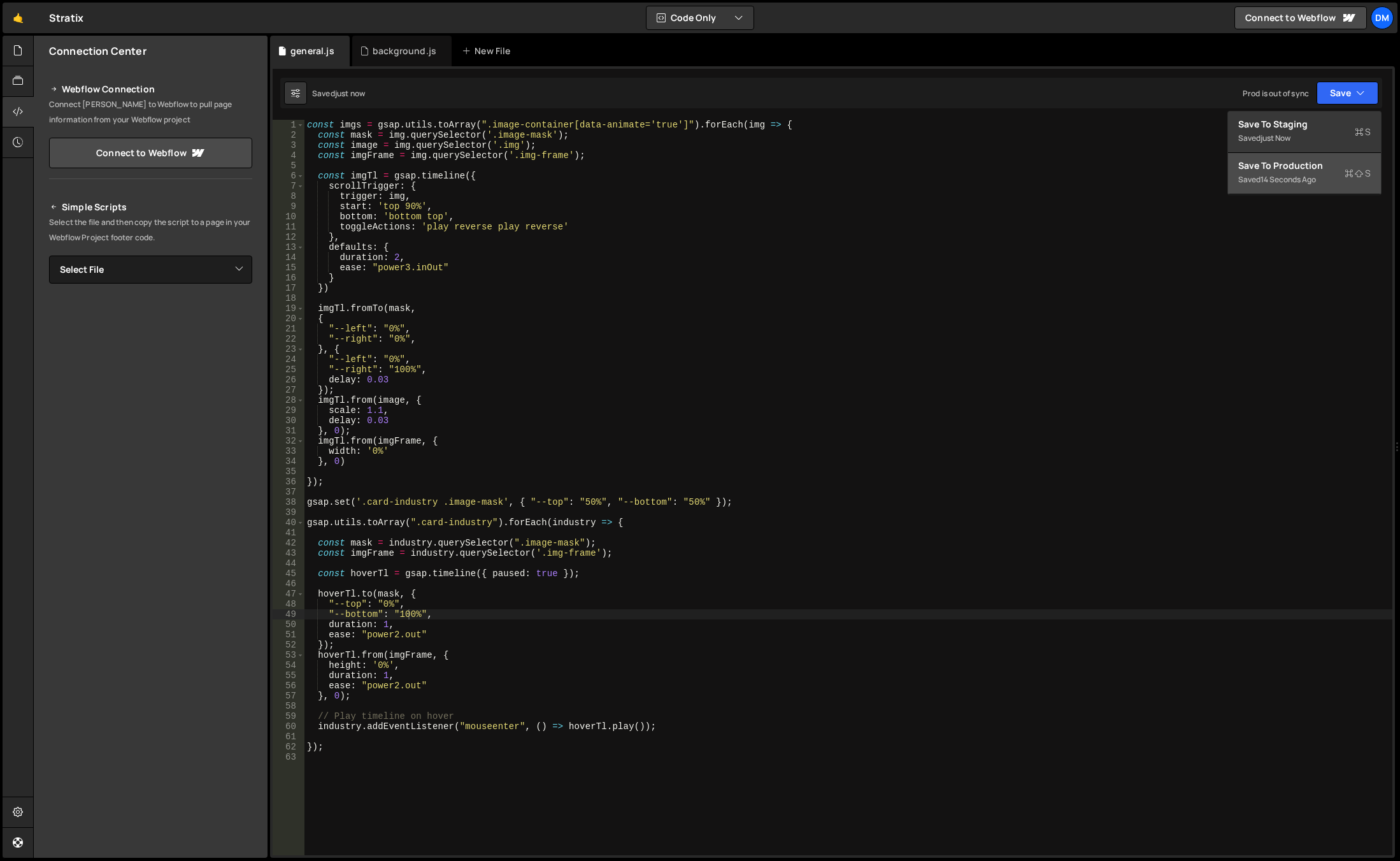
click at [1283, 159] on div "Save to Production S" at bounding box center [1305, 166] width 133 height 13
